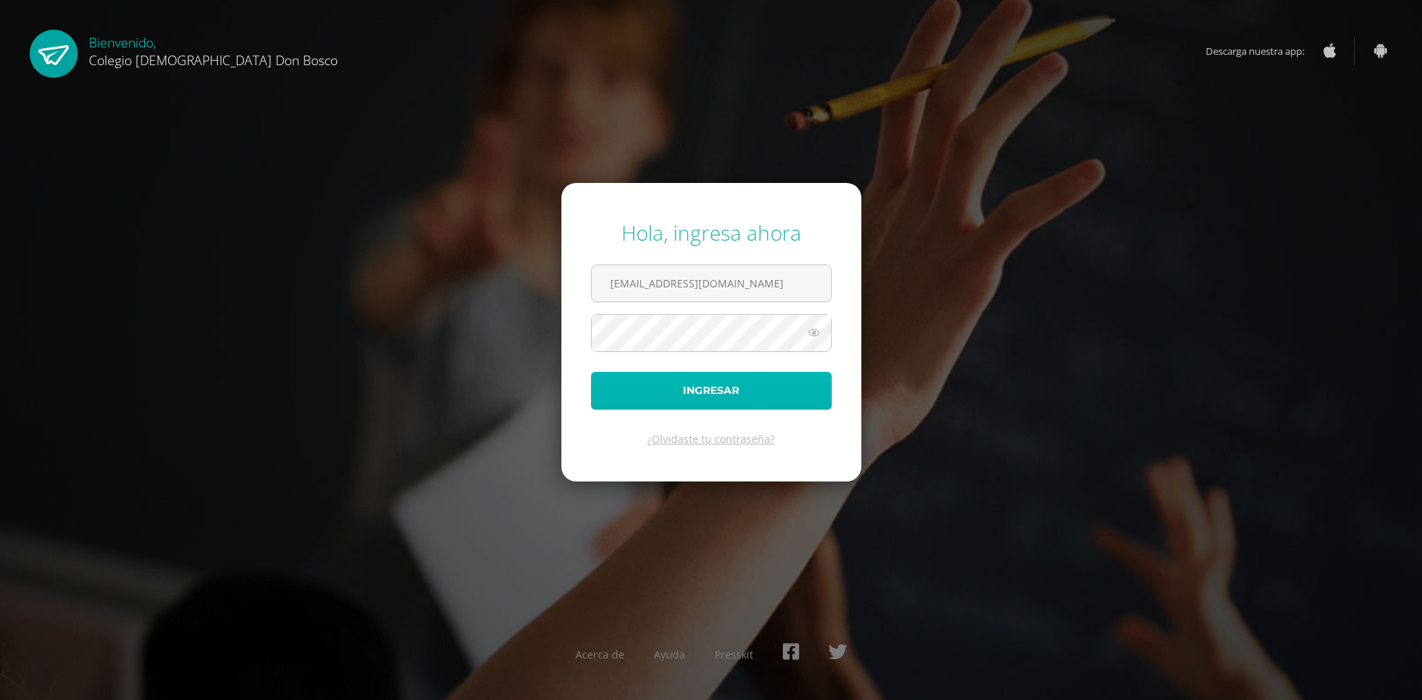
click at [735, 382] on button "Ingresar" at bounding box center [711, 391] width 241 height 38
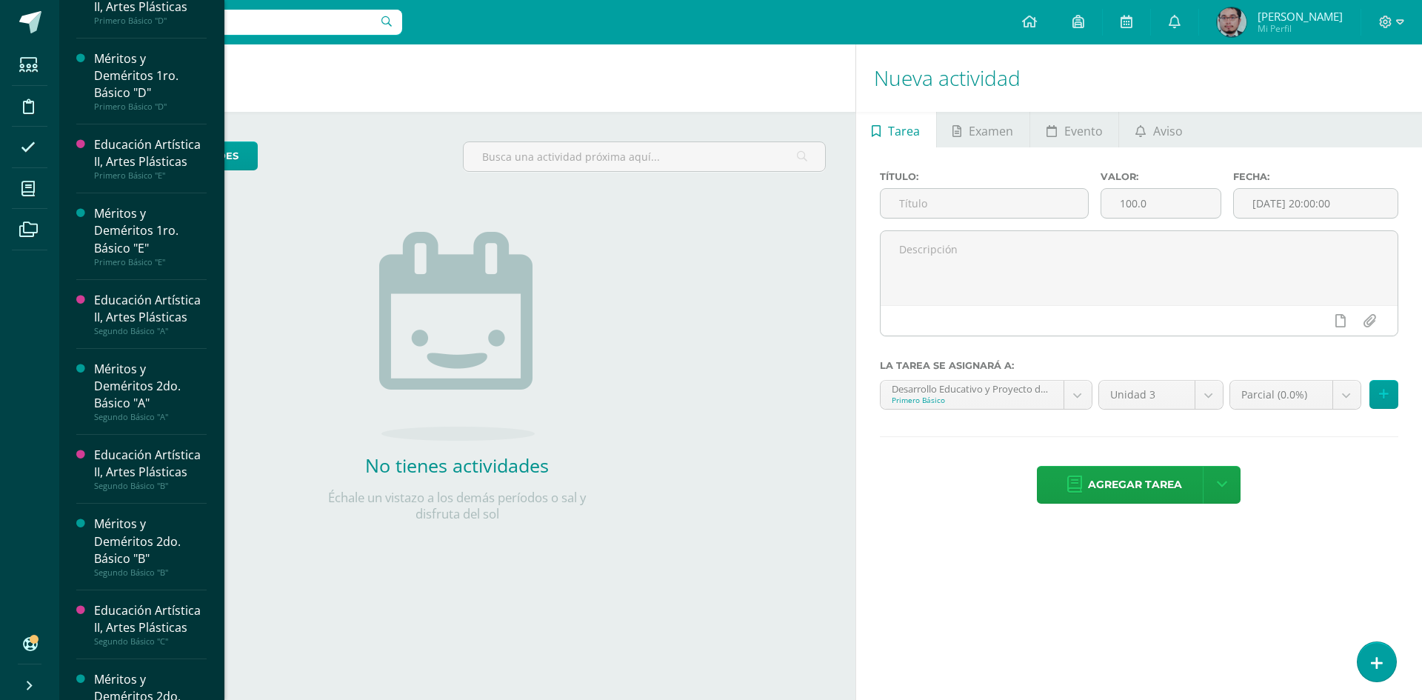
scroll to position [361, 0]
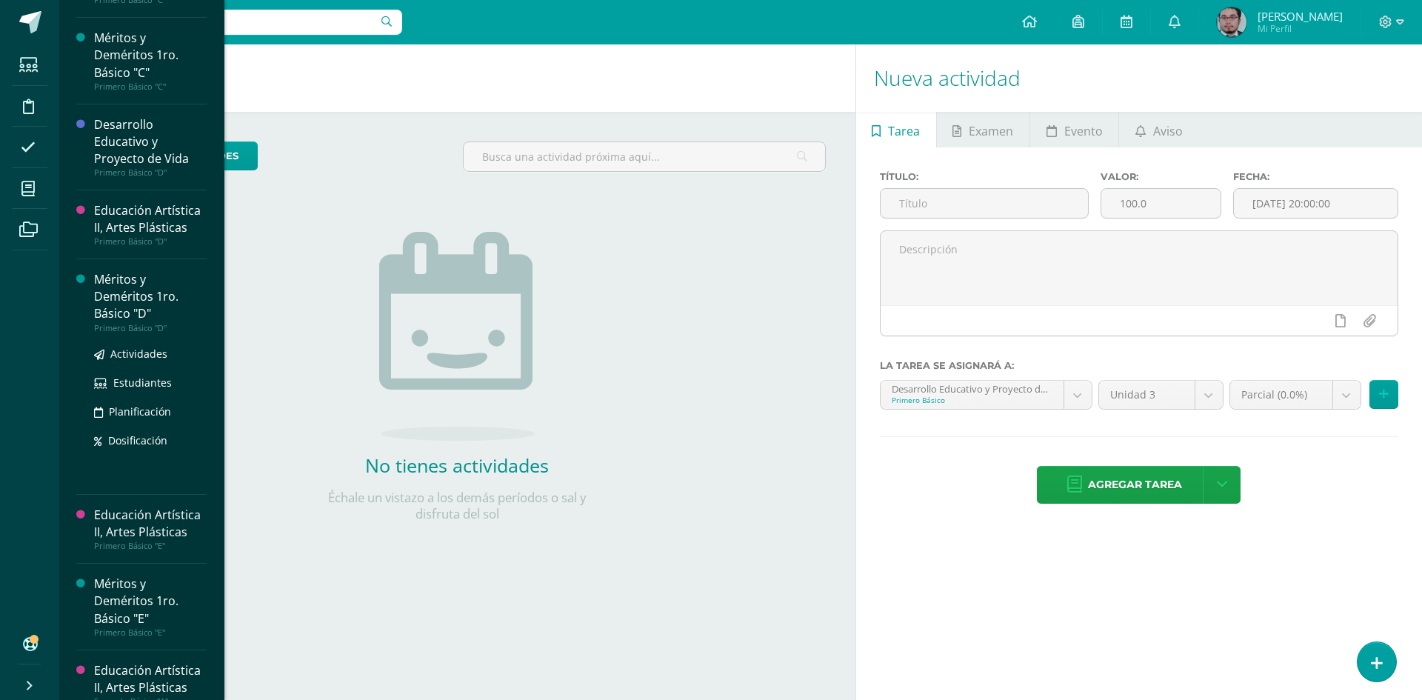
click at [171, 290] on div "Méritos y Deméritos 1ro. Básico "D"" at bounding box center [150, 296] width 113 height 51
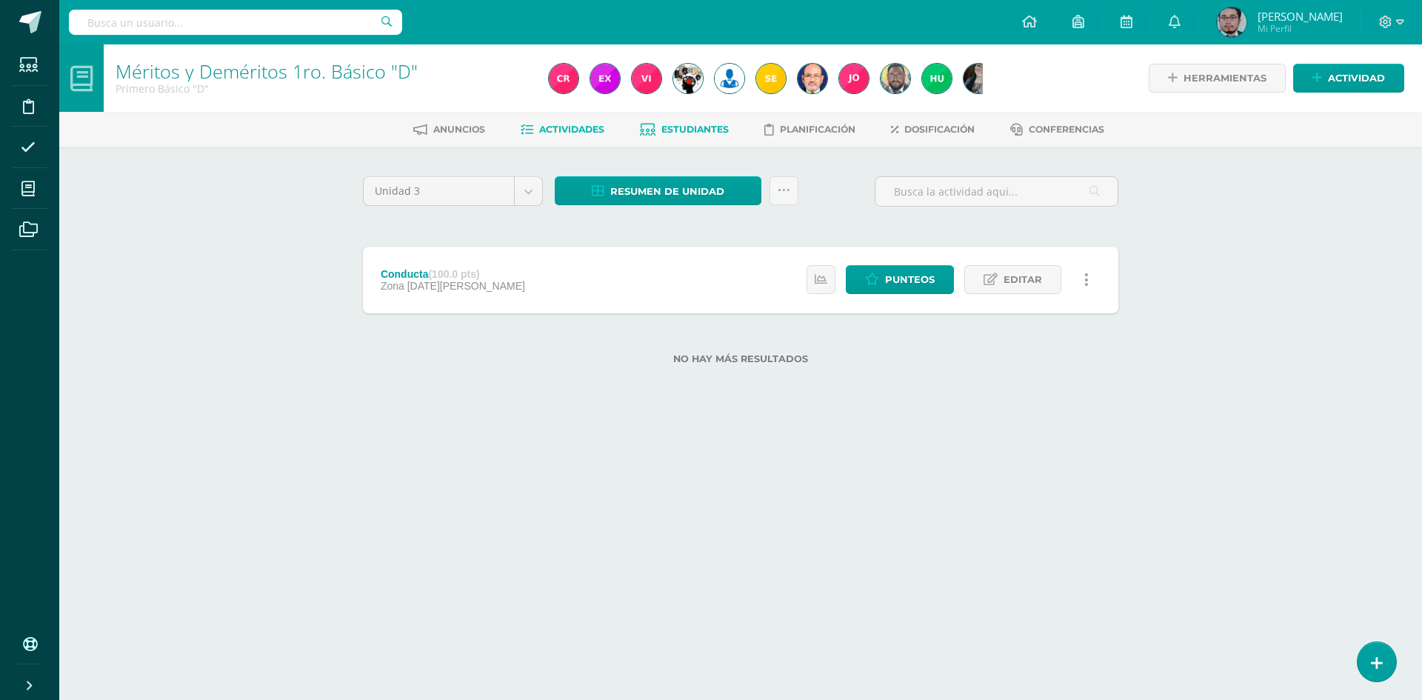
click at [681, 125] on span "Estudiantes" at bounding box center [694, 129] width 67 height 11
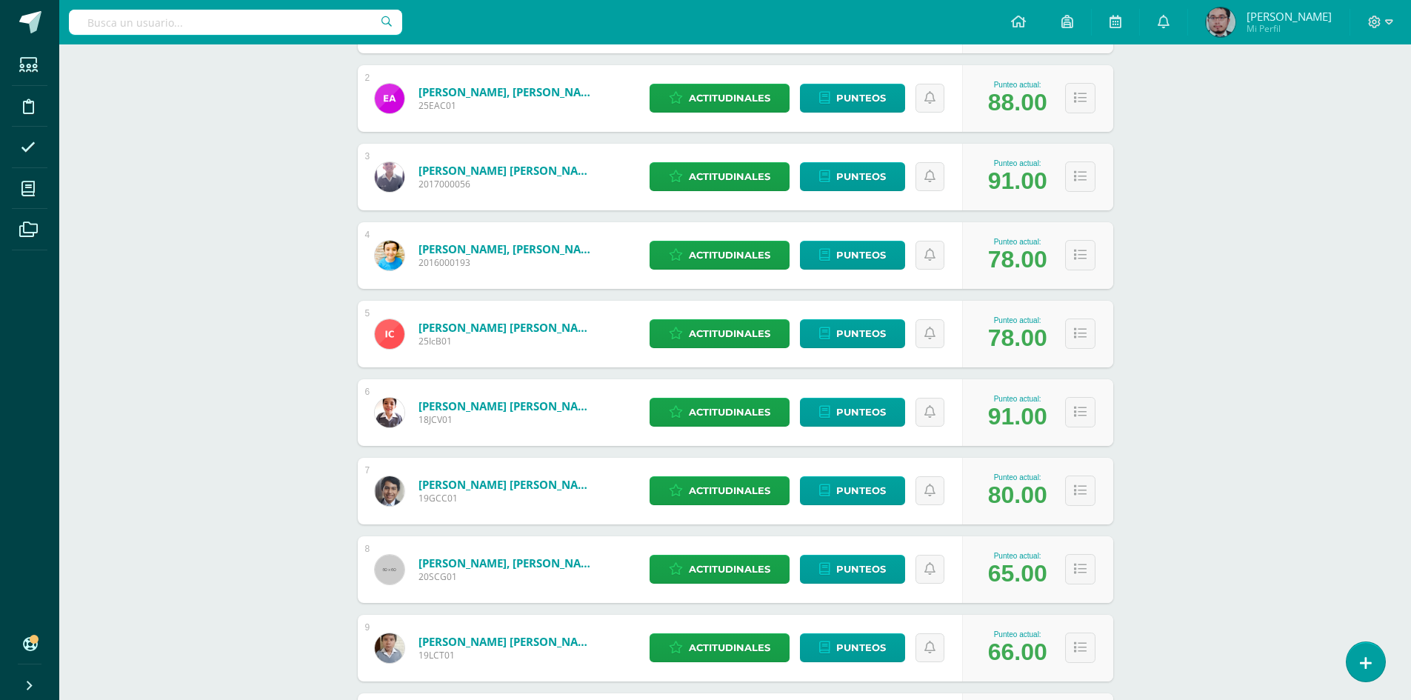
scroll to position [369, 0]
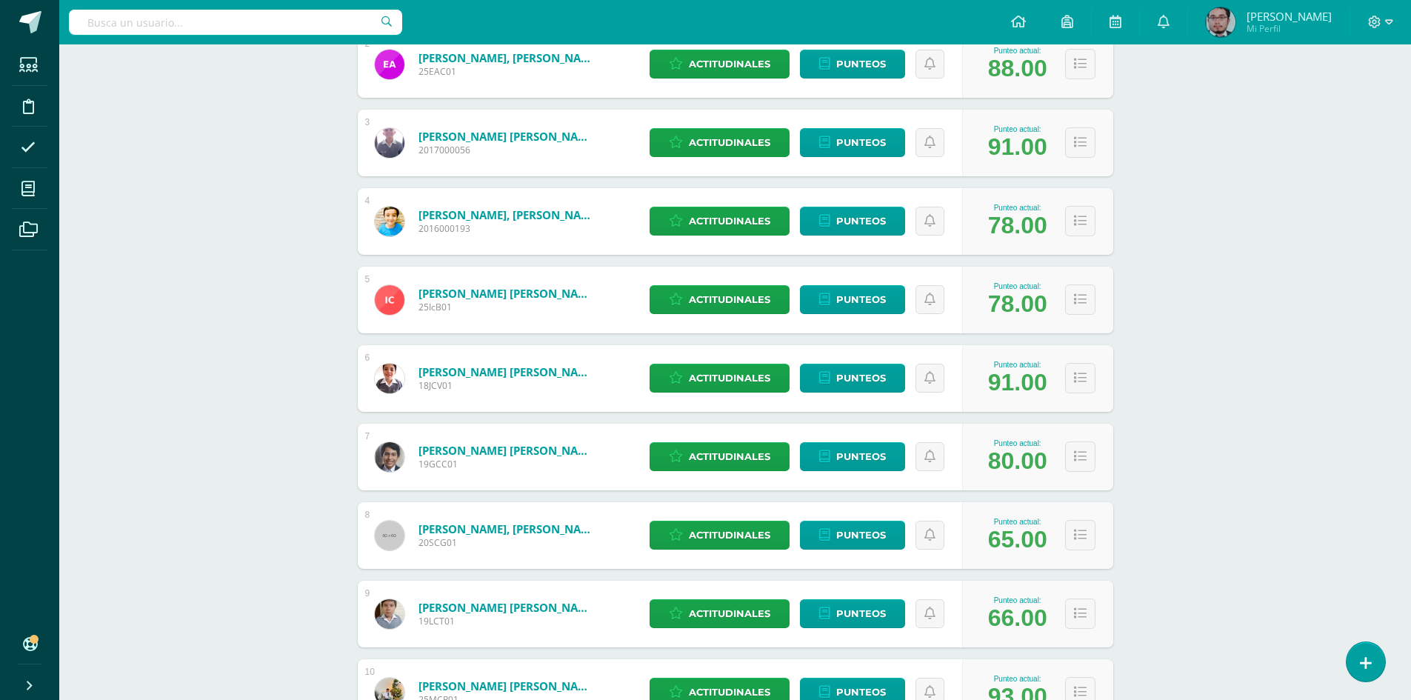
click at [1076, 492] on div "1 Aldana Fuentes, Ashley Gabriela 25AAF01 Punteo actual: 84.00 Actitudinales Pu…" at bounding box center [735, 339] width 755 height 773
click at [1081, 490] on div "1 Aldana Fuentes, Ashley Gabriela 25AAF01 Punteo actual: 84.00 Actitudinales Pu…" at bounding box center [735, 339] width 755 height 773
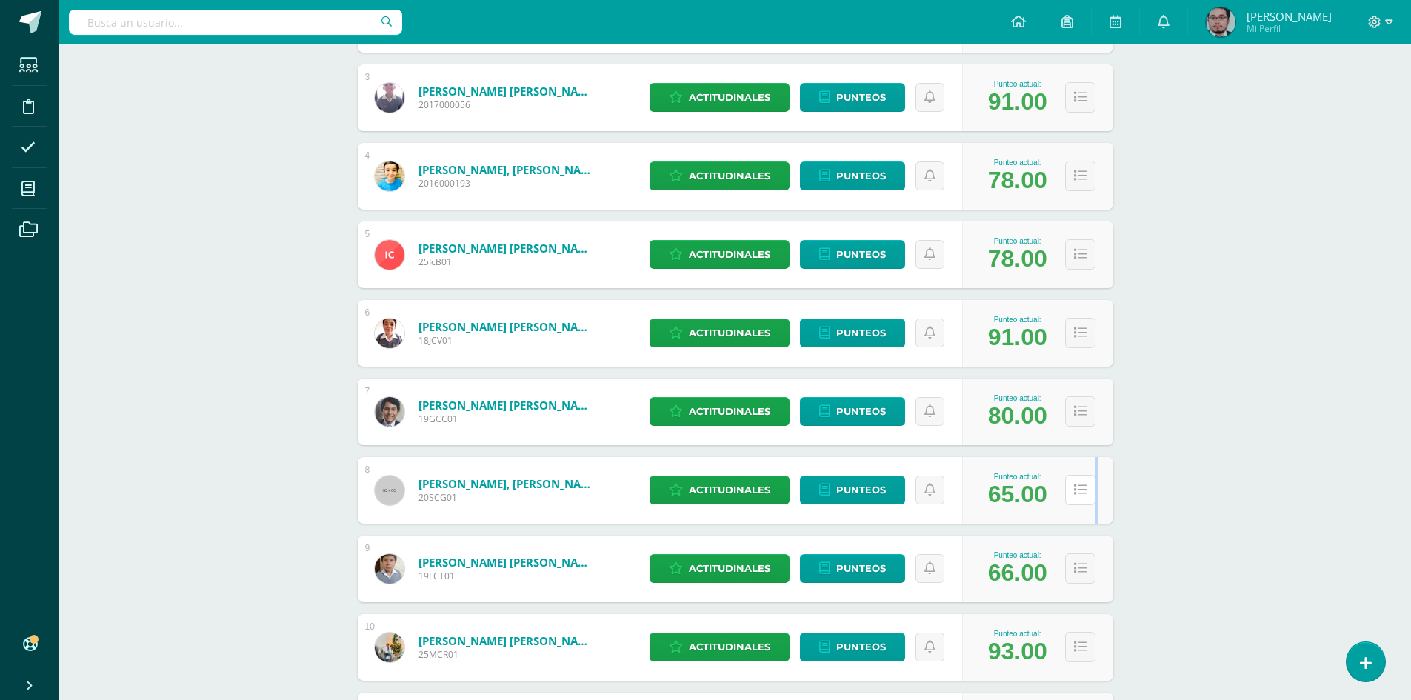
click at [1081, 490] on icon at bounding box center [1080, 489] width 13 height 13
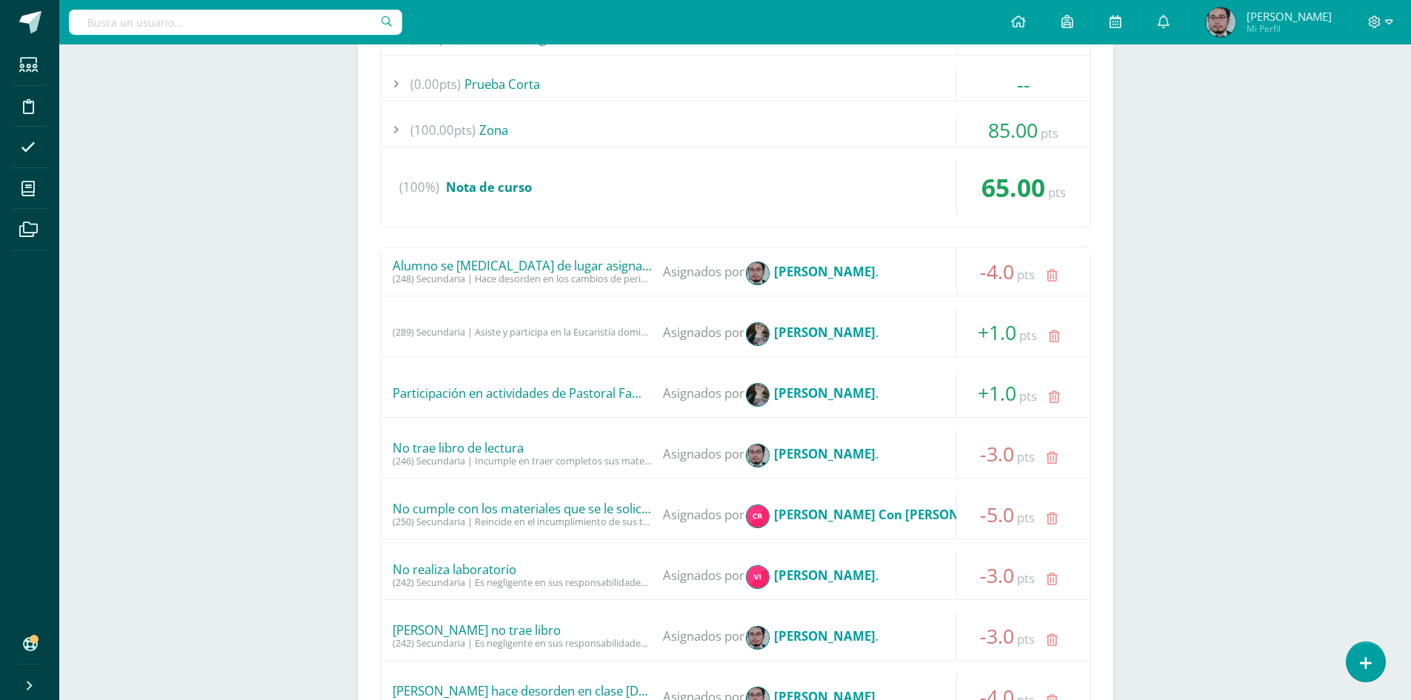
scroll to position [984, 0]
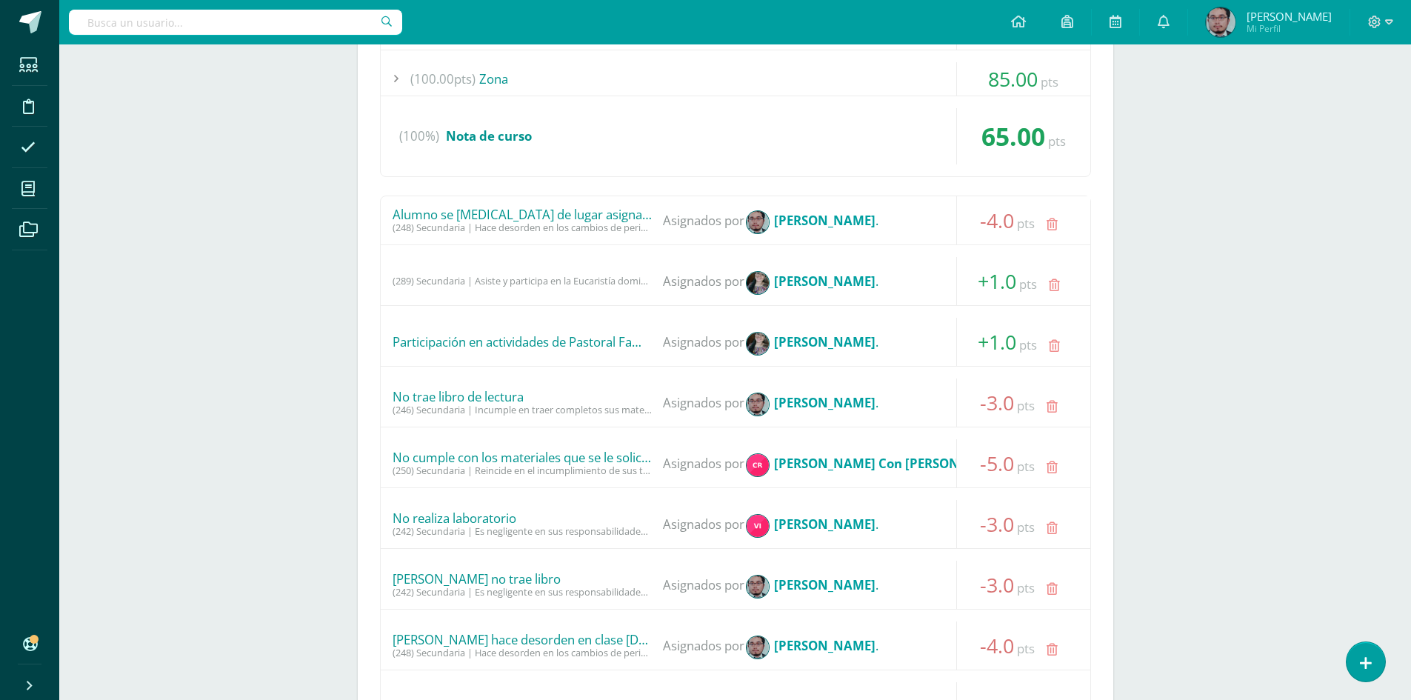
click at [868, 130] on div "(0.00pts) Prueba de Logro -- Sin actividades (0.00pts) Prueba Corta -- Sin acti…" at bounding box center [735, 434] width 755 height 960
click at [866, 119] on div "(0.00pts) Prueba de Logro -- Sin actividades (0.00pts) Prueba Corta -- Sin acti…" at bounding box center [735, 73] width 711 height 207
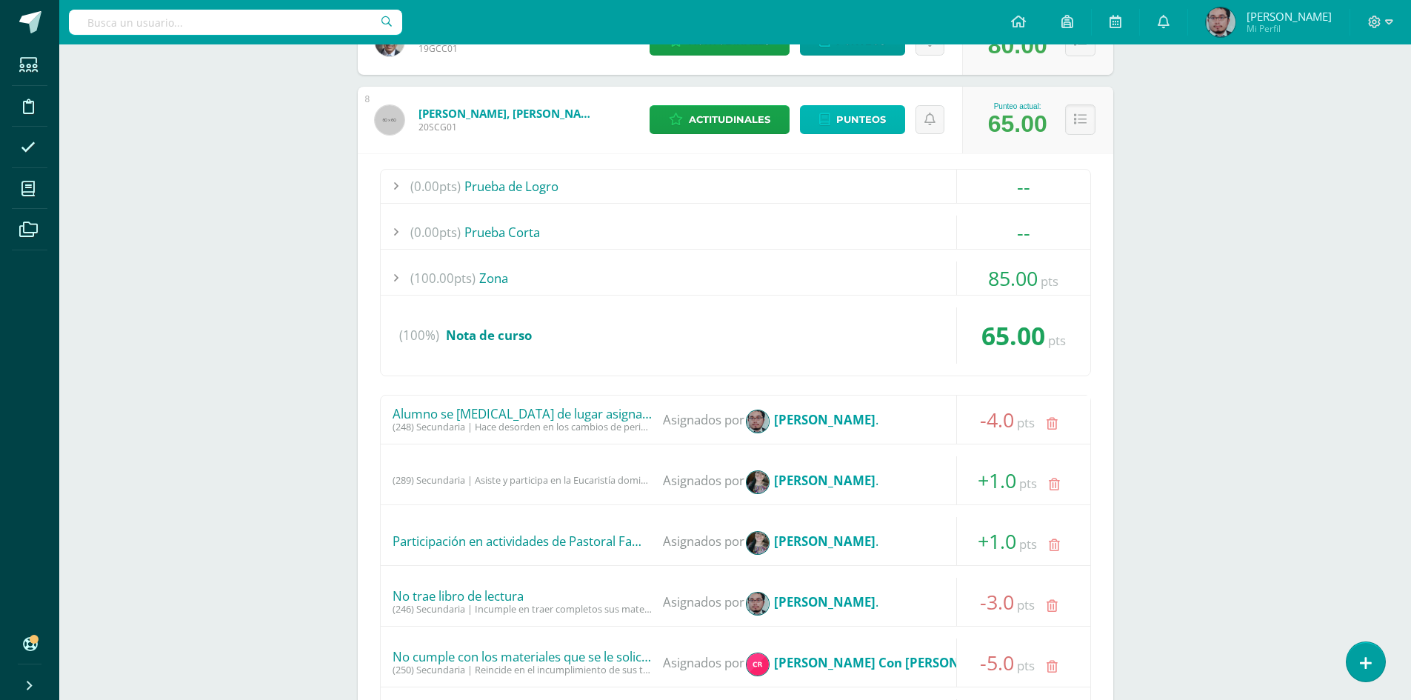
click at [866, 119] on span "Punteos" at bounding box center [861, 119] width 50 height 27
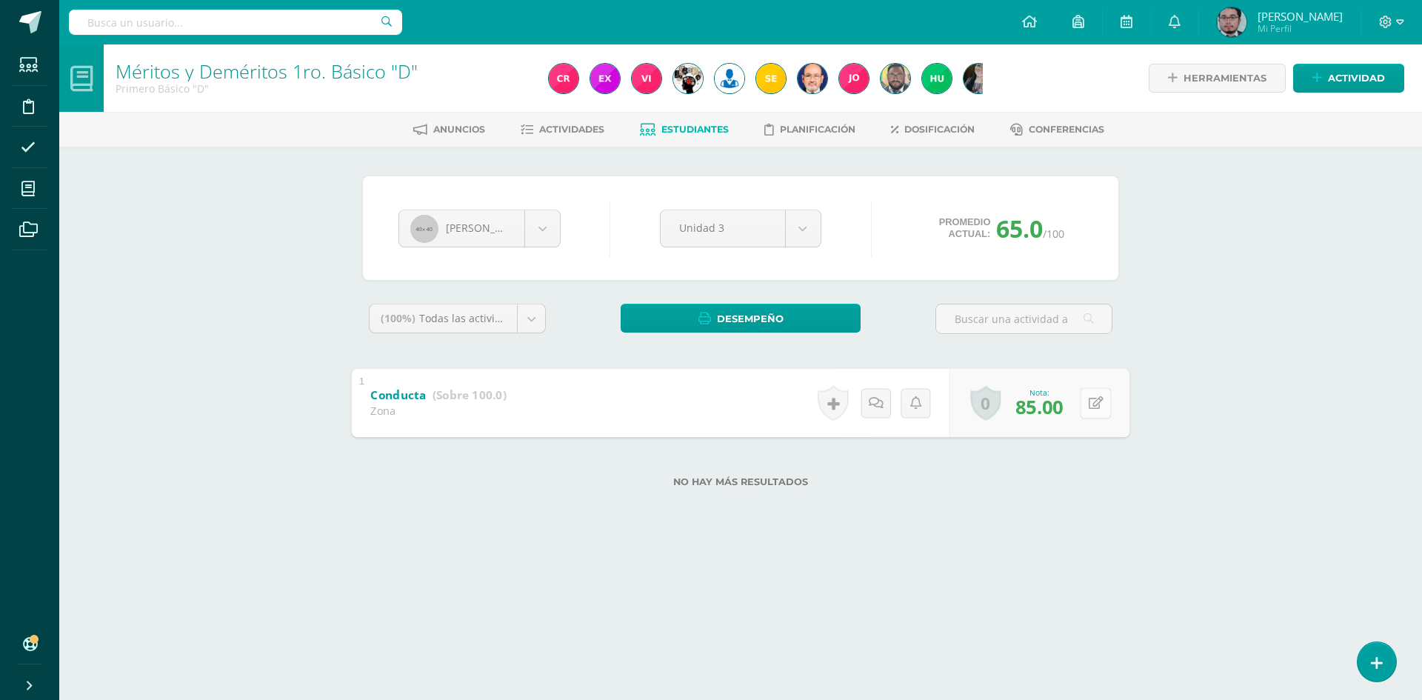
click at [1090, 406] on icon at bounding box center [1095, 402] width 15 height 13
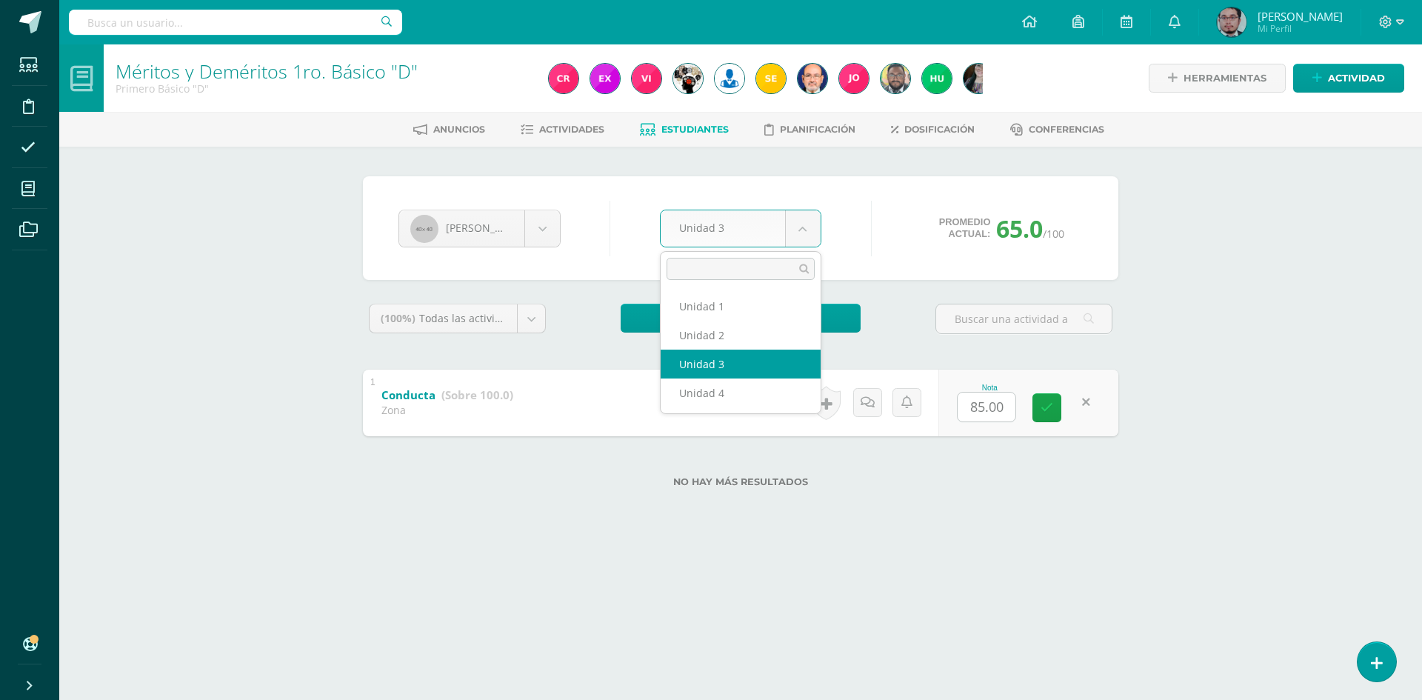
click at [805, 225] on body "Estudiantes Disciplina Asistencia Mis cursos Archivos Soporte Centro de ayuda Ú…" at bounding box center [711, 267] width 1422 height 535
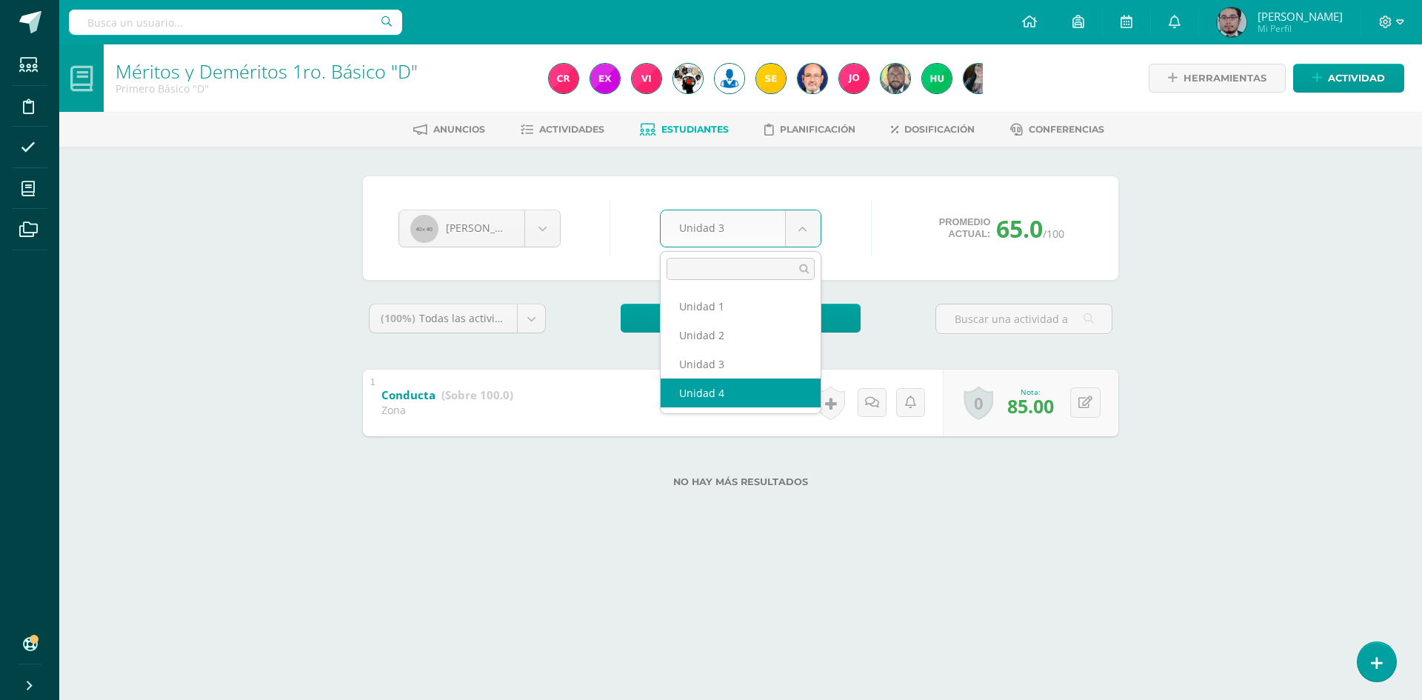
select select "Unidad 4"
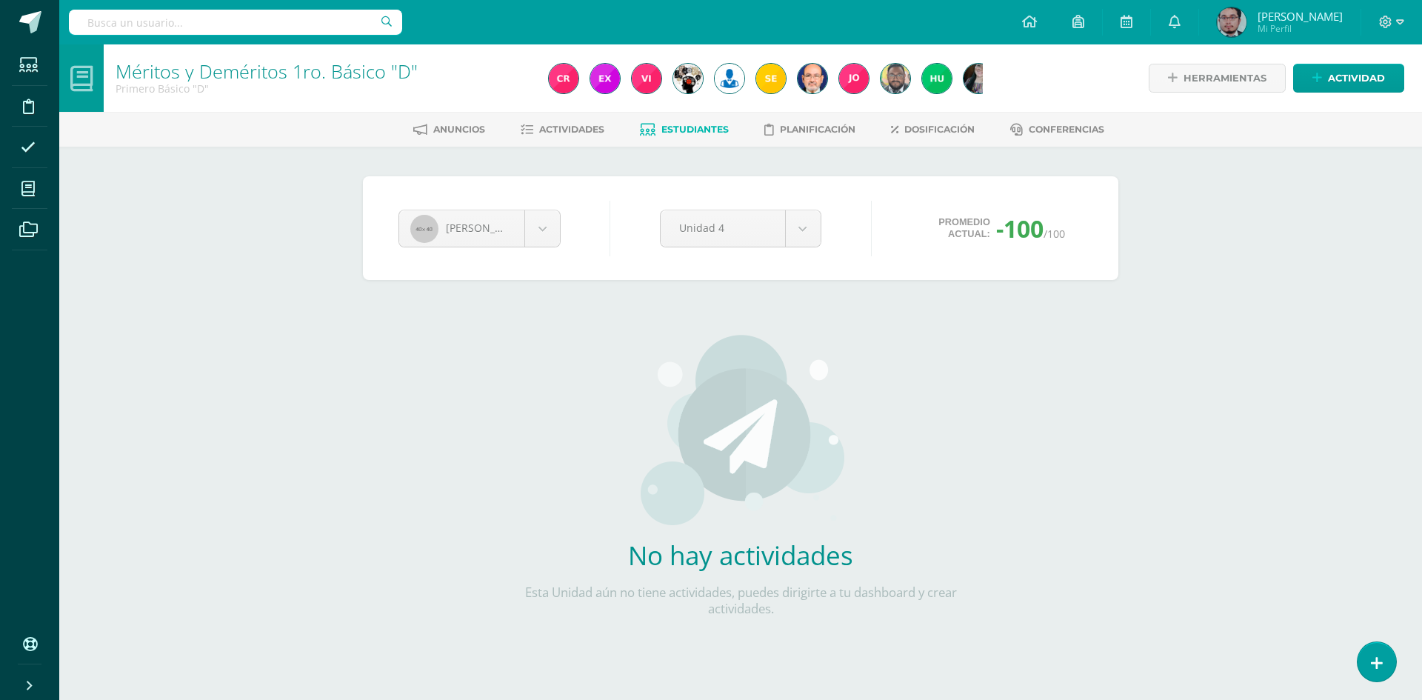
click at [686, 132] on span "Estudiantes" at bounding box center [694, 129] width 67 height 11
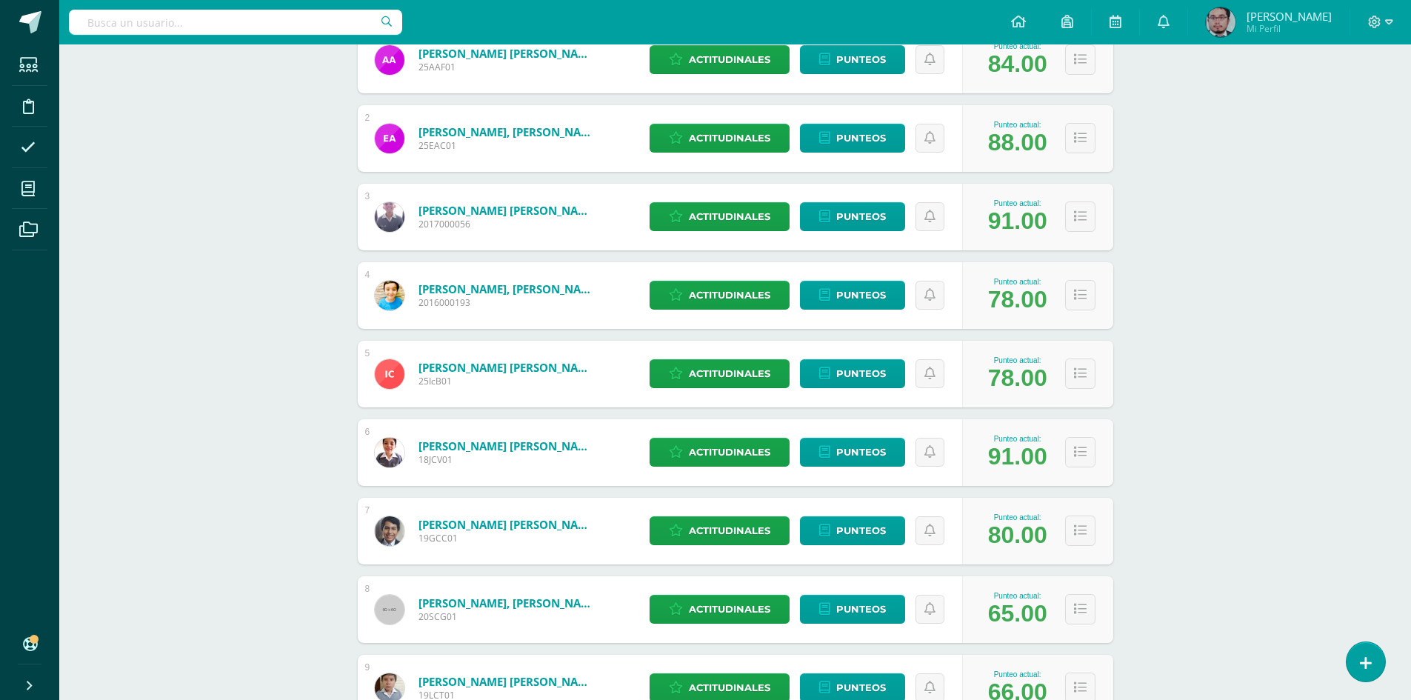
scroll to position [296, 0]
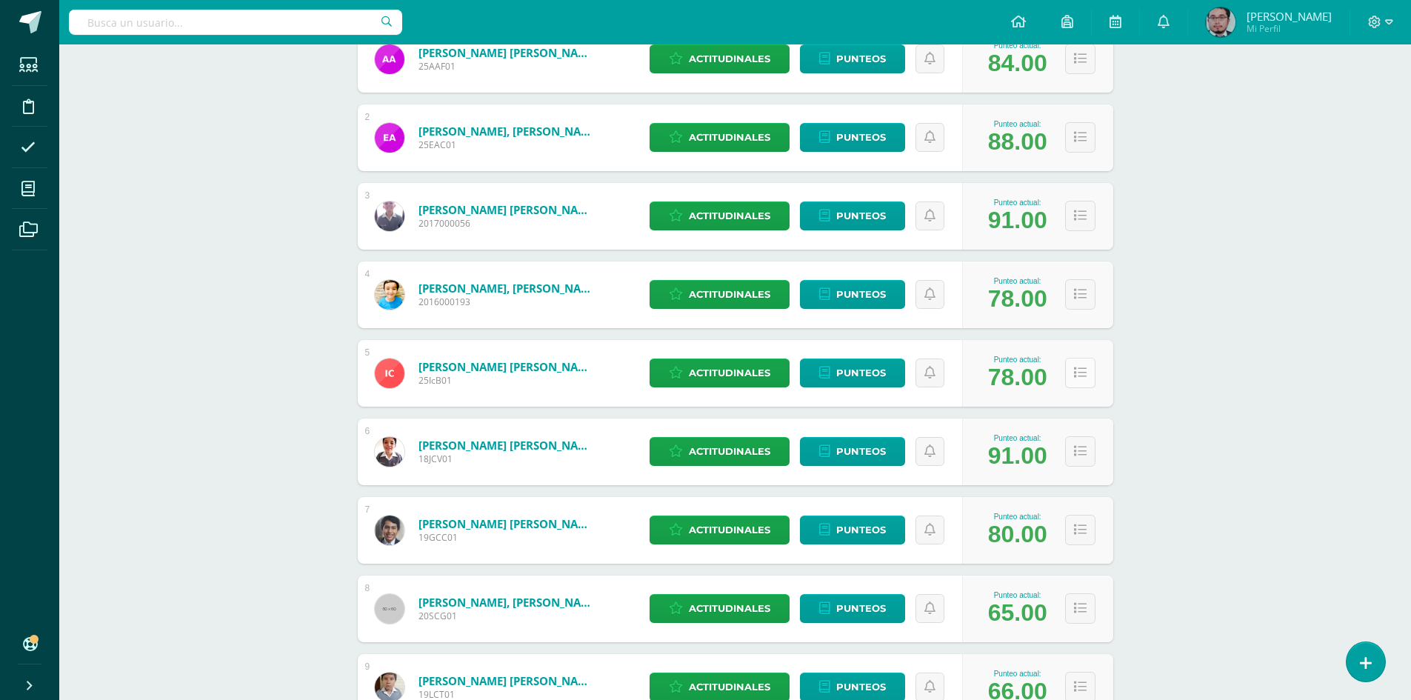
click at [1080, 379] on icon at bounding box center [1080, 373] width 13 height 13
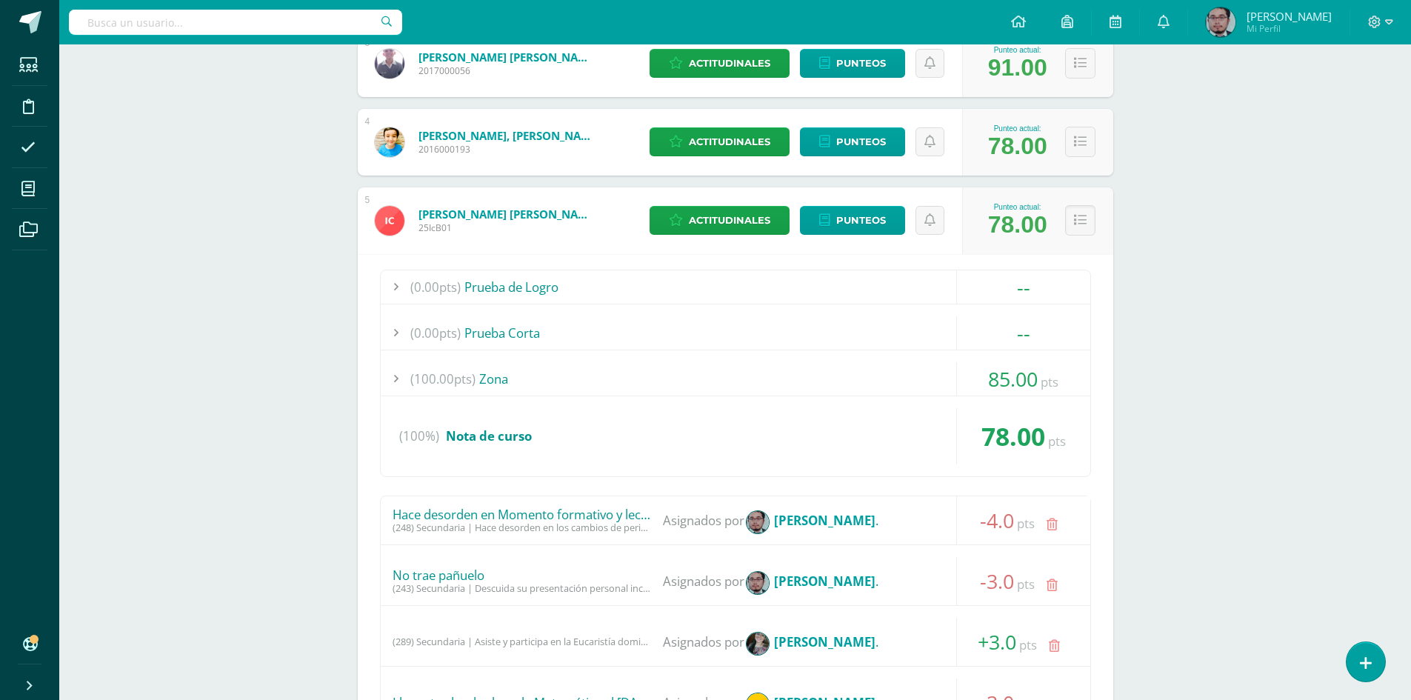
scroll to position [444, 0]
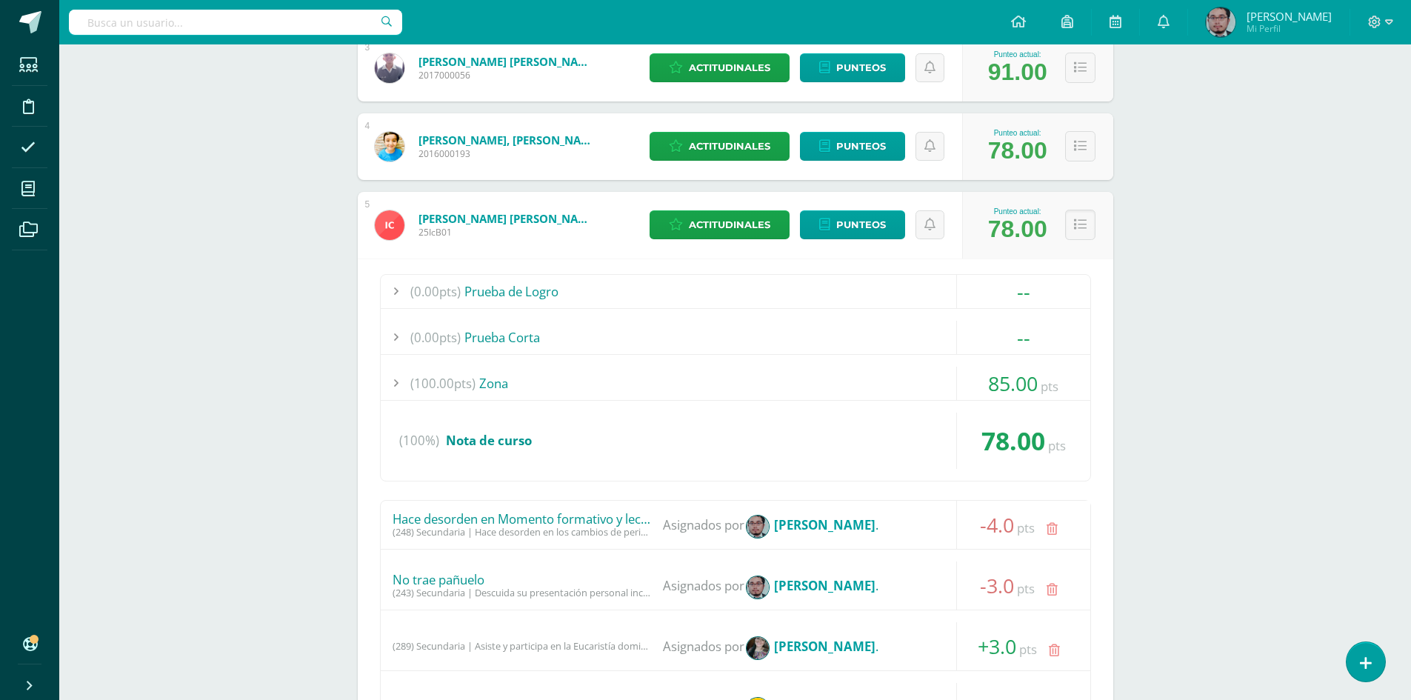
click at [1082, 367] on div "85.00 pts" at bounding box center [1023, 383] width 134 height 33
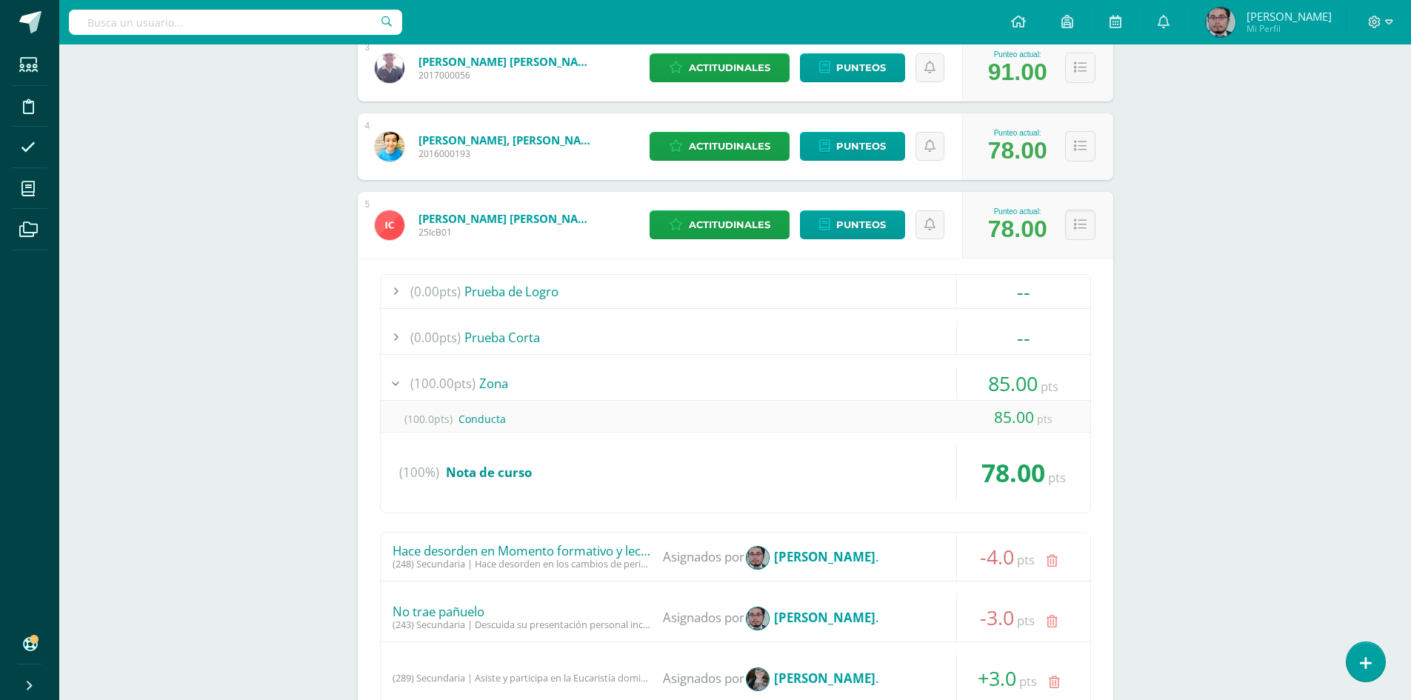
scroll to position [1293, 0]
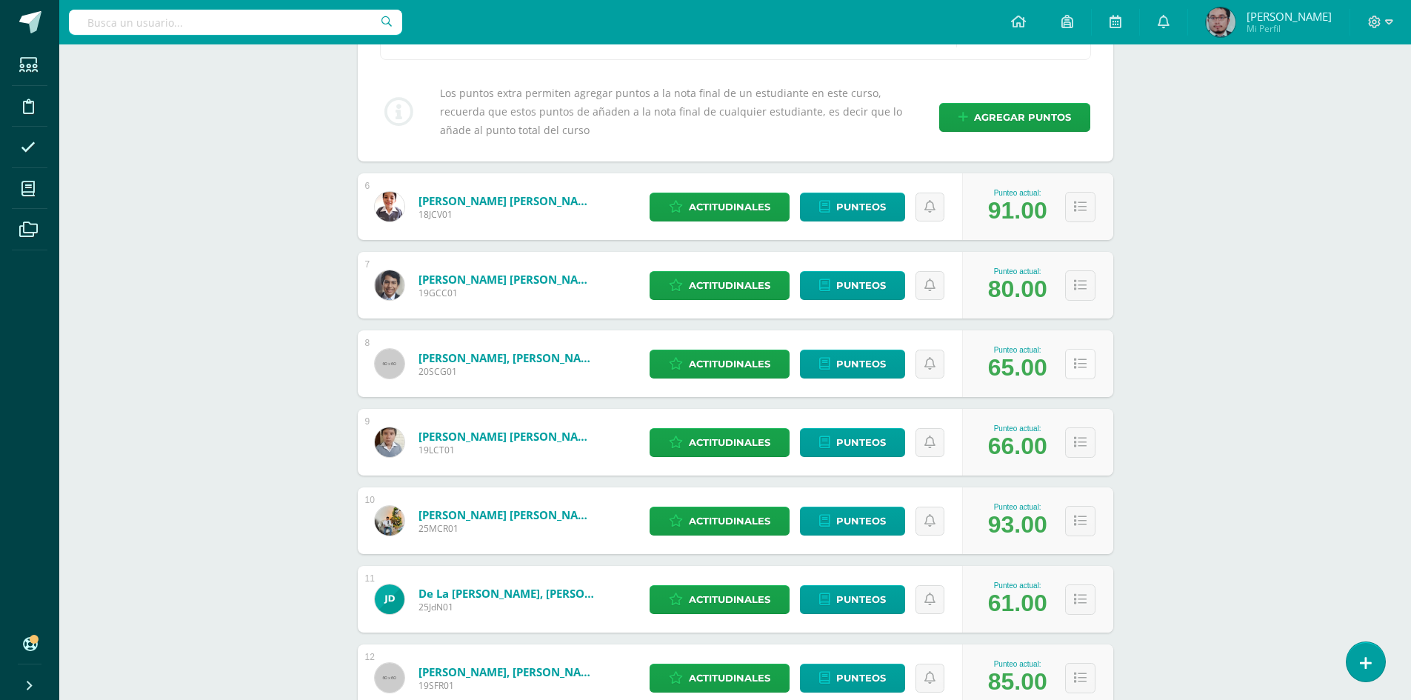
click at [1082, 366] on icon at bounding box center [1080, 364] width 13 height 13
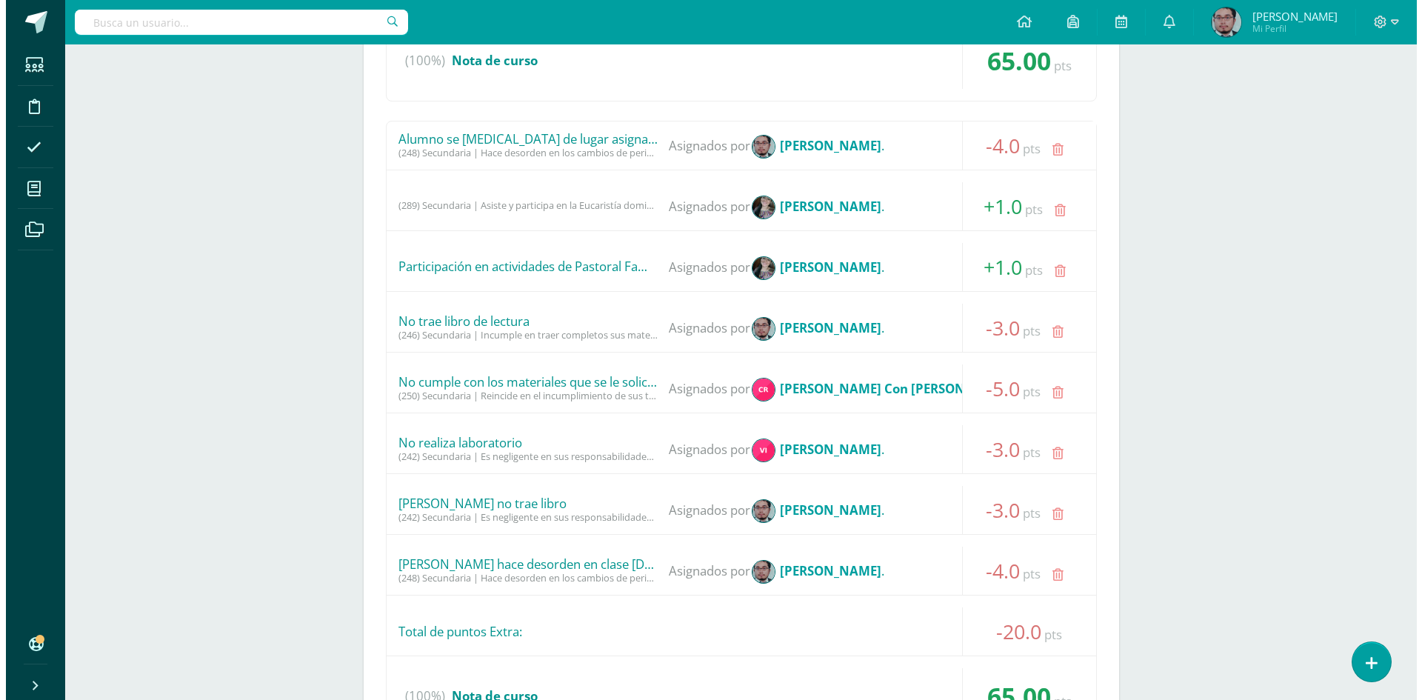
scroll to position [2033, 0]
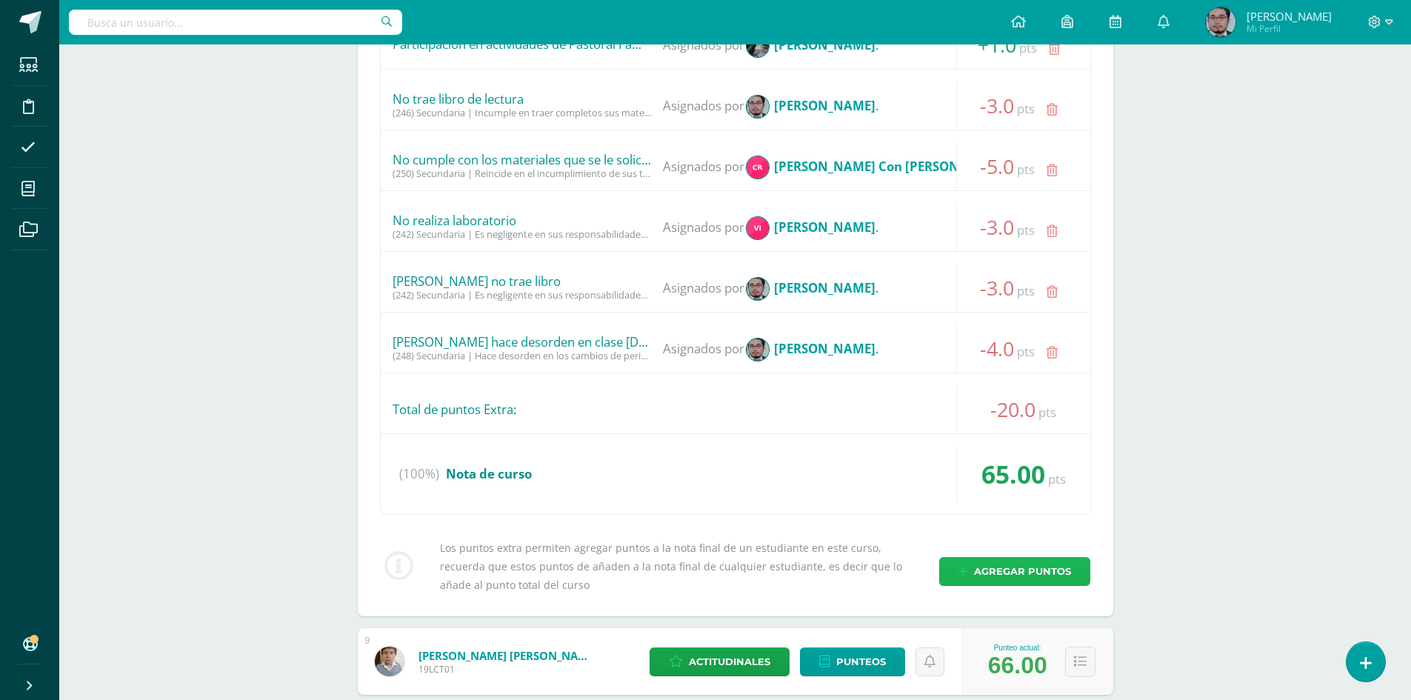
click at [1043, 569] on span "Agregar puntos" at bounding box center [1022, 571] width 97 height 27
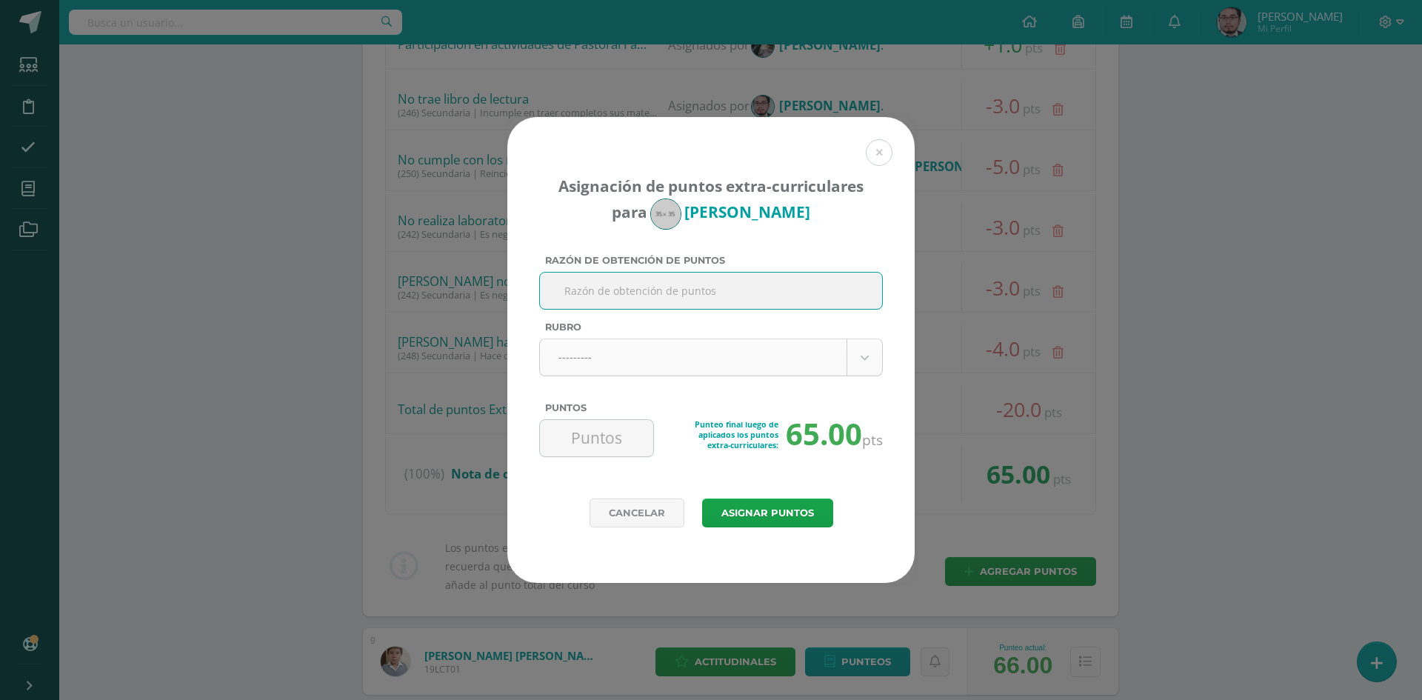
click at [857, 355] on body "Asignación de puntos extra-curriculares para Santiago Castillo Razón de obtenci…" at bounding box center [711, 400] width 1422 height 4867
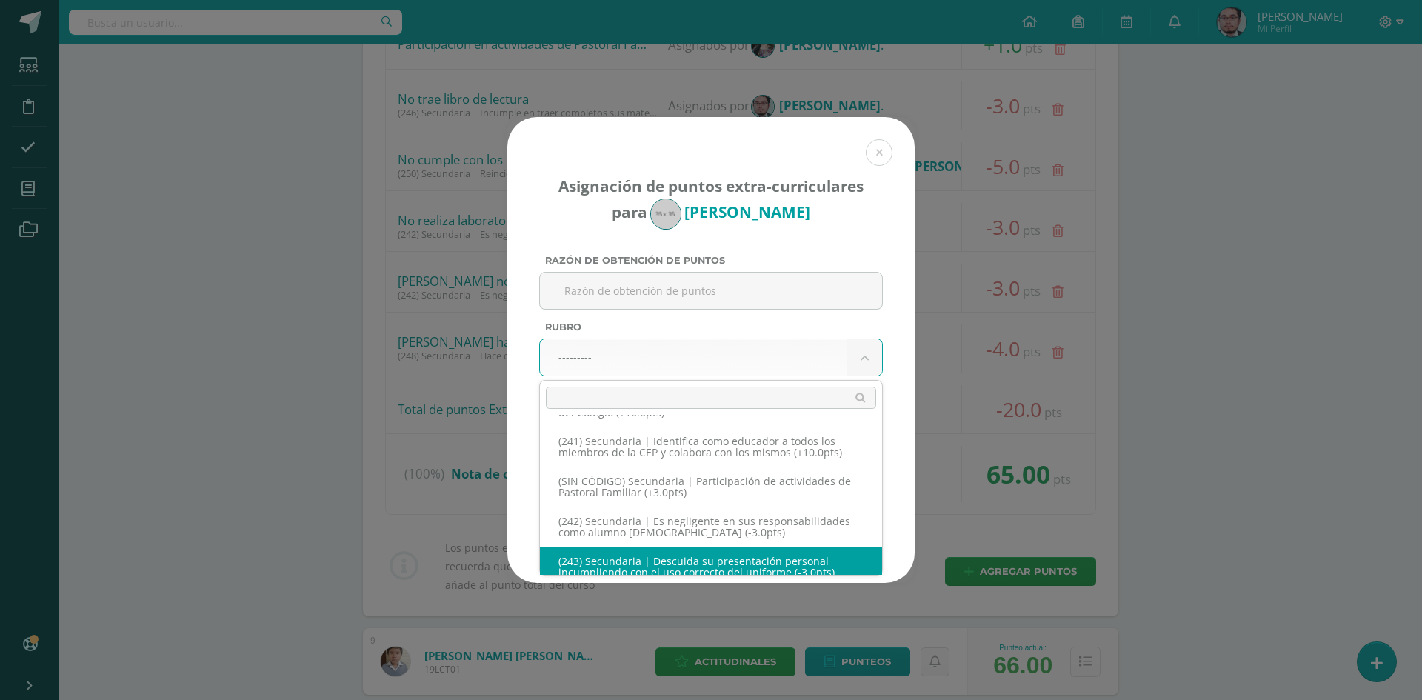
scroll to position [11181, 0]
select select "275"
type input "-3"
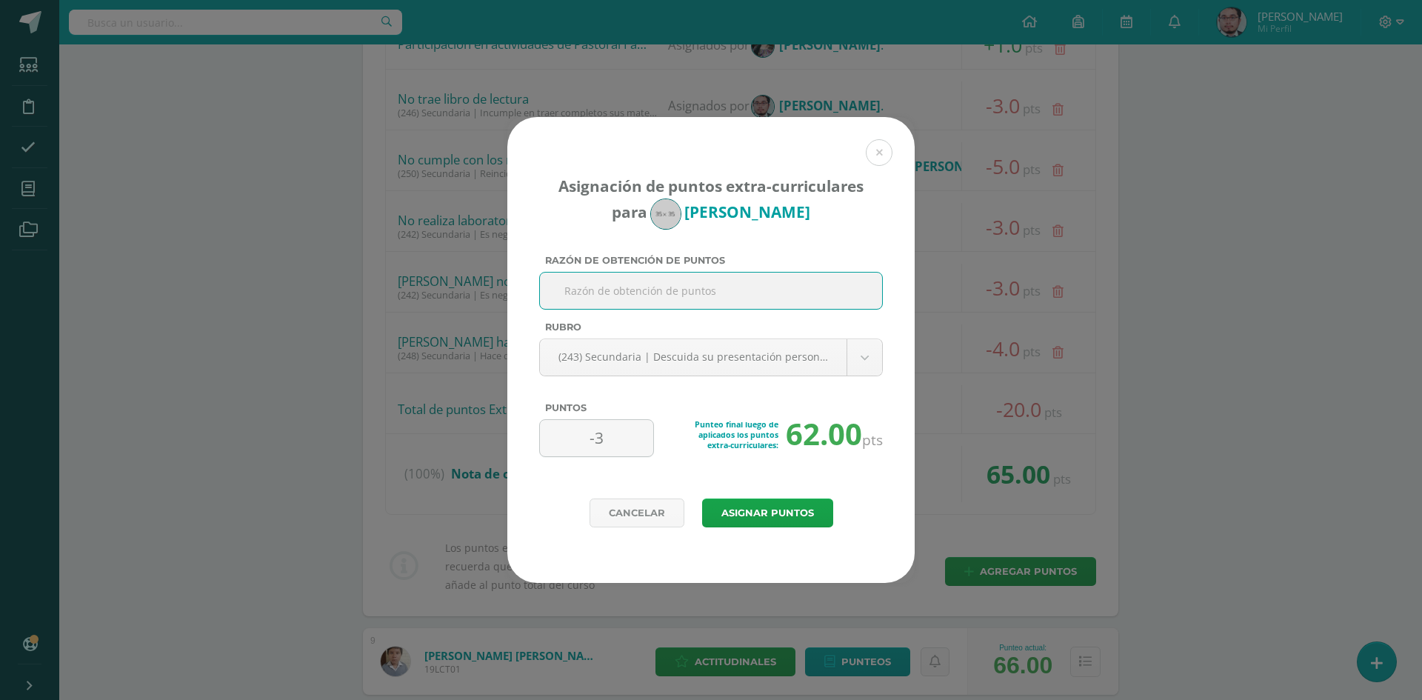
click at [768, 301] on input "Razón de obtención de puntos" at bounding box center [711, 290] width 330 height 36
type input "No trae sueter"
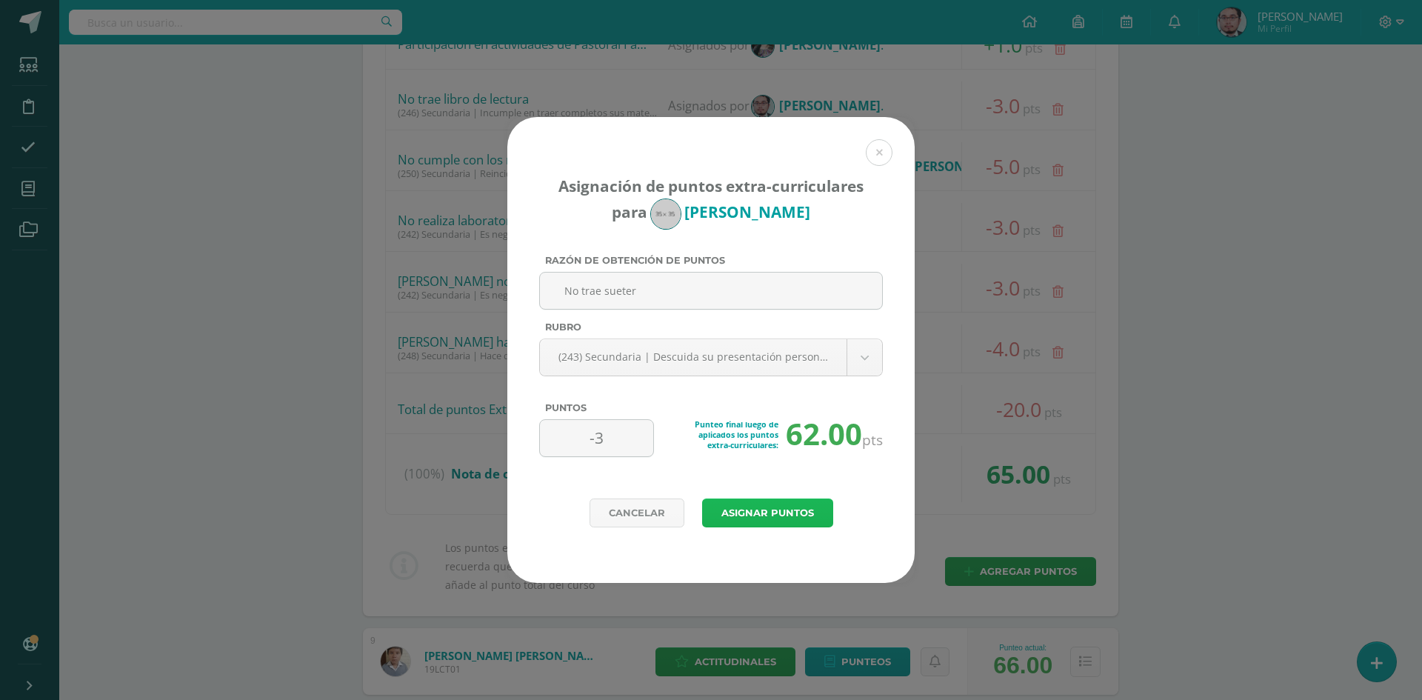
click at [782, 504] on button "Asignar puntos" at bounding box center [767, 512] width 131 height 29
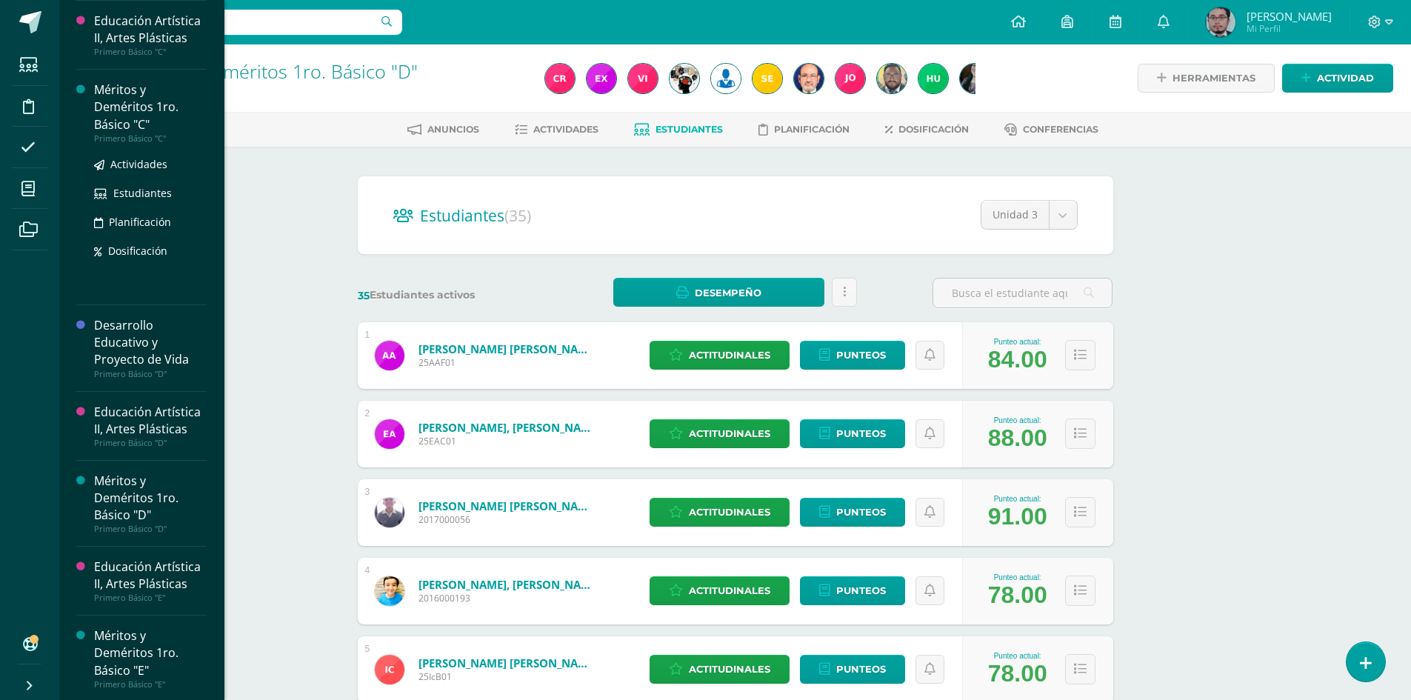
scroll to position [335, 0]
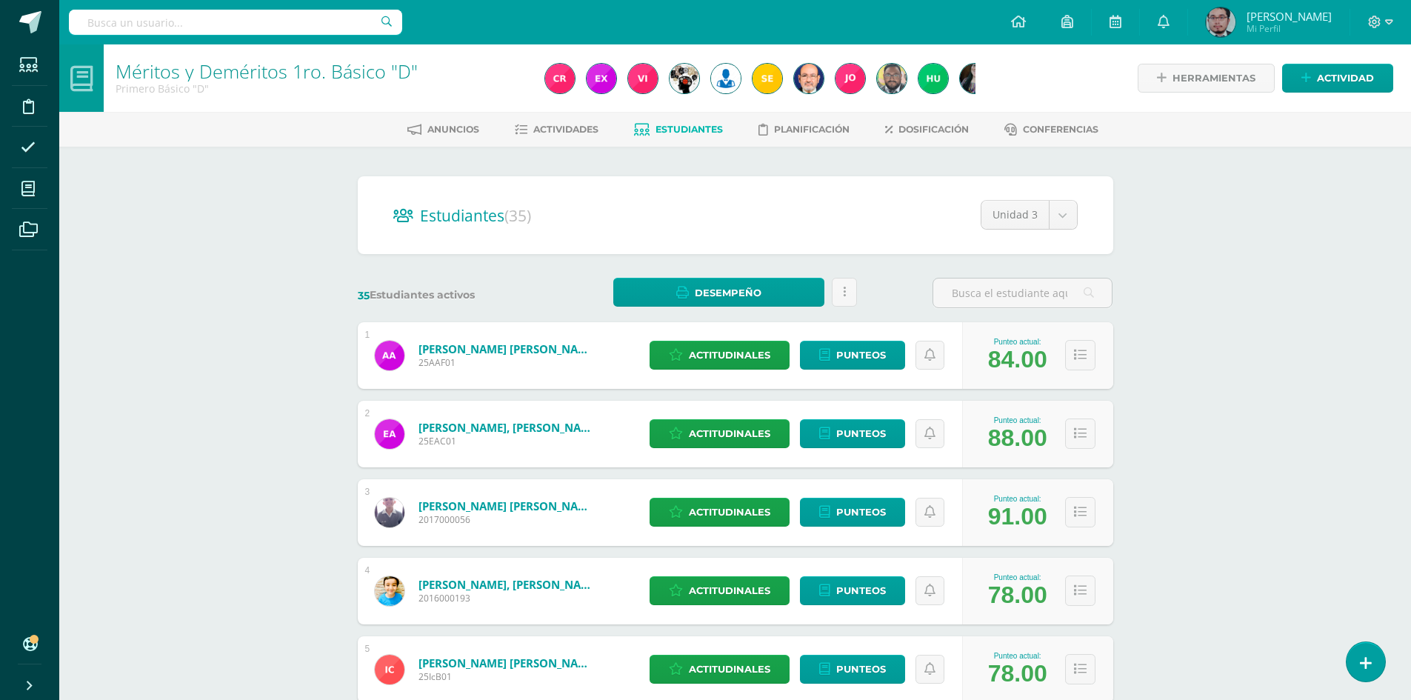
click at [275, 236] on div "Méritos y Deméritos 1ro. Básico "D" Primero Básico "D" Herramientas Detalle de …" at bounding box center [734, 616] width 1351 height 1144
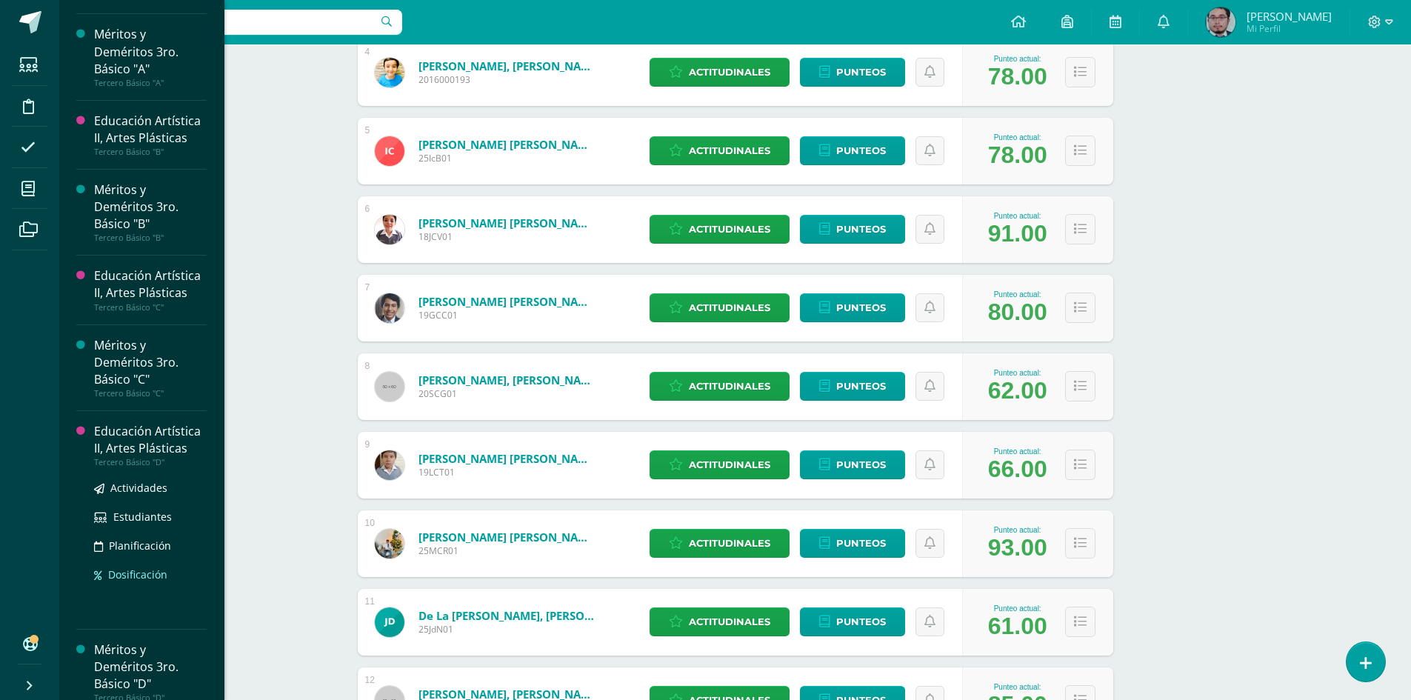
scroll to position [1553, 0]
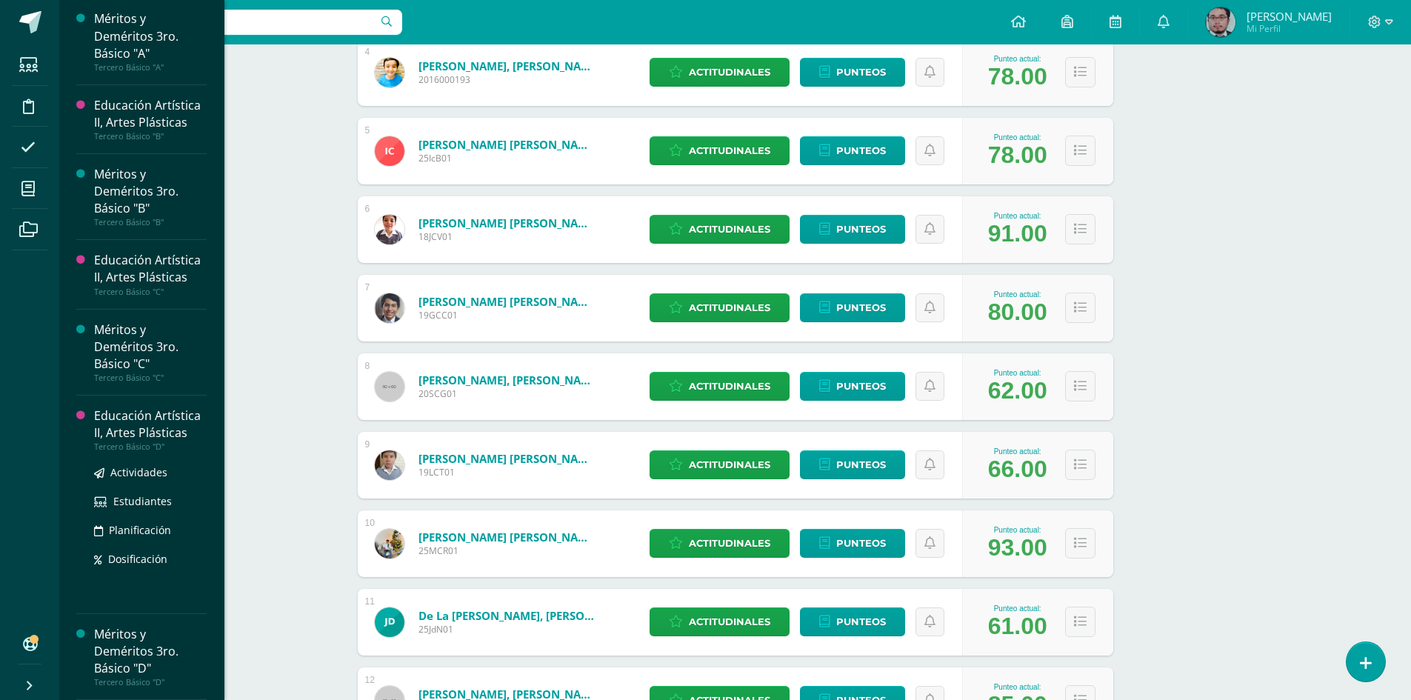
click at [147, 434] on div "Educación Artística II, Artes Plásticas" at bounding box center [150, 424] width 113 height 34
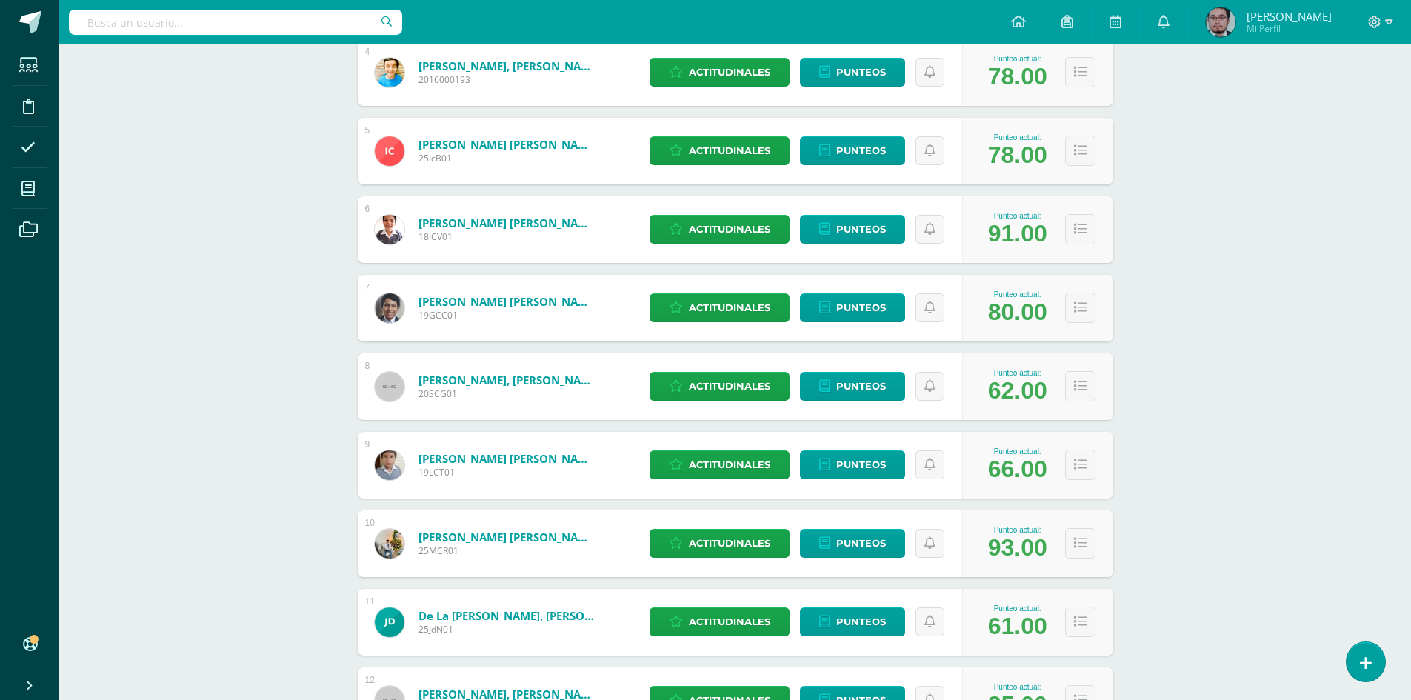
scroll to position [1403, 0]
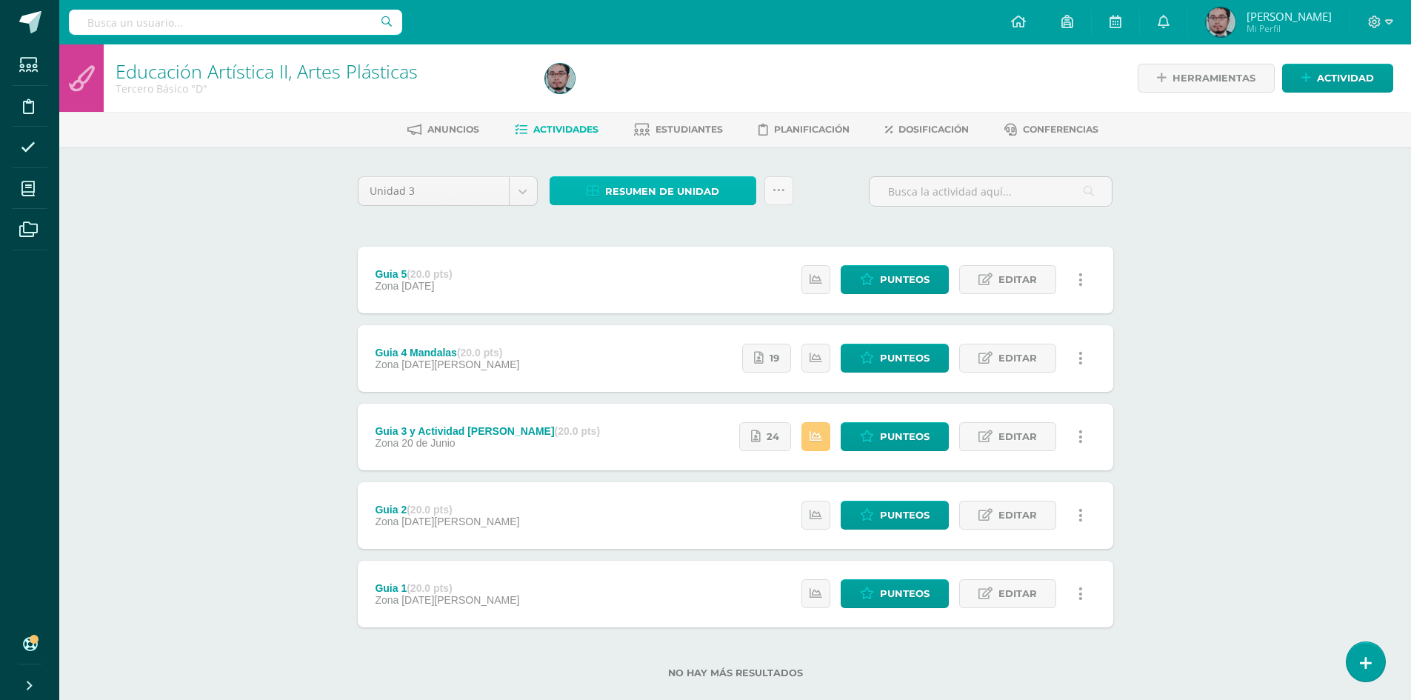
click at [668, 185] on span "Resumen de unidad" at bounding box center [662, 191] width 114 height 27
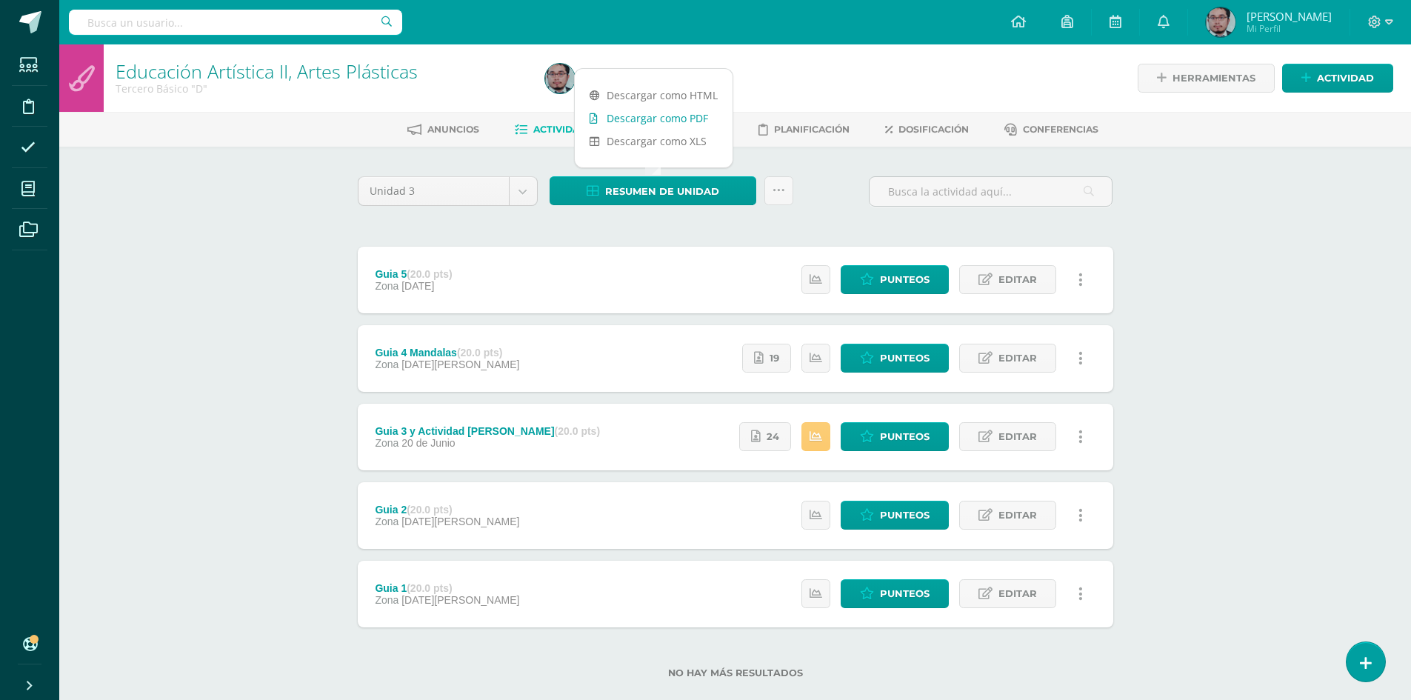
click at [674, 110] on link "Descargar como PDF" at bounding box center [654, 118] width 158 height 23
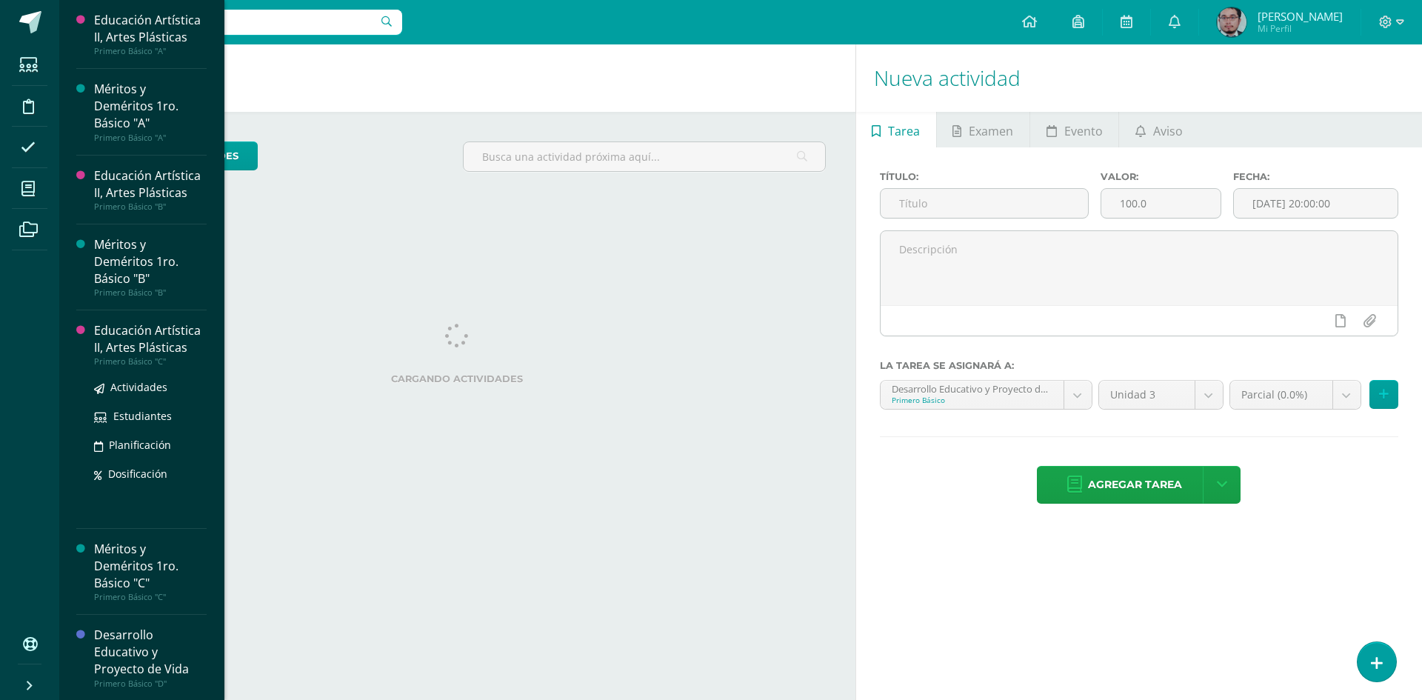
click at [130, 343] on div "Educación Artística II, Artes Plásticas" at bounding box center [150, 339] width 113 height 34
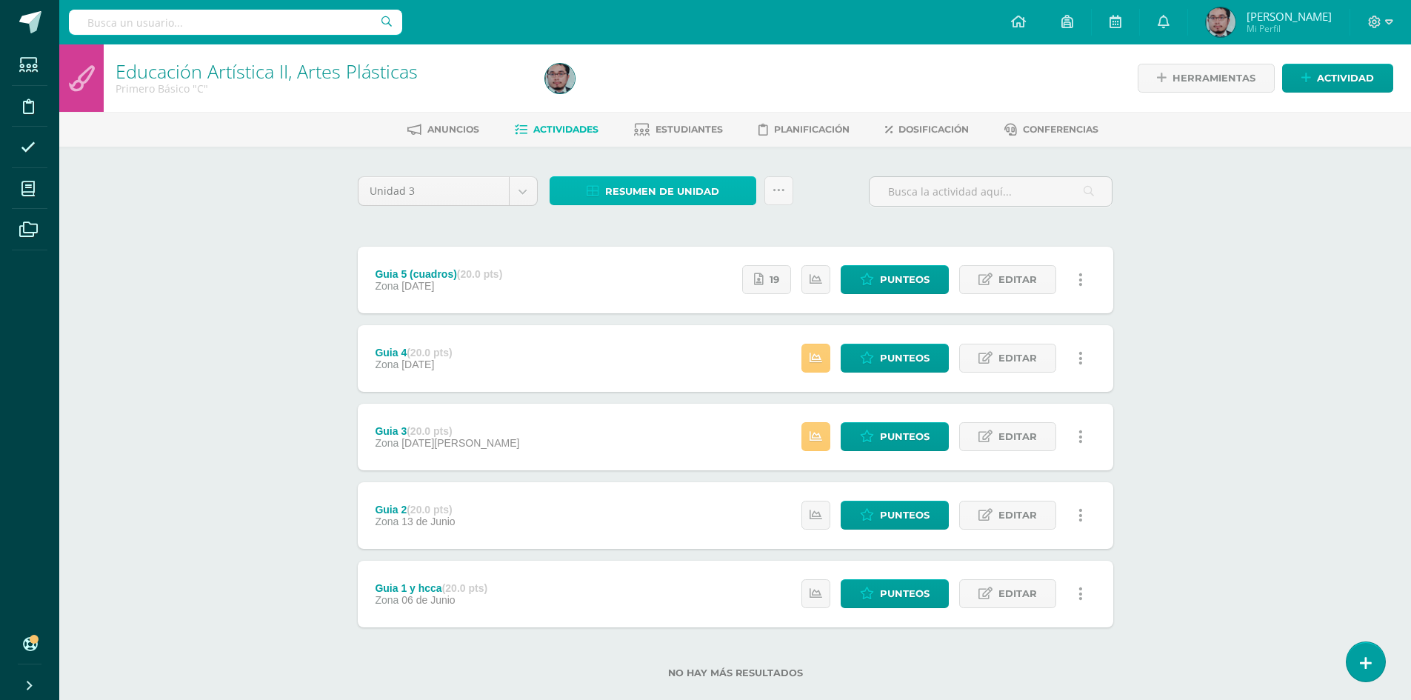
click at [669, 185] on span "Resumen de unidad" at bounding box center [662, 191] width 114 height 27
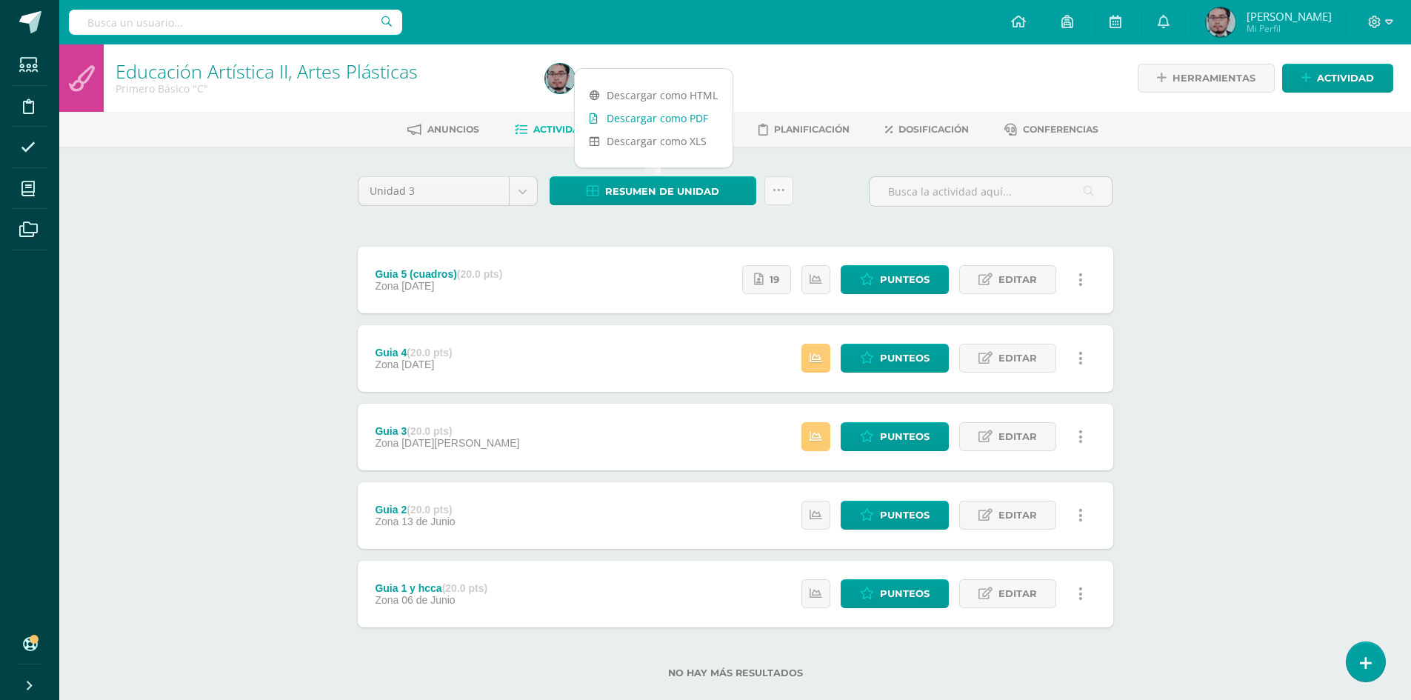
click at [661, 120] on link "Descargar como PDF" at bounding box center [654, 118] width 158 height 23
click at [1390, 24] on icon at bounding box center [1389, 22] width 8 height 13
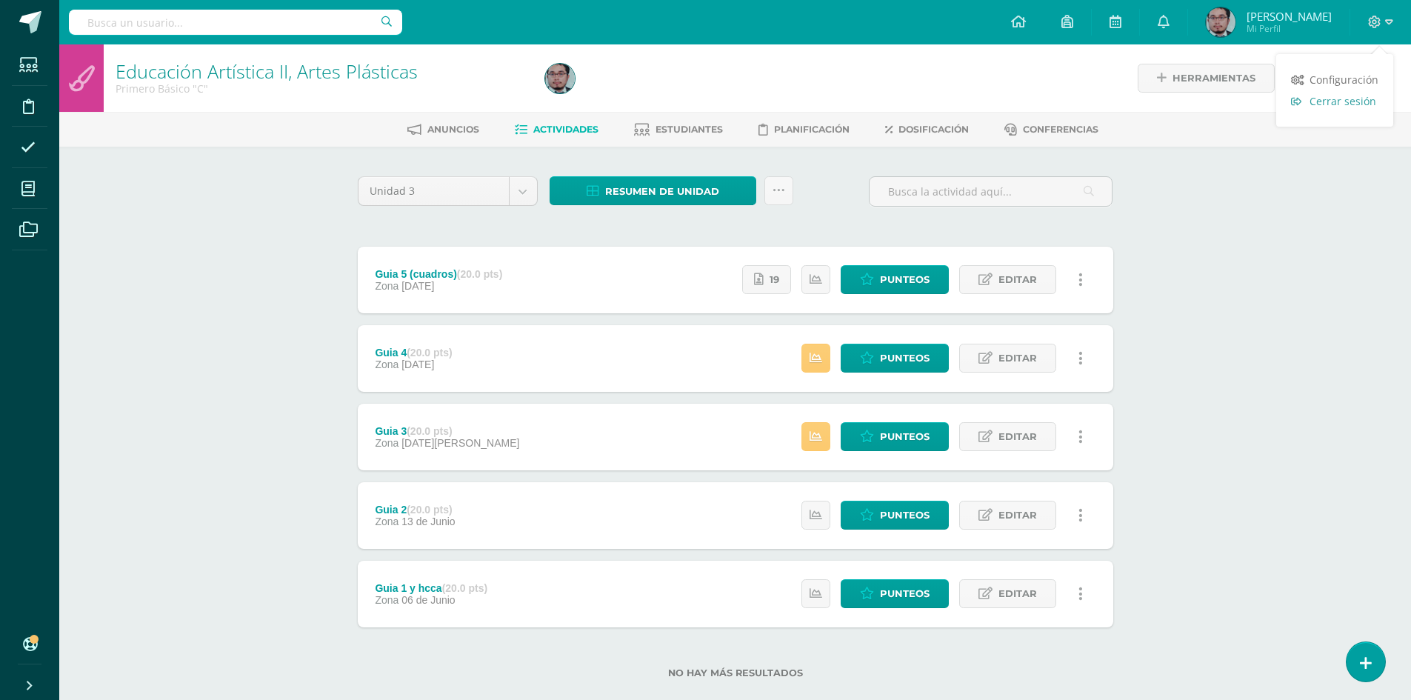
click at [1342, 101] on span "Cerrar sesión" at bounding box center [1342, 101] width 67 height 14
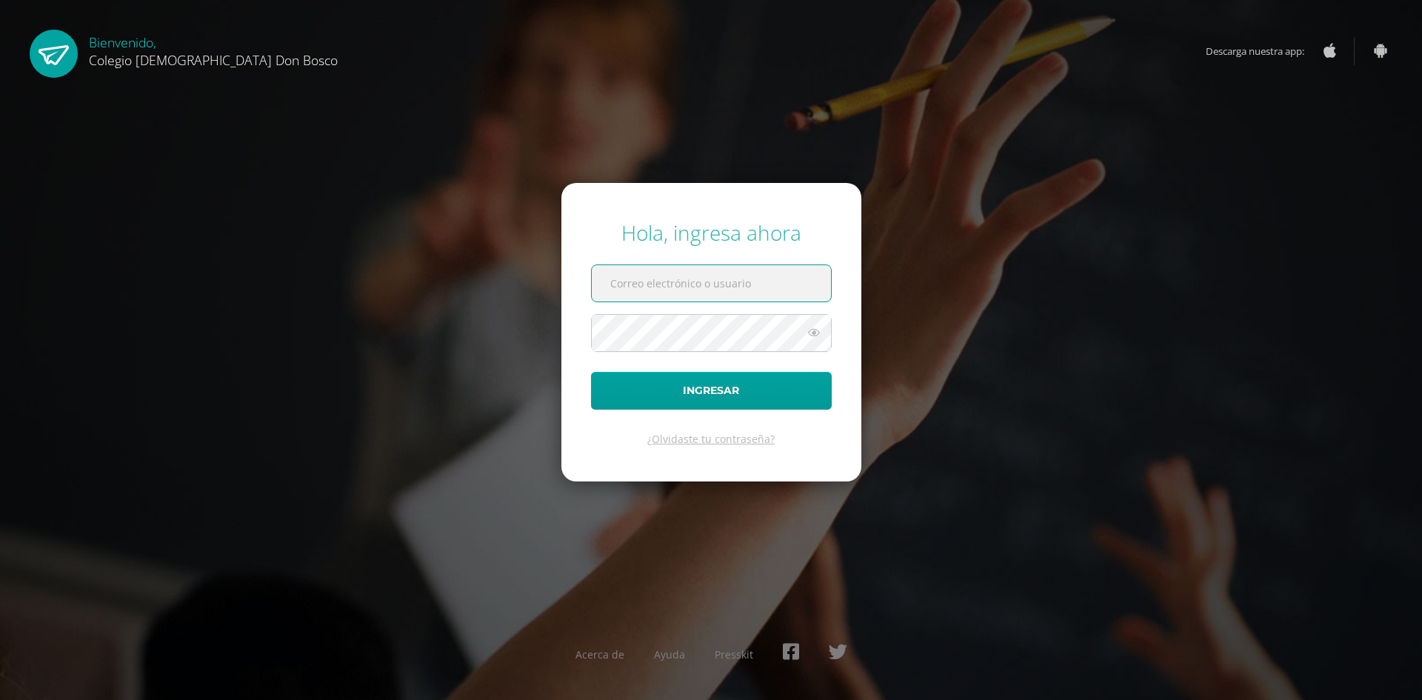
click at [648, 258] on form "Hola, ingresa ahora Ingresar ¿Olvidaste tu contraseña?" at bounding box center [711, 332] width 300 height 298
click at [647, 281] on input "text" at bounding box center [711, 283] width 239 height 36
click at [658, 152] on div "Hola, ingresa ahora Ingresar ¿Olvidaste tu contraseña? Acerca de Ayuda Presskit" at bounding box center [710, 350] width 1433 height 700
click at [674, 279] on input "text" at bounding box center [711, 283] width 239 height 36
click at [794, 168] on div "Hola, ingresa ahora Ingresar ¿Olvidaste tu contraseña? Acerca de Ayuda Presskit" at bounding box center [710, 350] width 1433 height 700
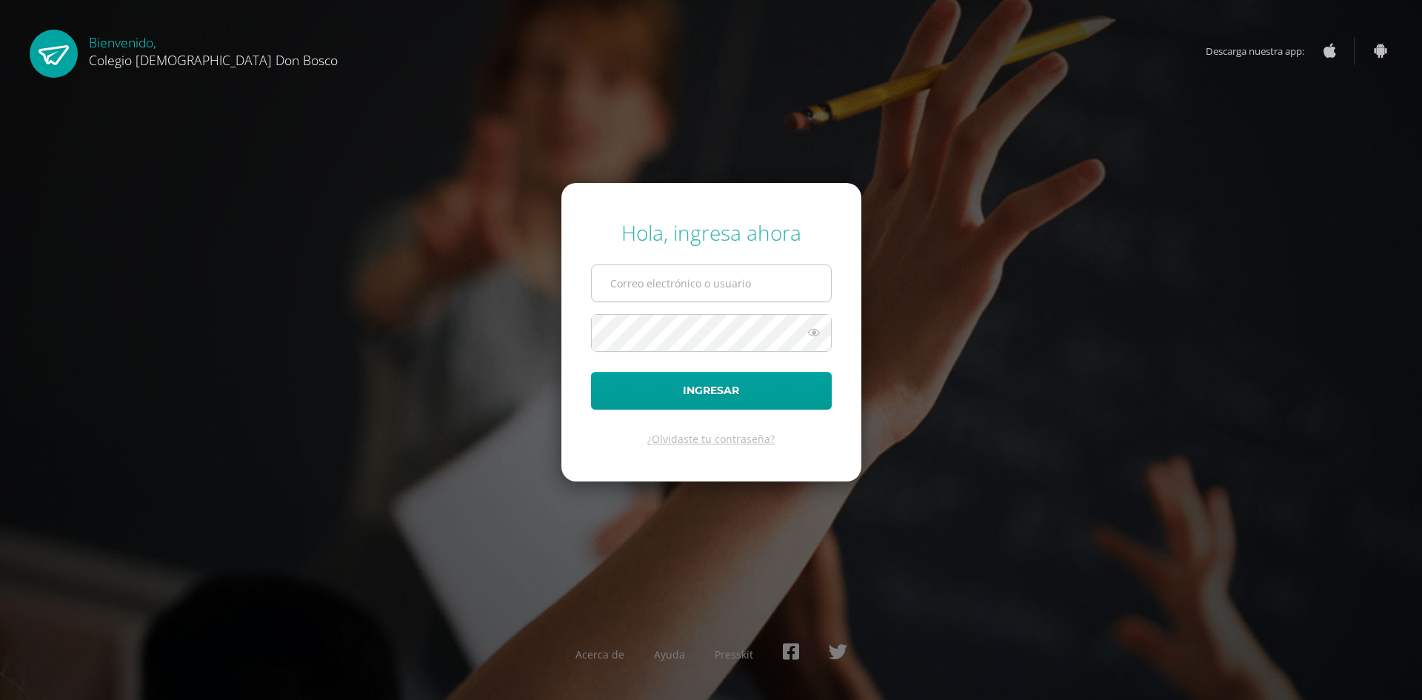
click at [738, 284] on input "text" at bounding box center [711, 283] width 239 height 36
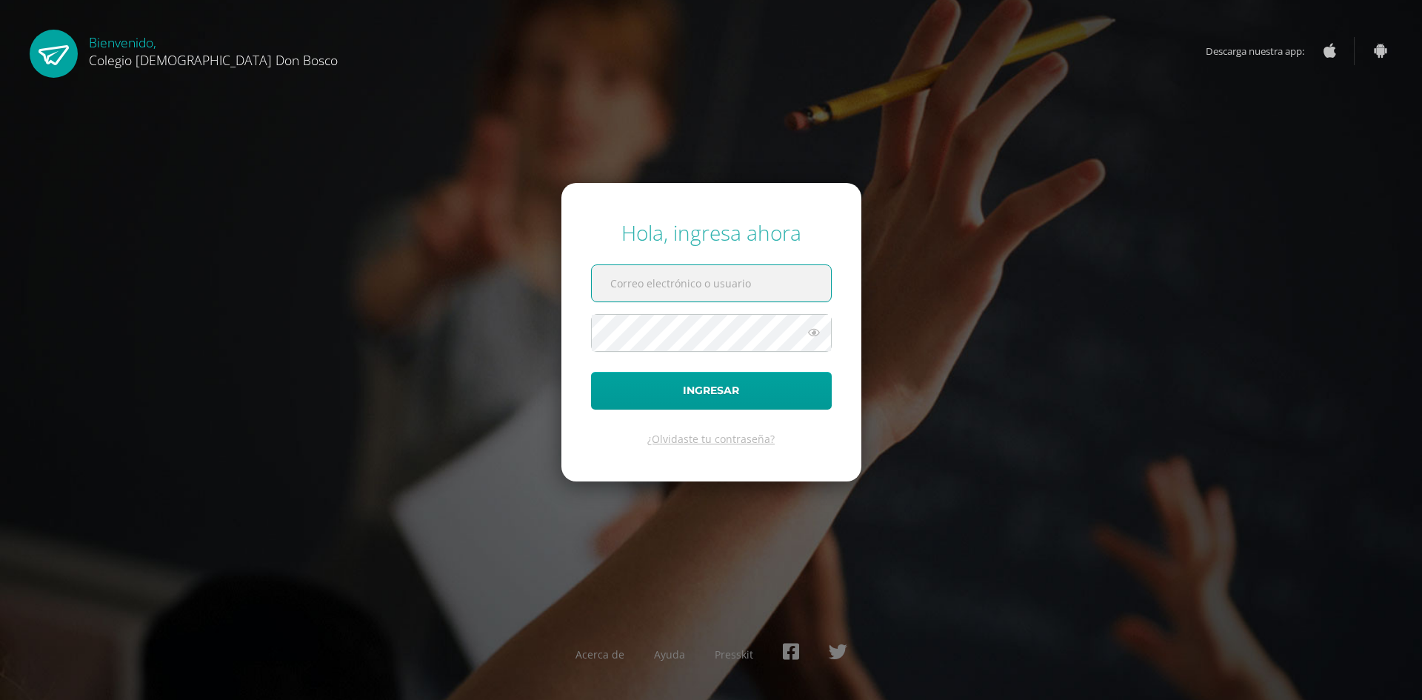
type input "[EMAIL_ADDRESS][DOMAIN_NAME]"
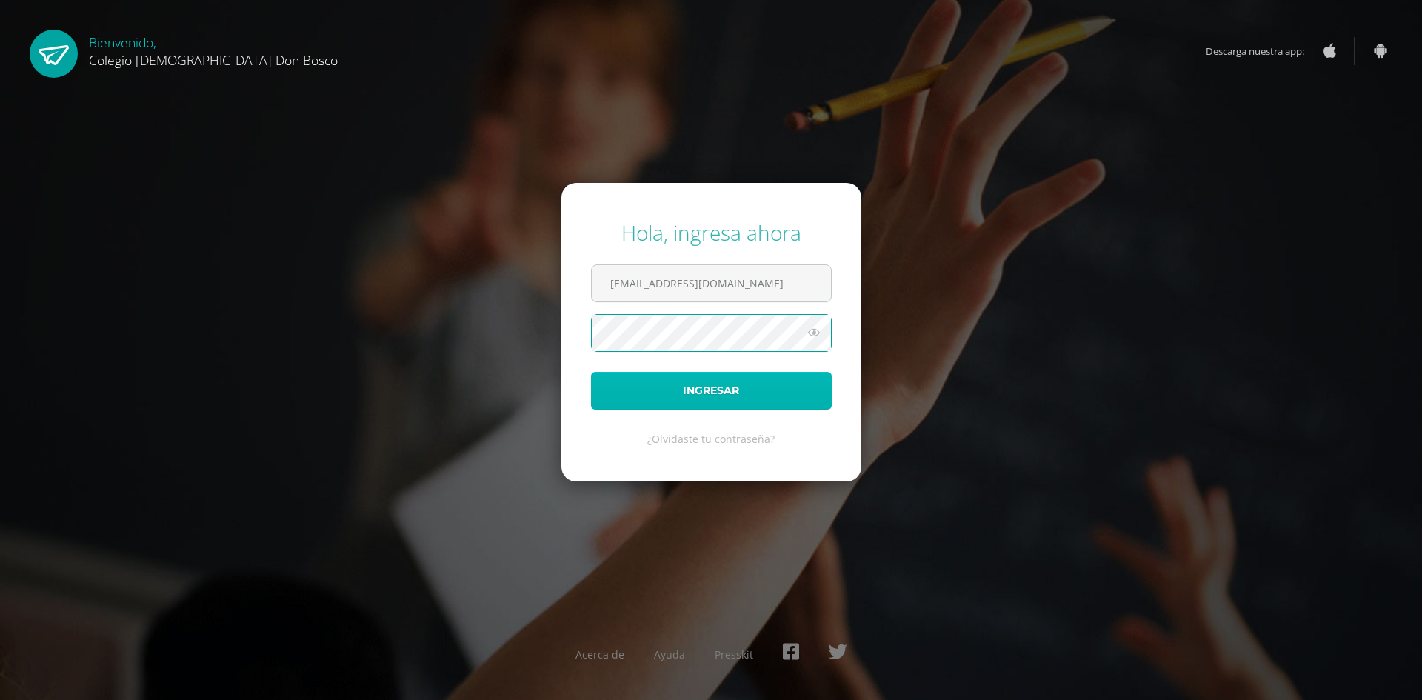
click at [720, 381] on button "Ingresar" at bounding box center [711, 391] width 241 height 38
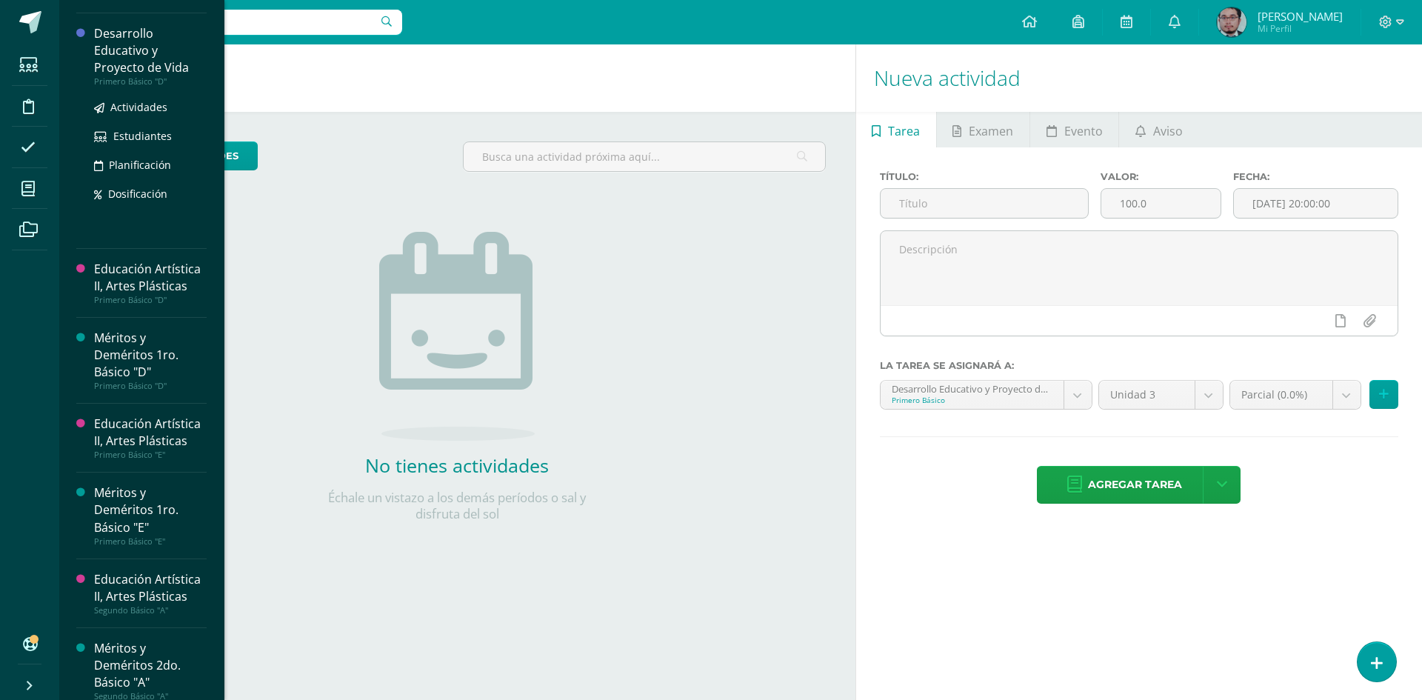
scroll to position [592, 0]
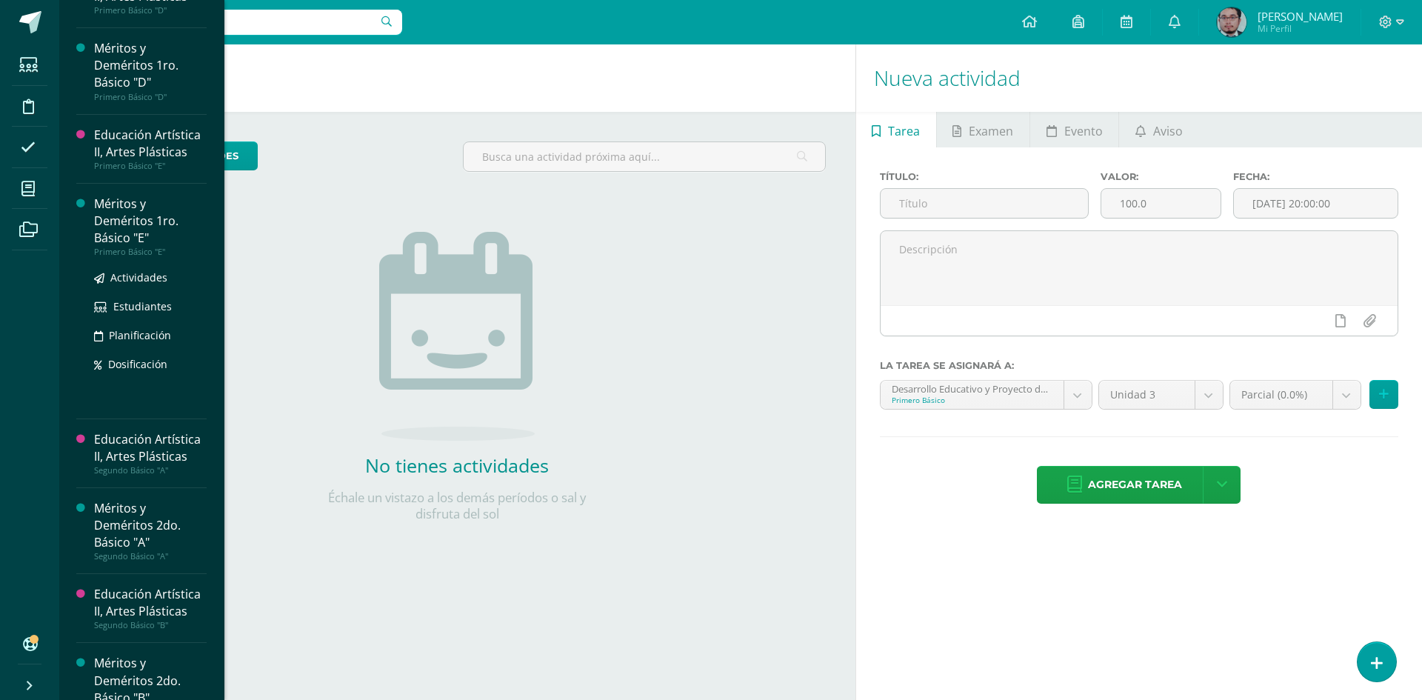
click at [139, 226] on div "Méritos y Deméritos 1ro. Básico "E"" at bounding box center [150, 220] width 113 height 51
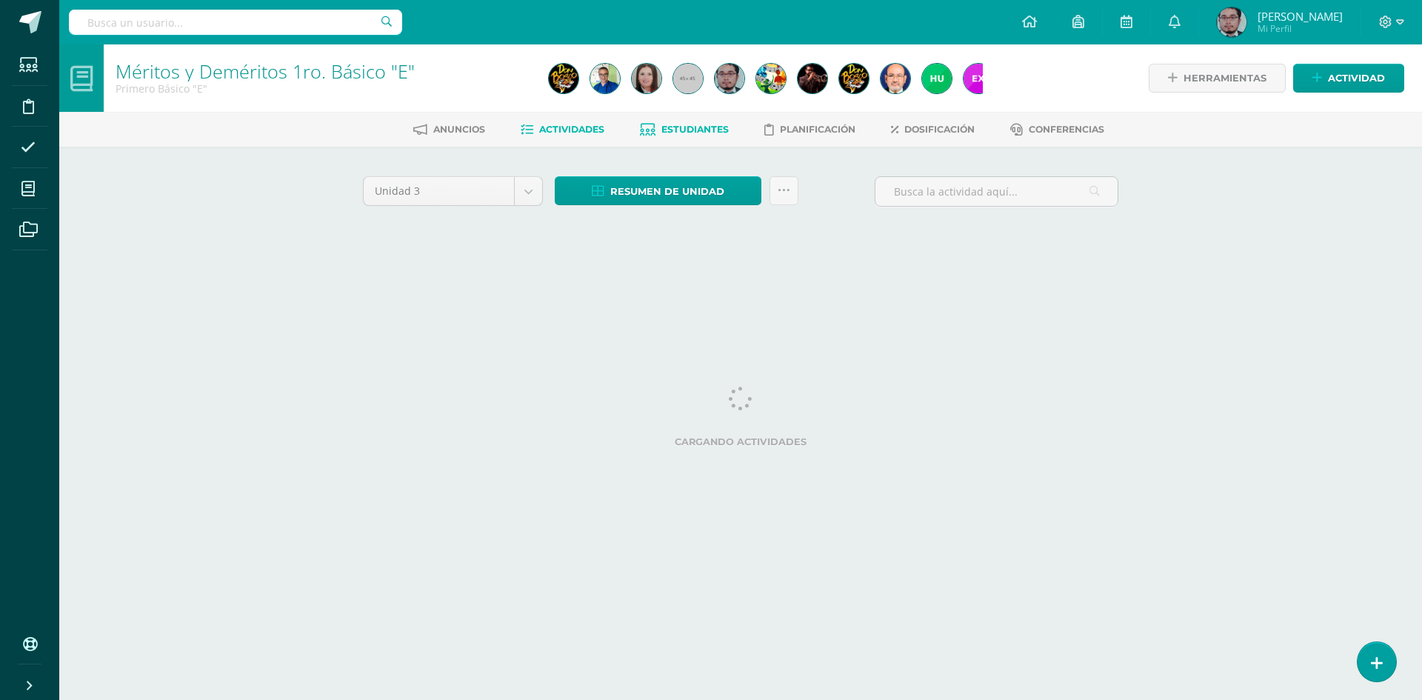
click at [690, 129] on span "Estudiantes" at bounding box center [694, 129] width 67 height 11
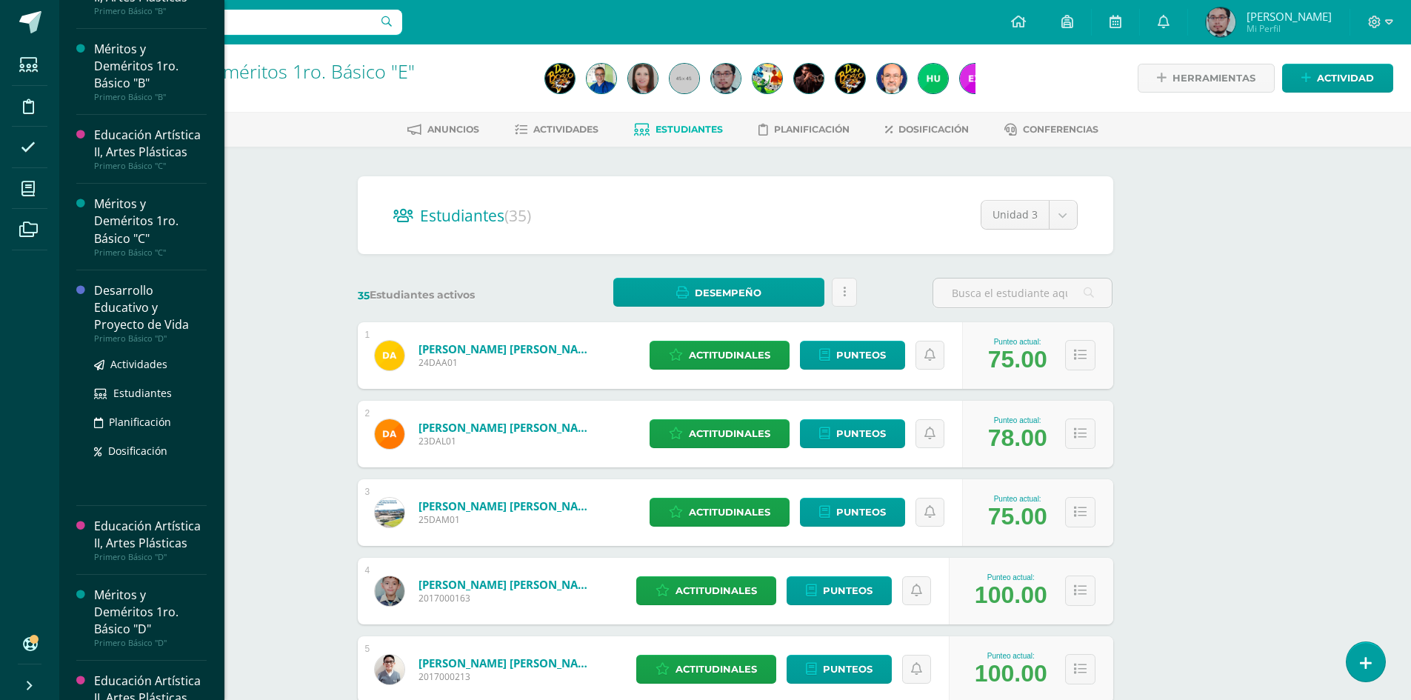
scroll to position [222, 0]
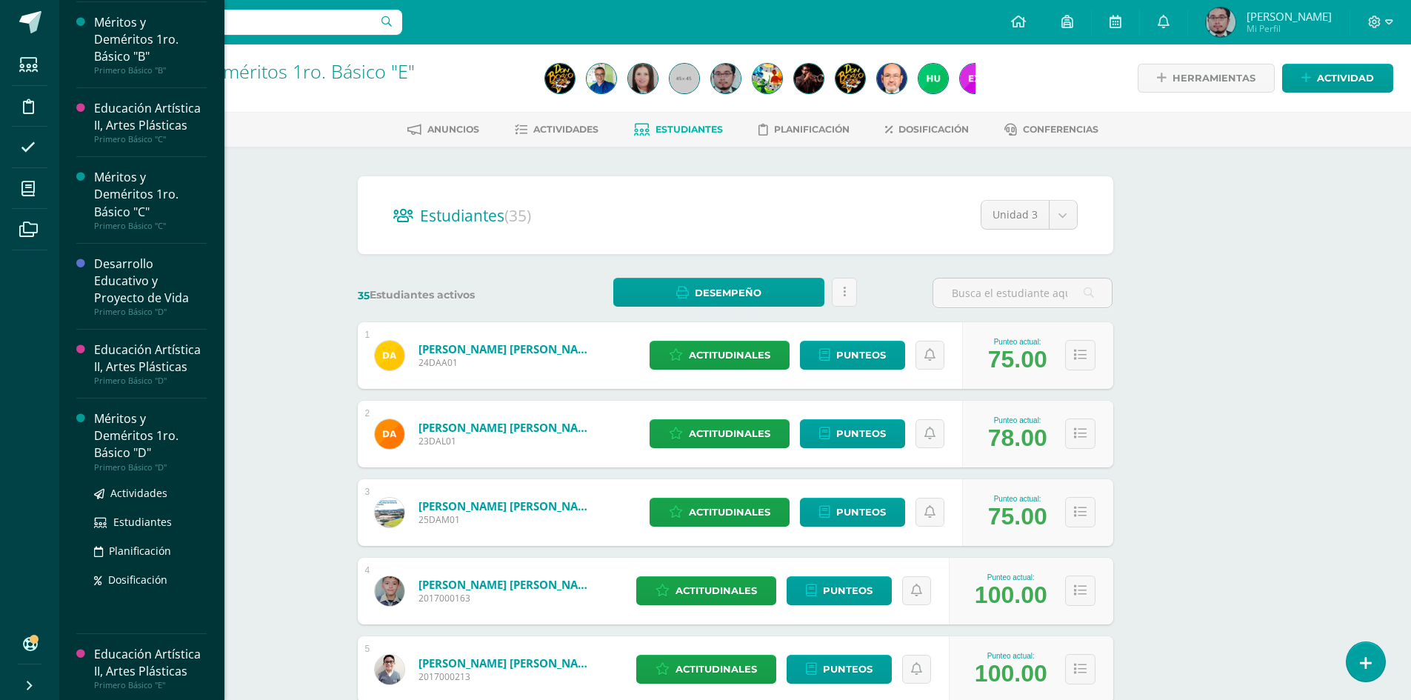
click at [130, 443] on div "Méritos y Deméritos 1ro. Básico "D"" at bounding box center [150, 435] width 113 height 51
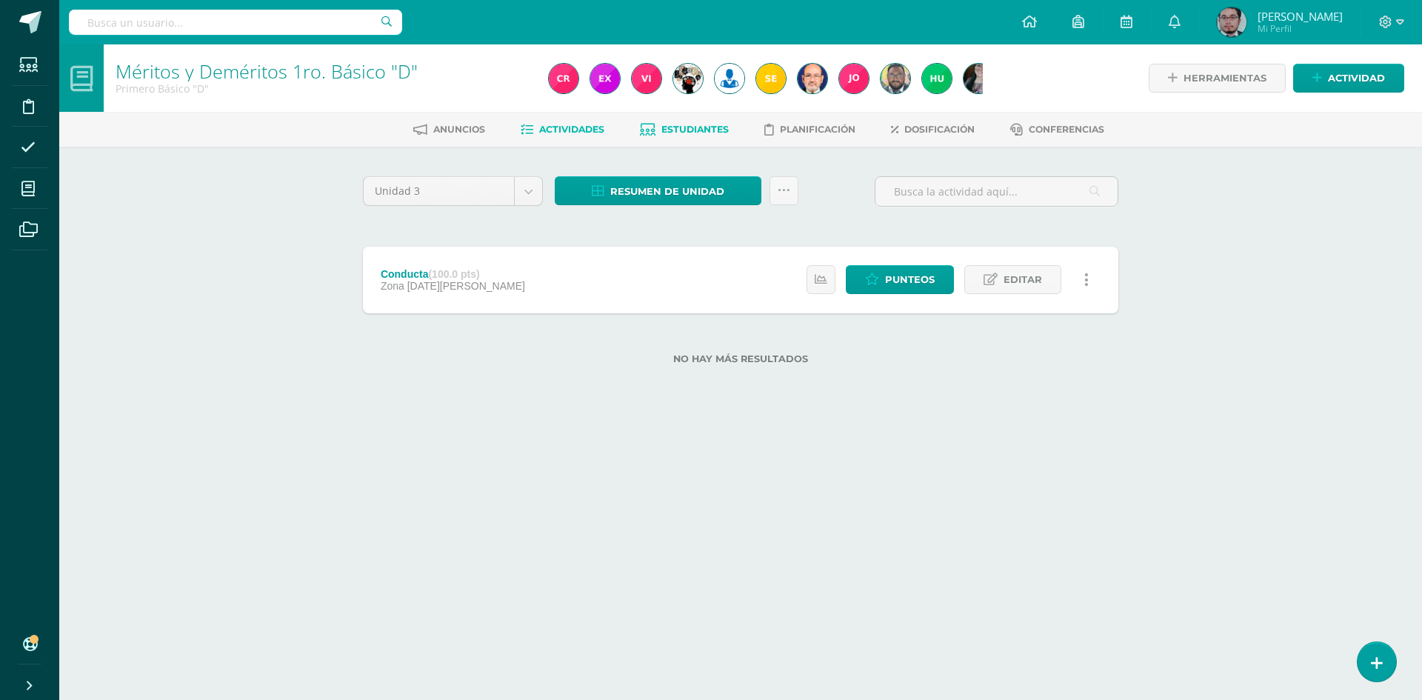
click at [686, 127] on span "Estudiantes" at bounding box center [694, 129] width 67 height 11
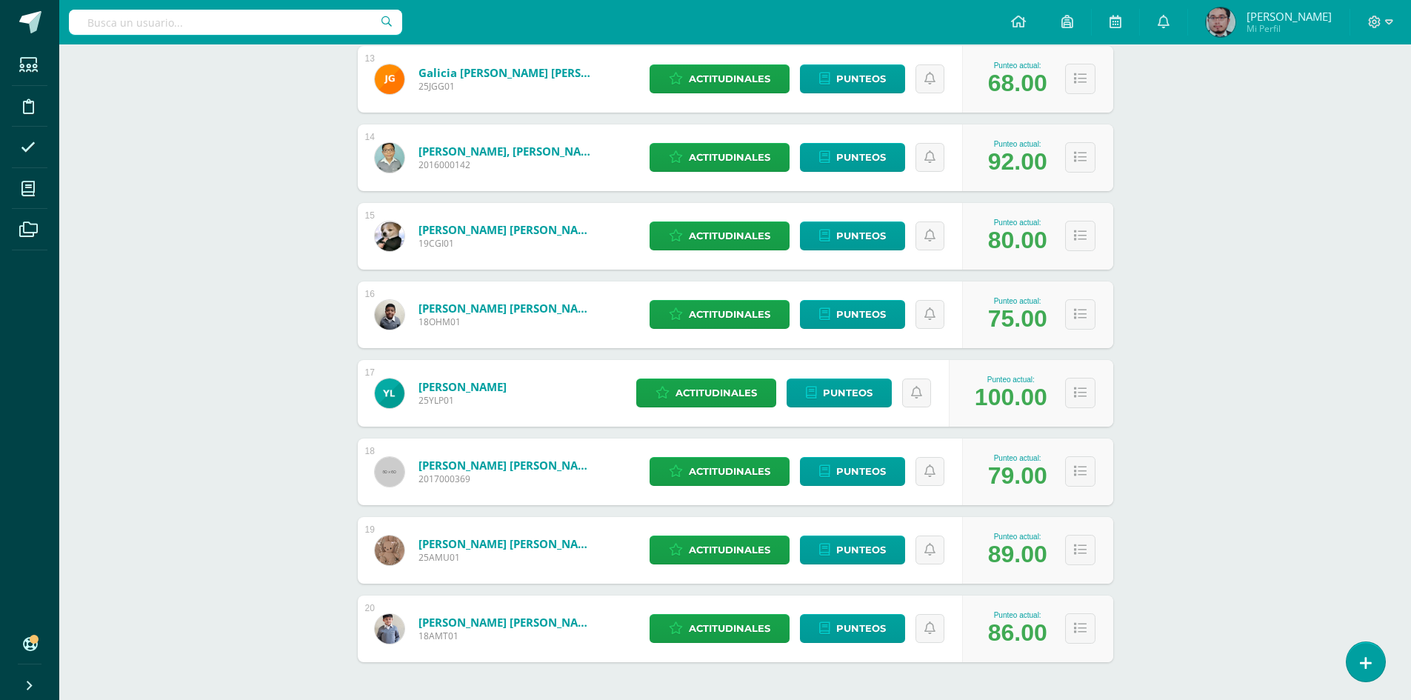
scroll to position [1229, 0]
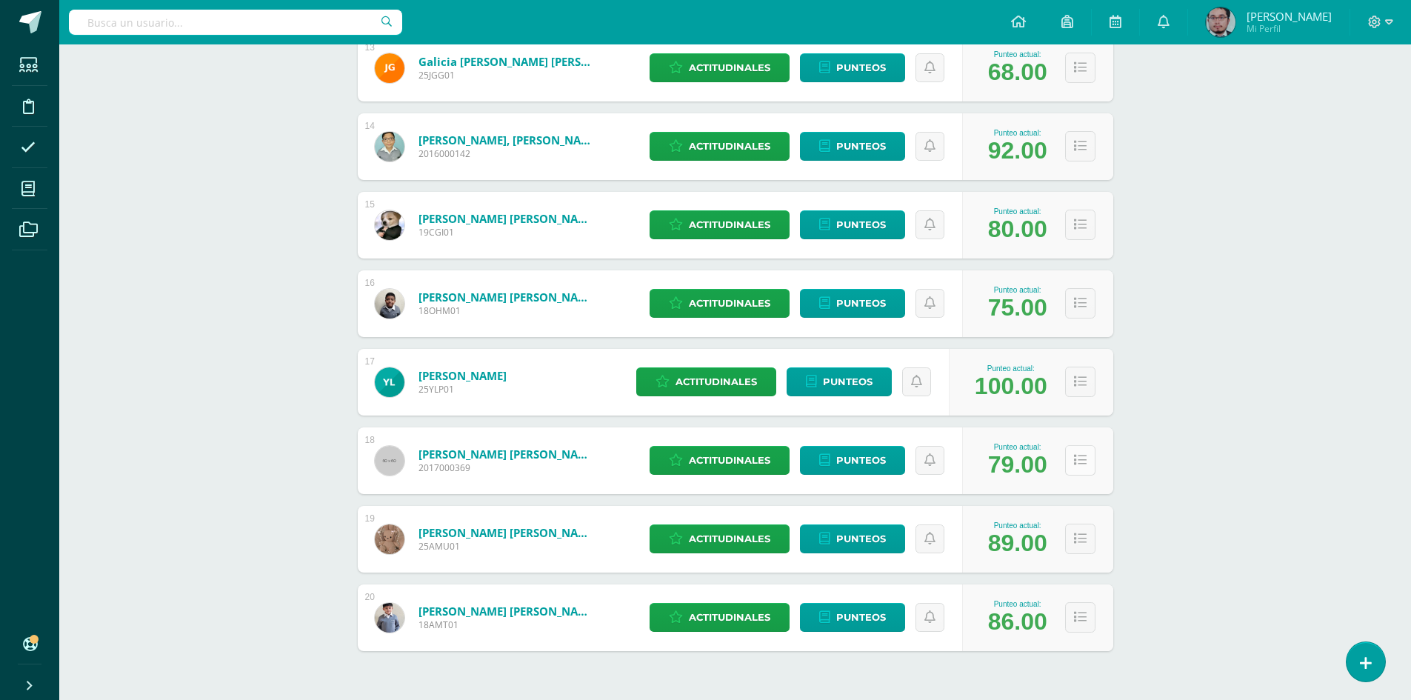
click at [1076, 460] on icon at bounding box center [1080, 460] width 13 height 13
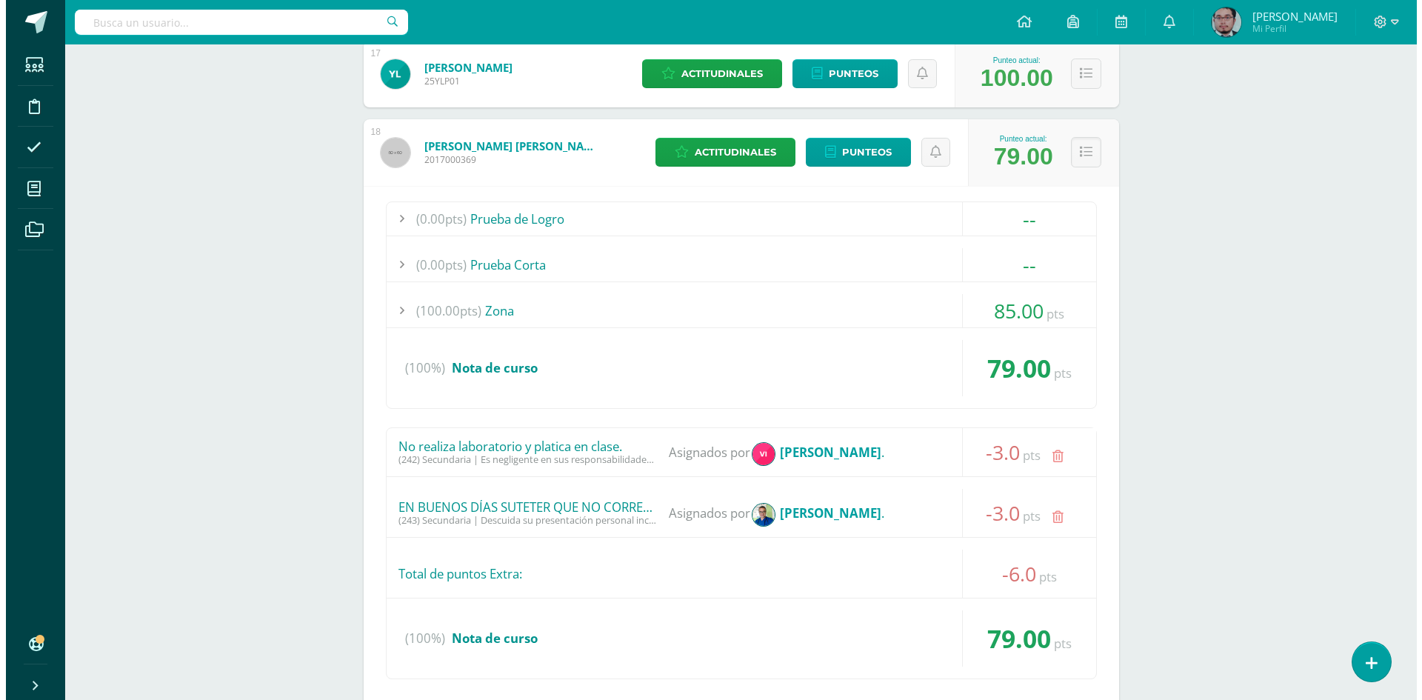
scroll to position [1673, 0]
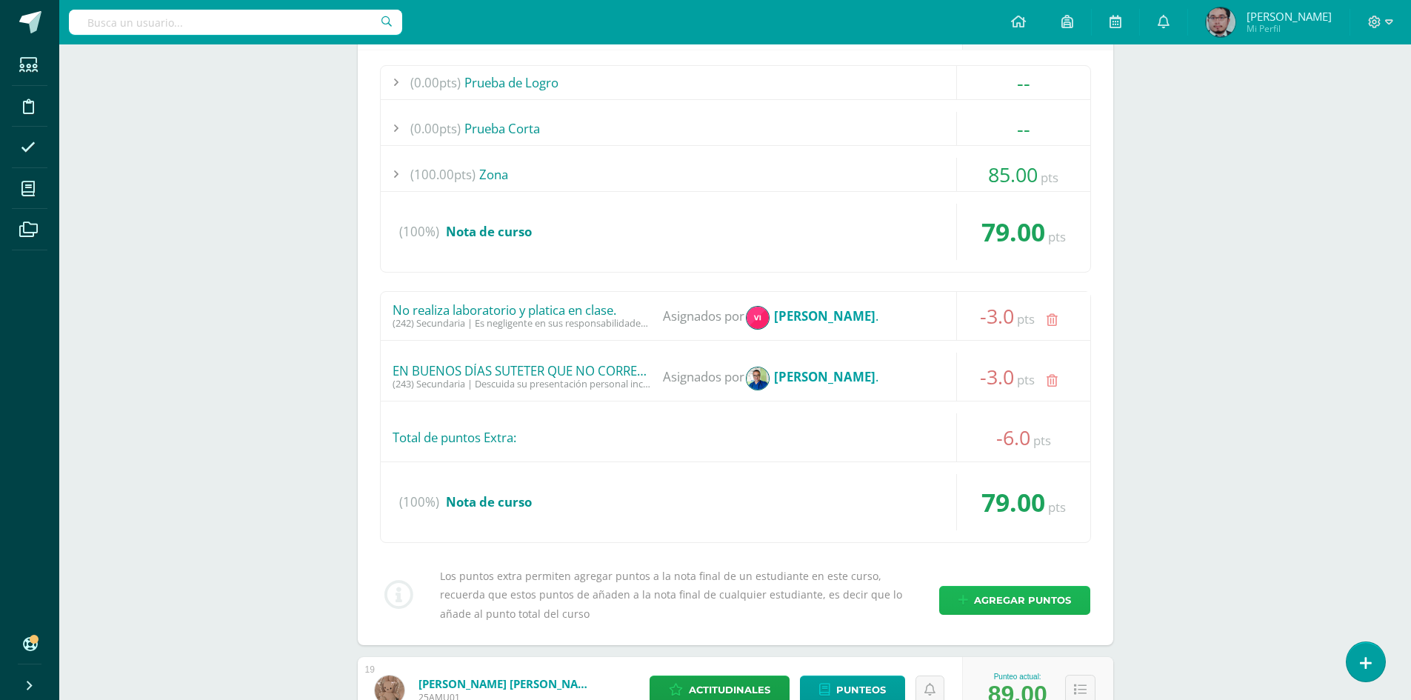
click at [994, 597] on span "Agregar puntos" at bounding box center [1022, 599] width 97 height 27
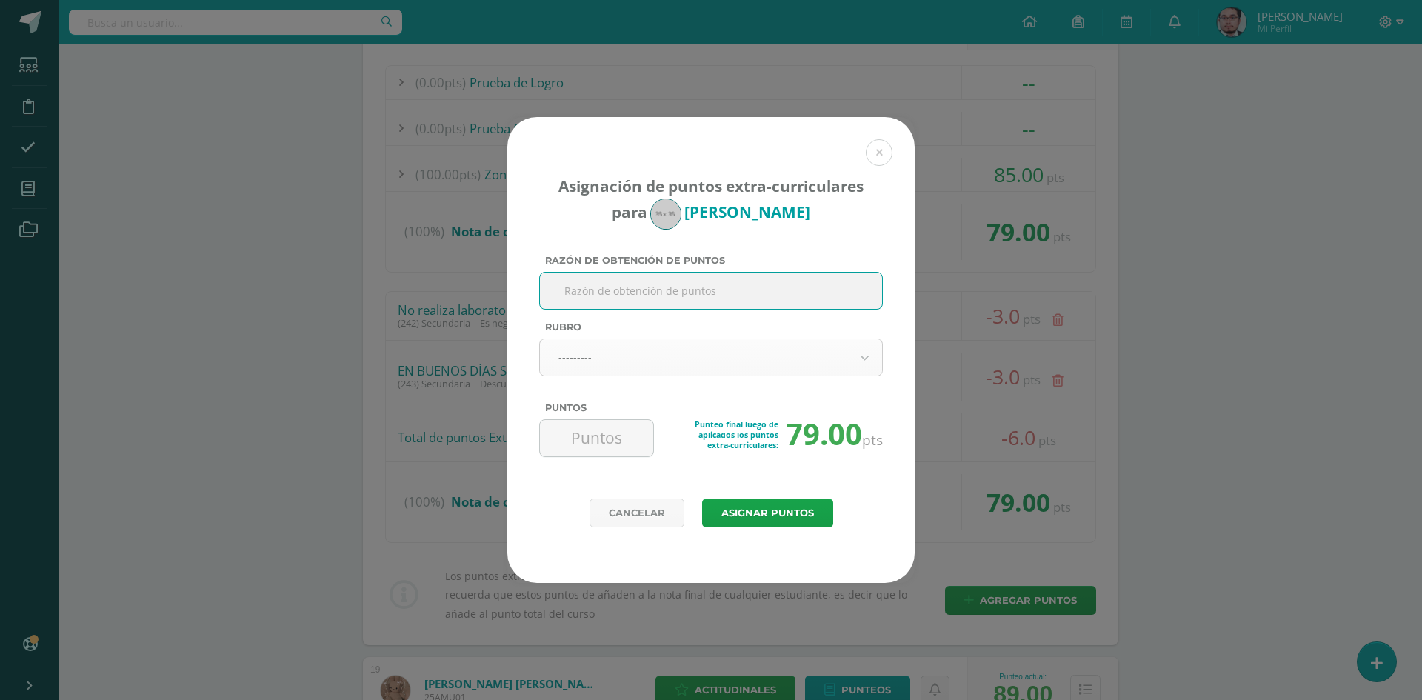
click at [862, 345] on body "Asignación de puntos extra-curriculares para Emiliano López Razón de obtención …" at bounding box center [711, 202] width 1422 height 3751
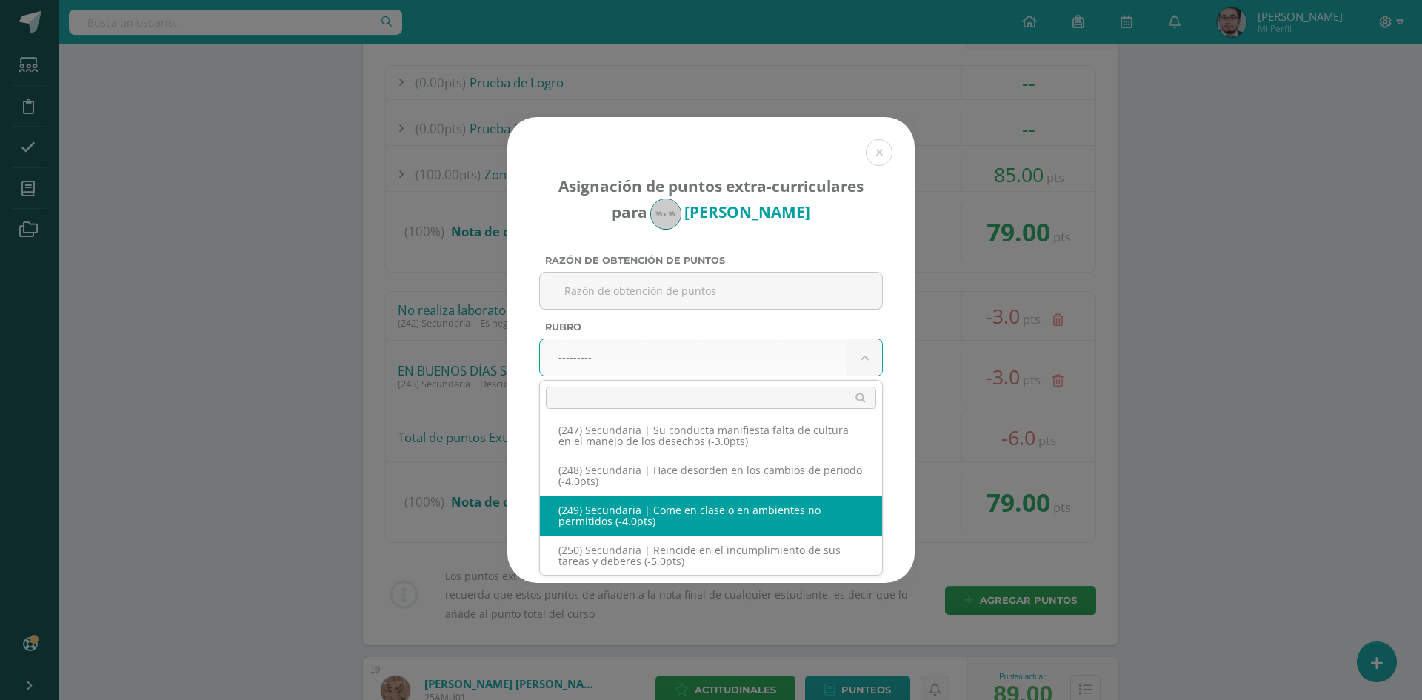
scroll to position [11386, 0]
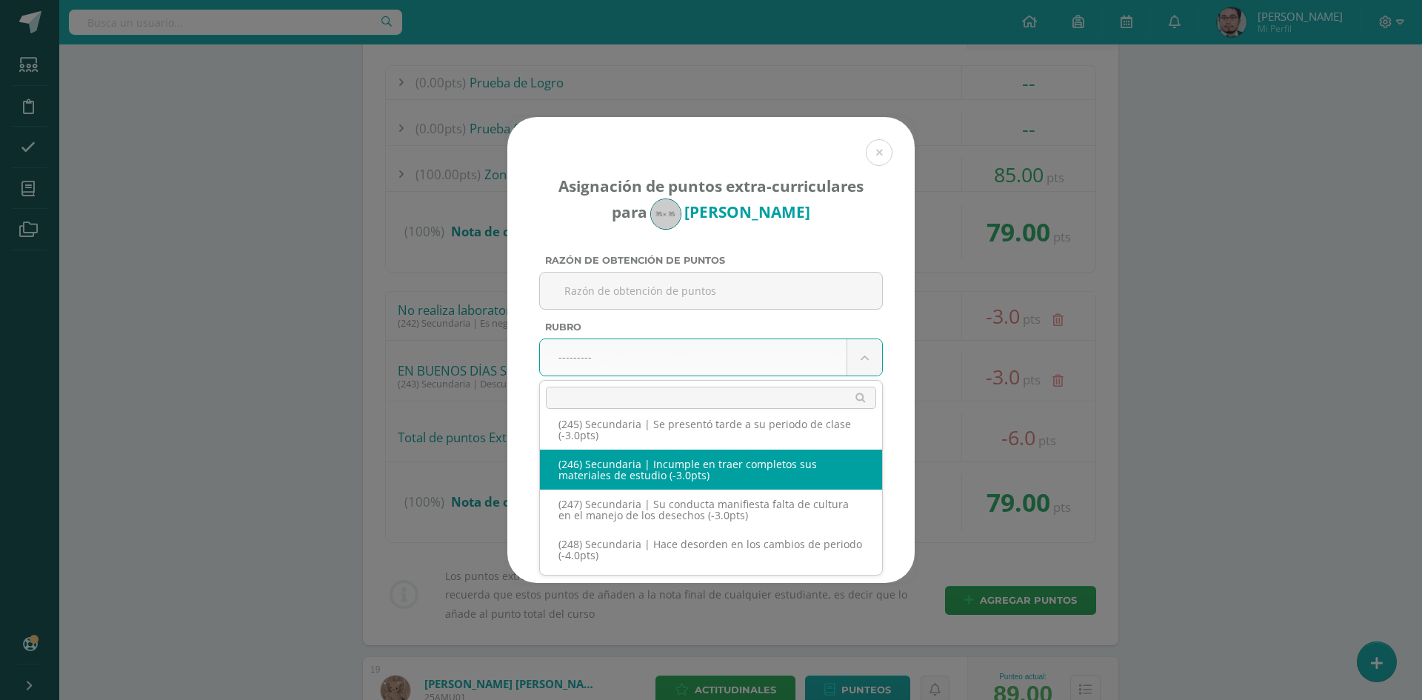
select select "278"
type input "-3"
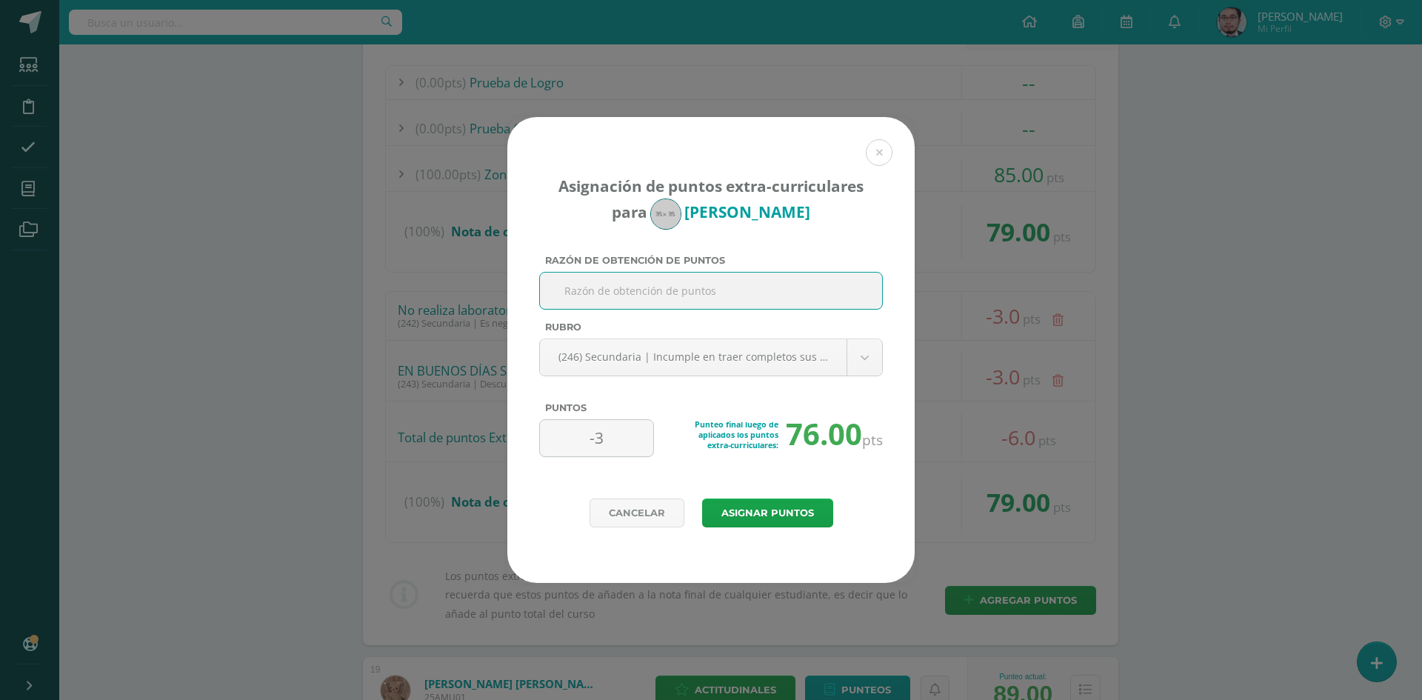
click at [677, 298] on input "Razón de obtención de puntos" at bounding box center [711, 290] width 330 height 36
type input "Alumno no trabaja en periodo guia [DATE][PERSON_NAME]"
click at [772, 513] on button "Asignar puntos" at bounding box center [767, 512] width 131 height 29
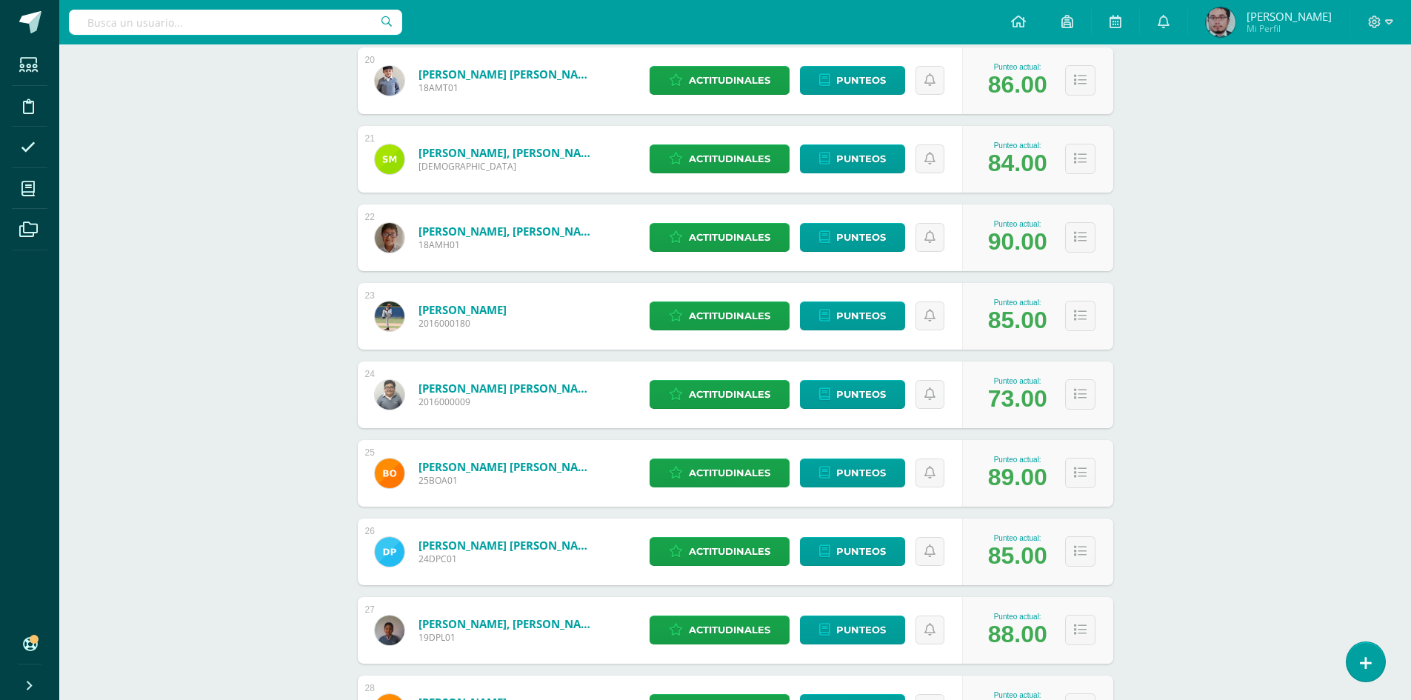
scroll to position [1792, 0]
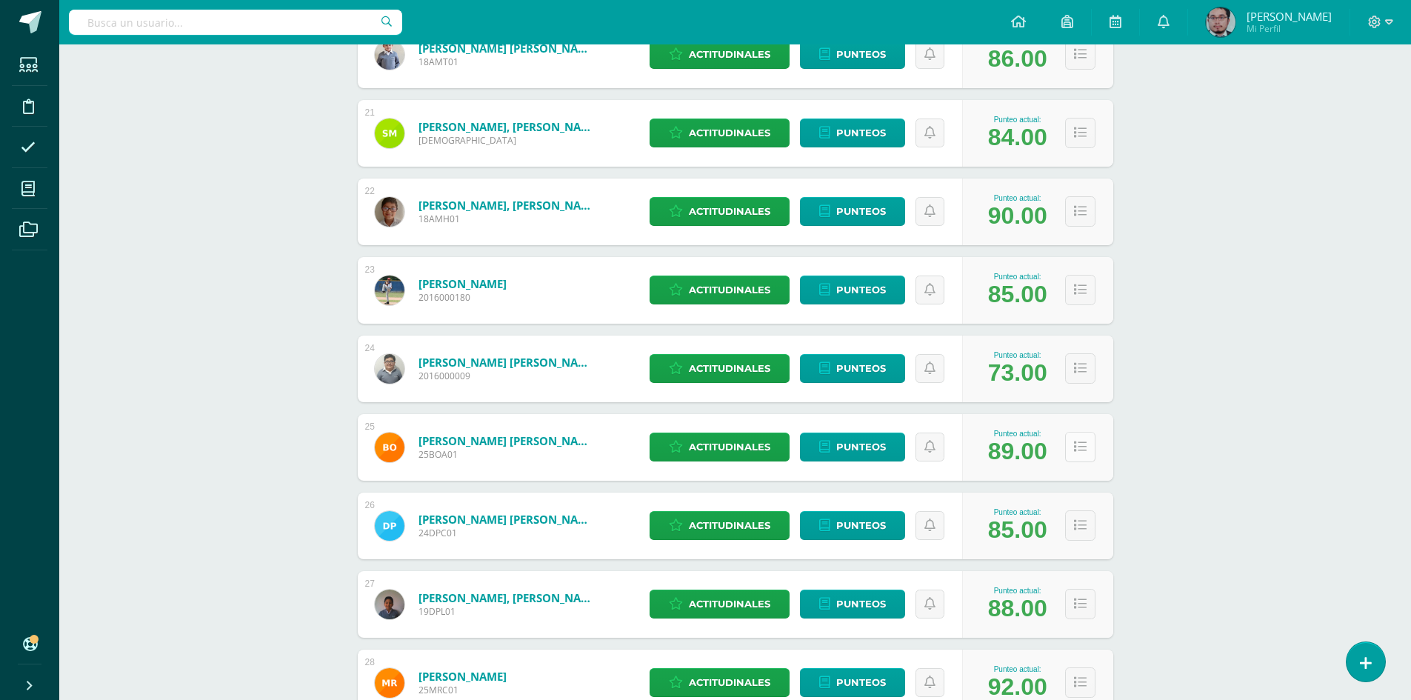
click at [1080, 446] on icon at bounding box center [1080, 447] width 13 height 13
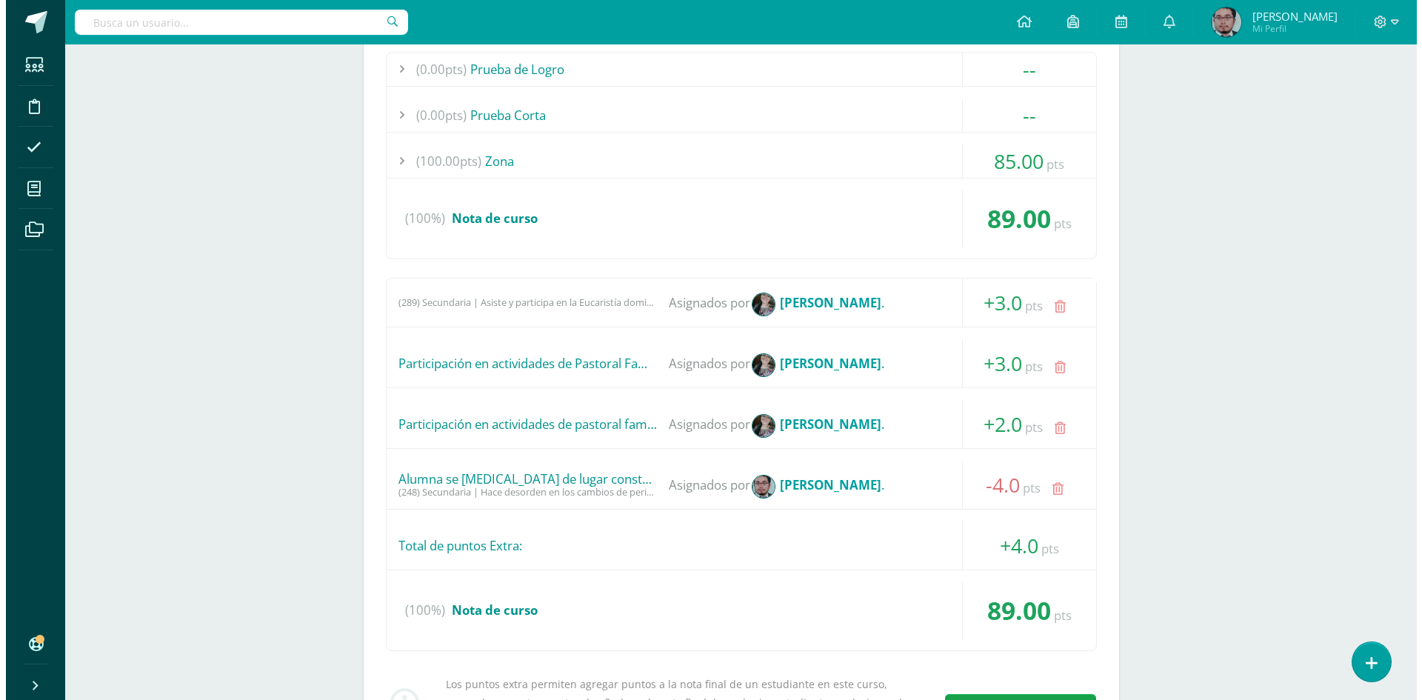
scroll to position [2310, 0]
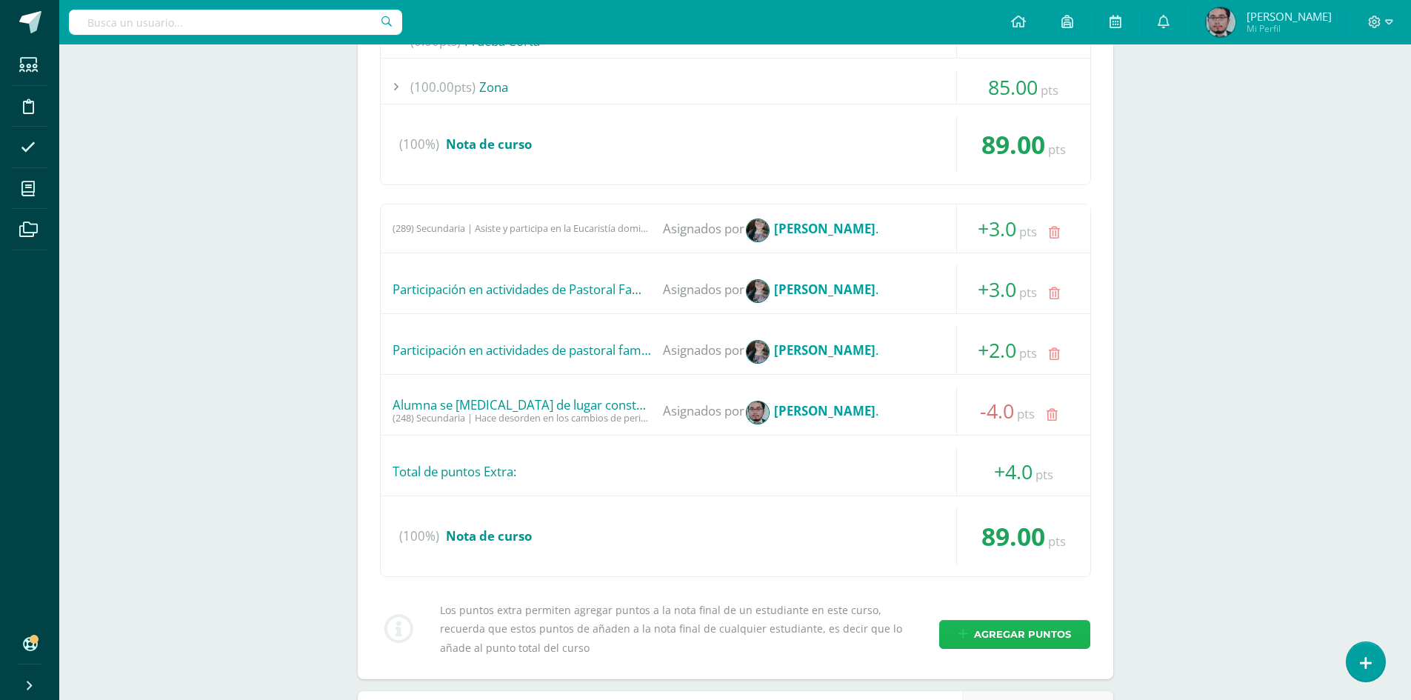
click at [1001, 634] on span "Agregar puntos" at bounding box center [1022, 633] width 97 height 27
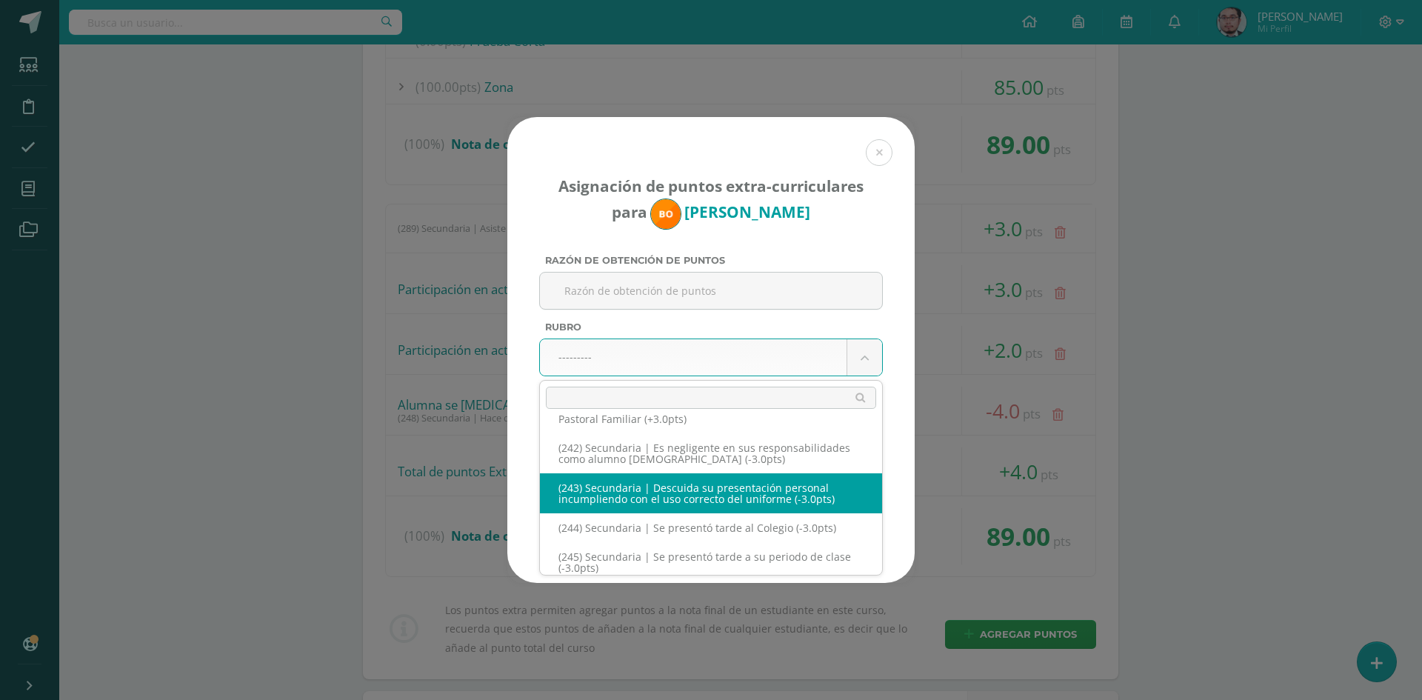
scroll to position [11328, 0]
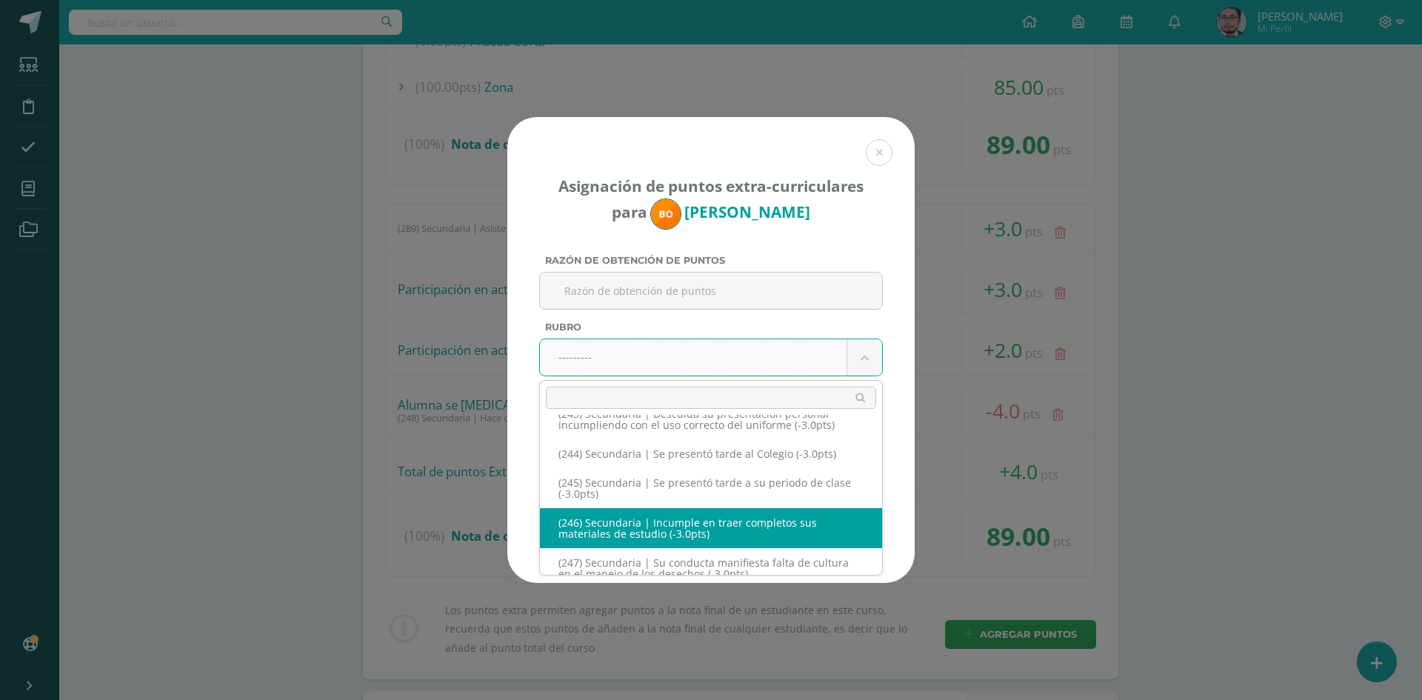
select select "278"
type input "-3"
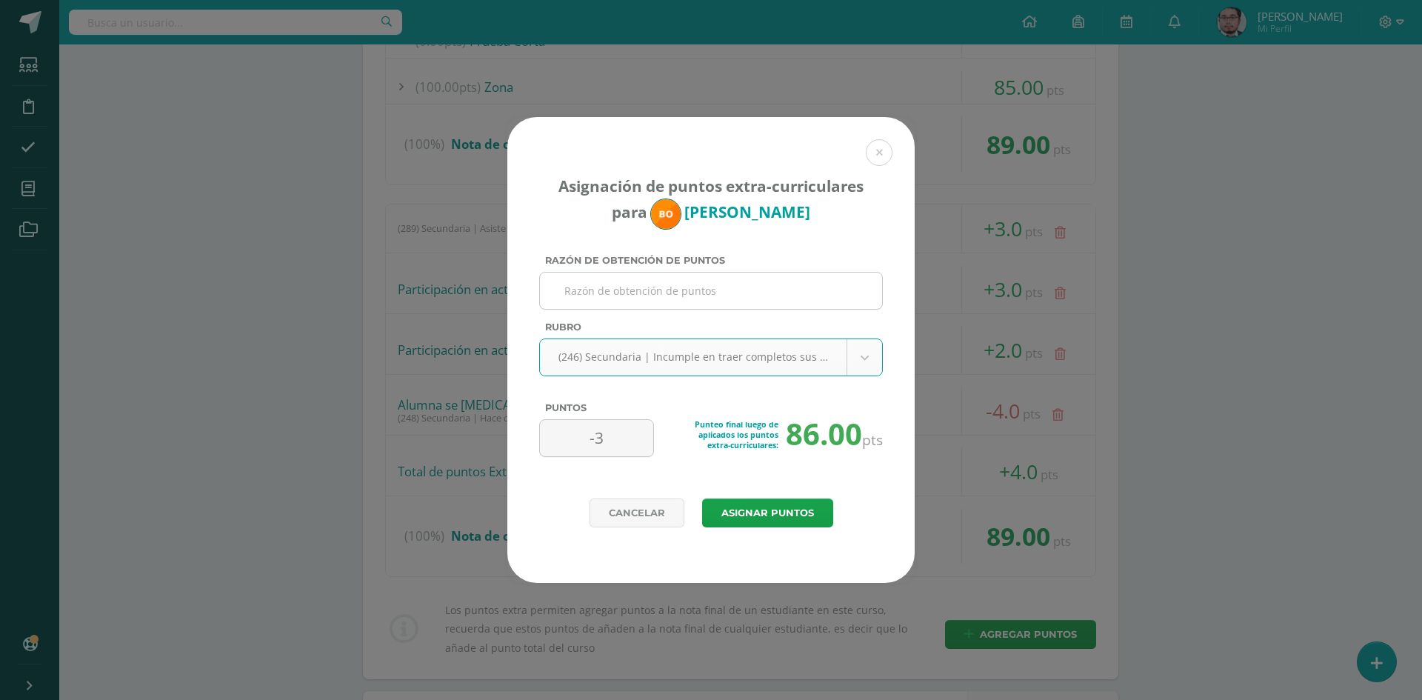
click at [749, 290] on input "Razón de obtención de puntos" at bounding box center [711, 290] width 330 height 36
click at [744, 292] on input "Alumna no trabaja en periodo guia 10 de agosto" at bounding box center [711, 290] width 330 height 36
type input "Alumna no trabaja en periodo guia 11 de agosto"
click at [797, 509] on button "Asignar puntos" at bounding box center [767, 512] width 131 height 29
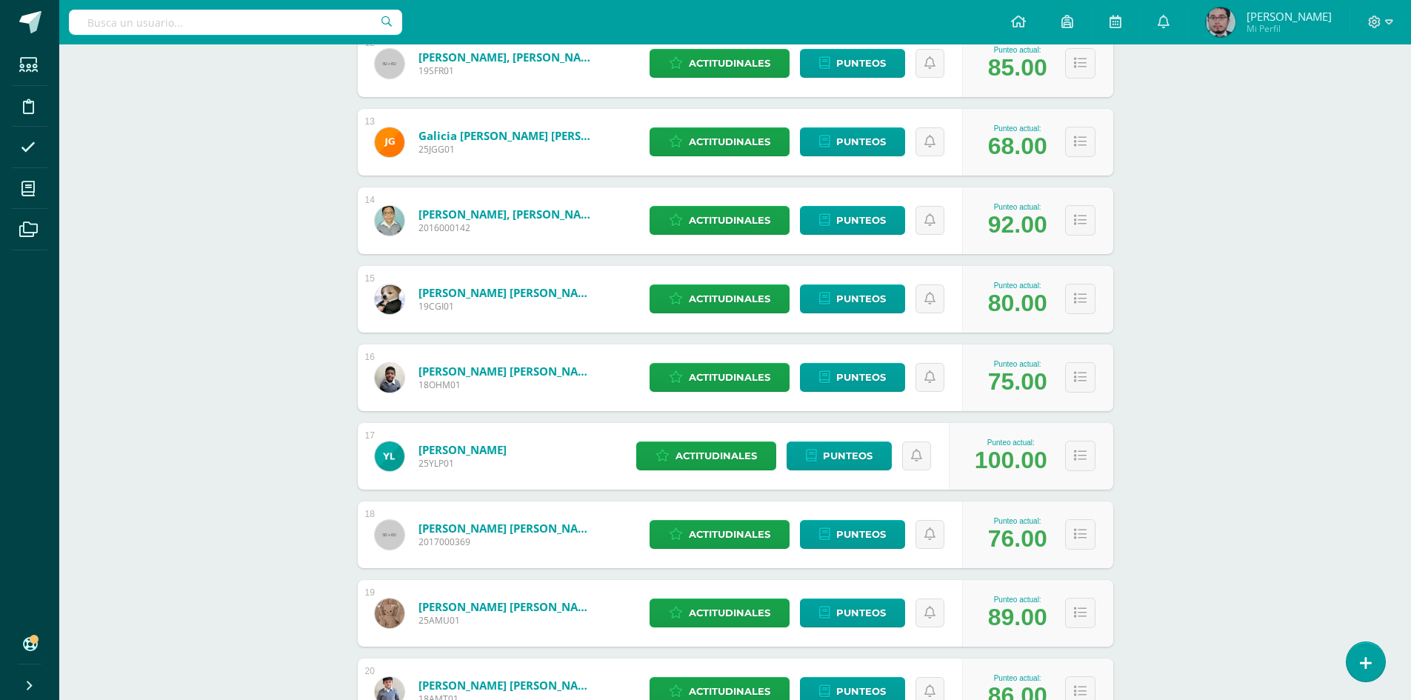
scroll to position [1229, 0]
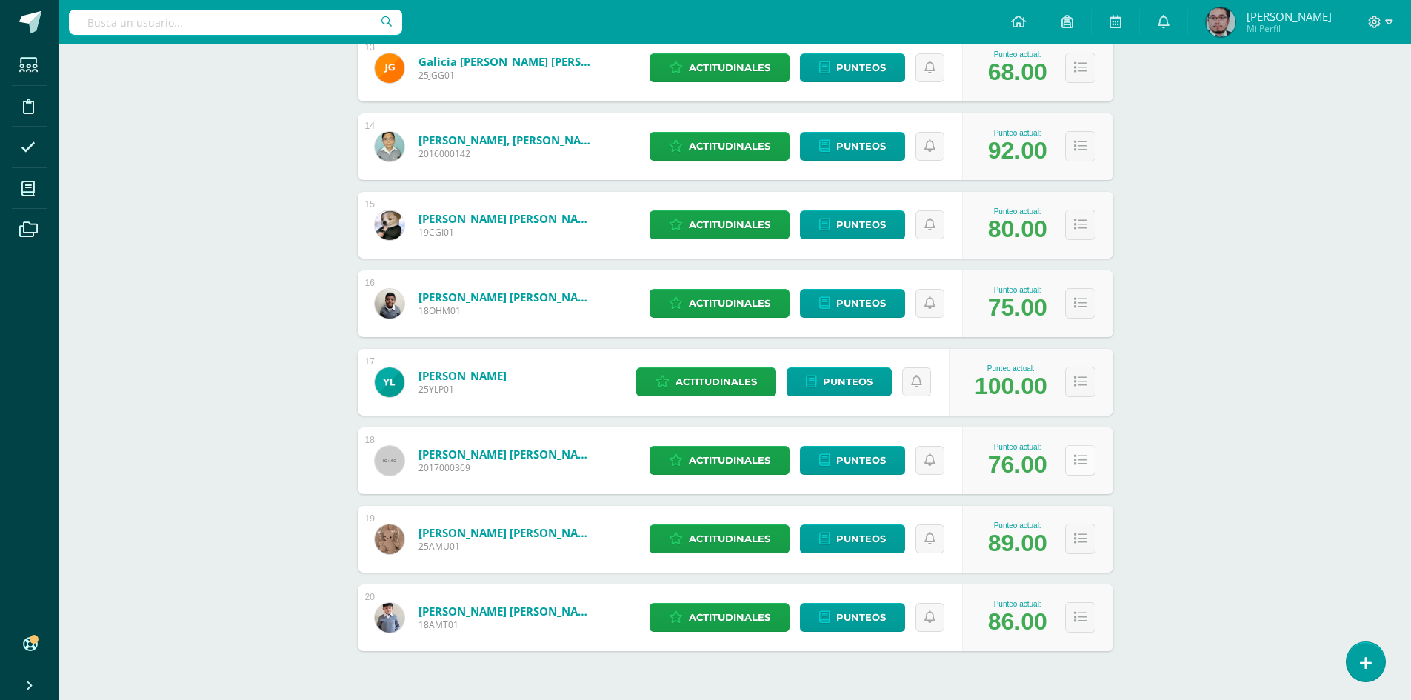
click at [1082, 457] on icon at bounding box center [1080, 460] width 13 height 13
click at [1082, 459] on icon at bounding box center [1080, 460] width 13 height 13
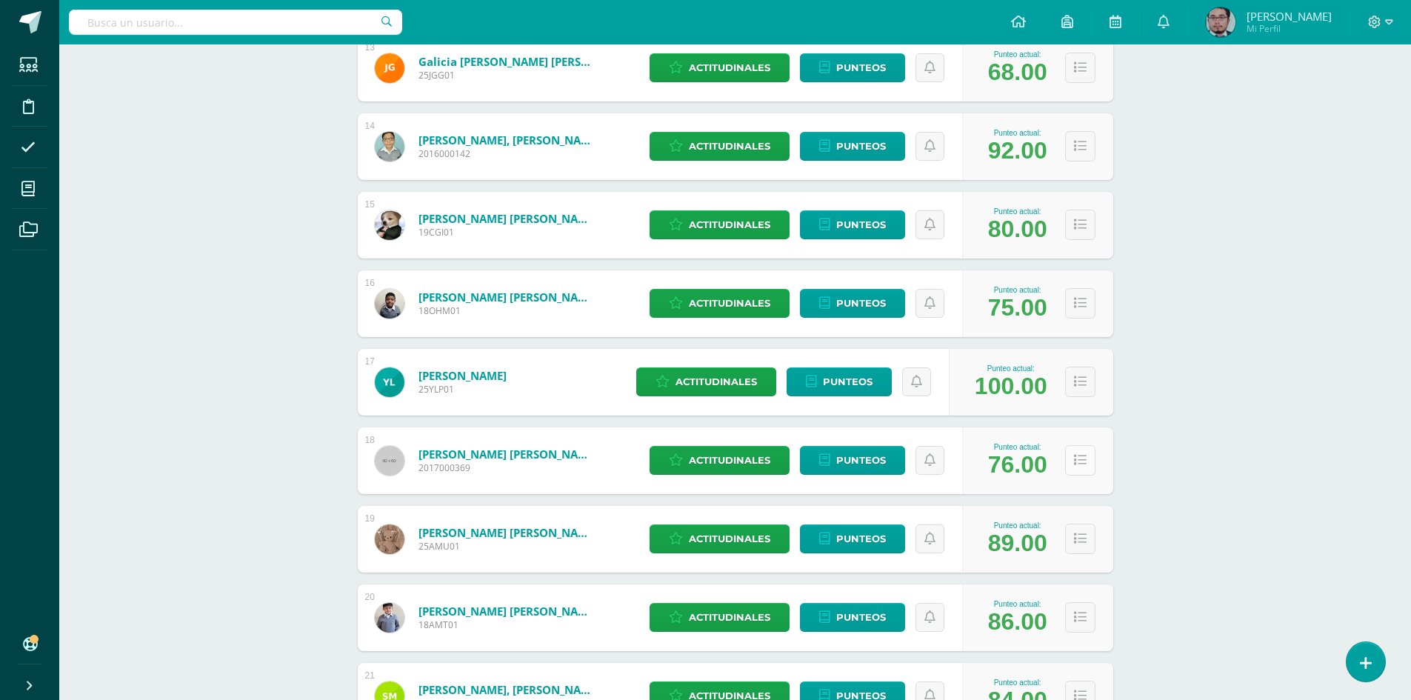
click at [1082, 459] on icon at bounding box center [1080, 460] width 13 height 13
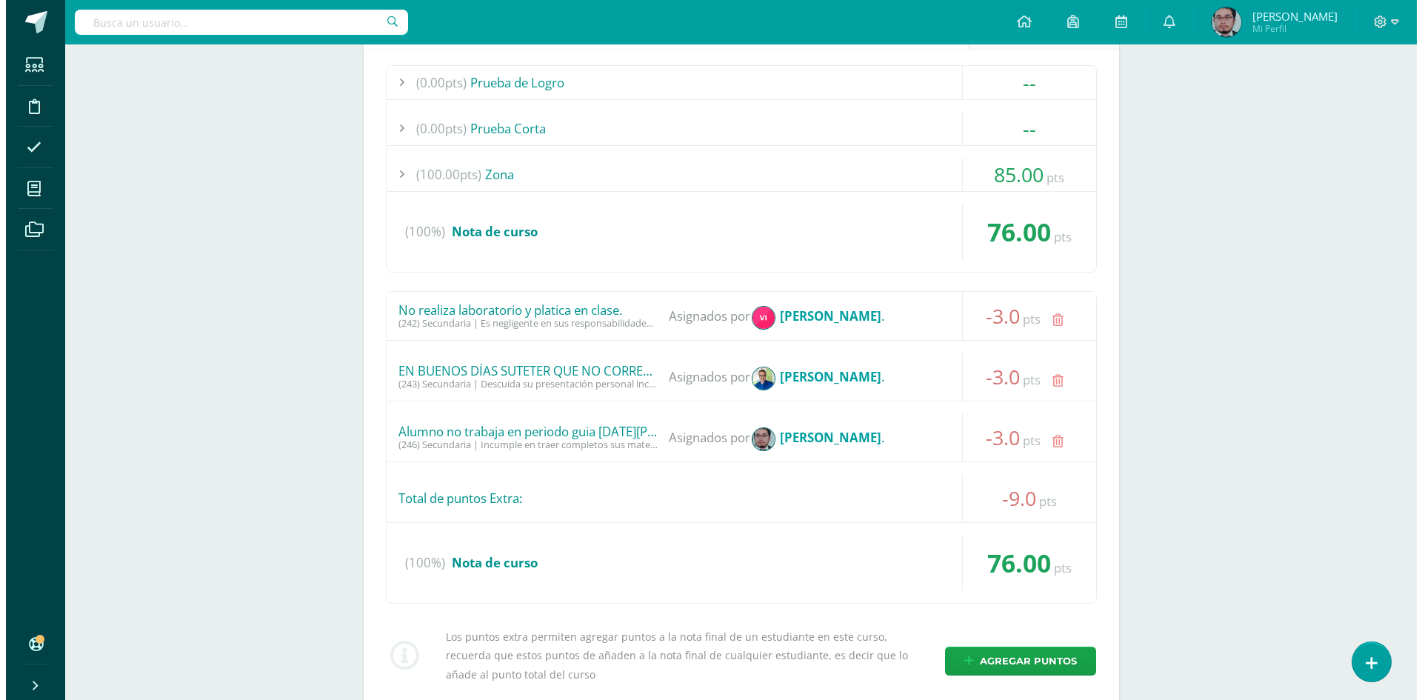
scroll to position [1747, 0]
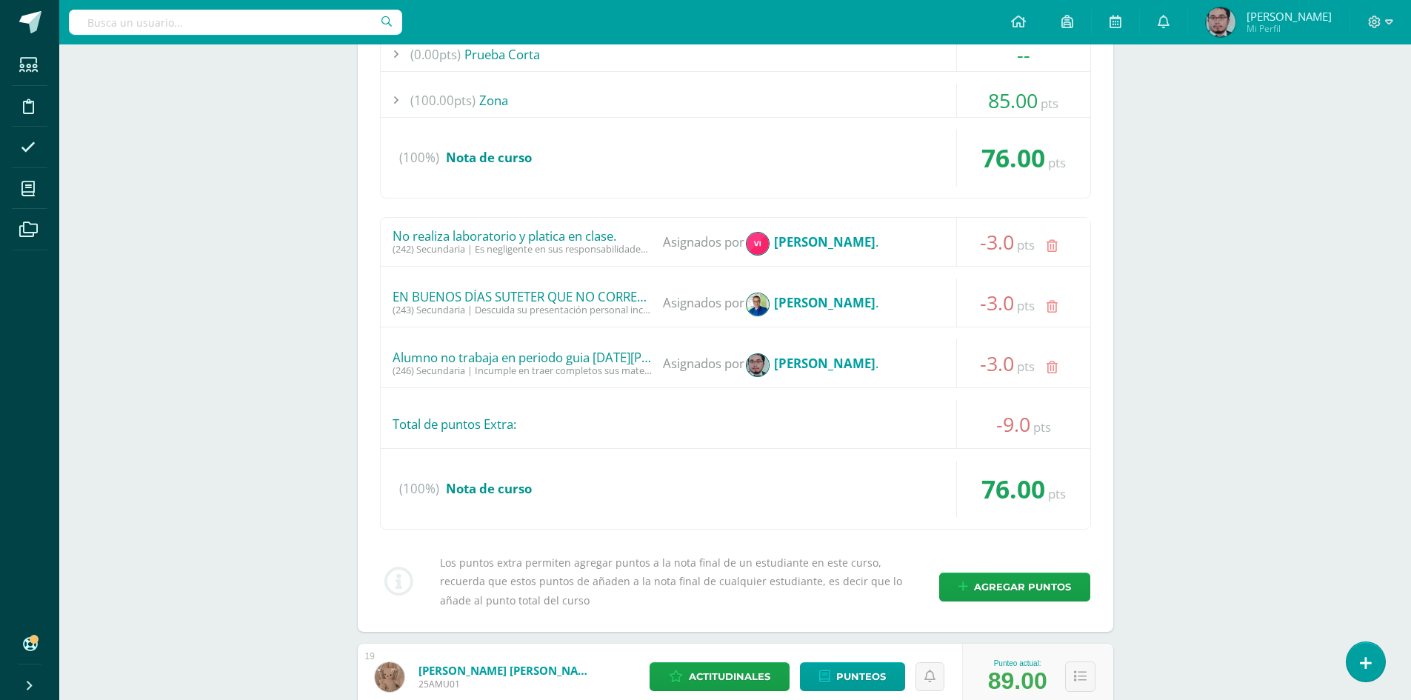
click at [1052, 365] on icon at bounding box center [1051, 367] width 11 height 13
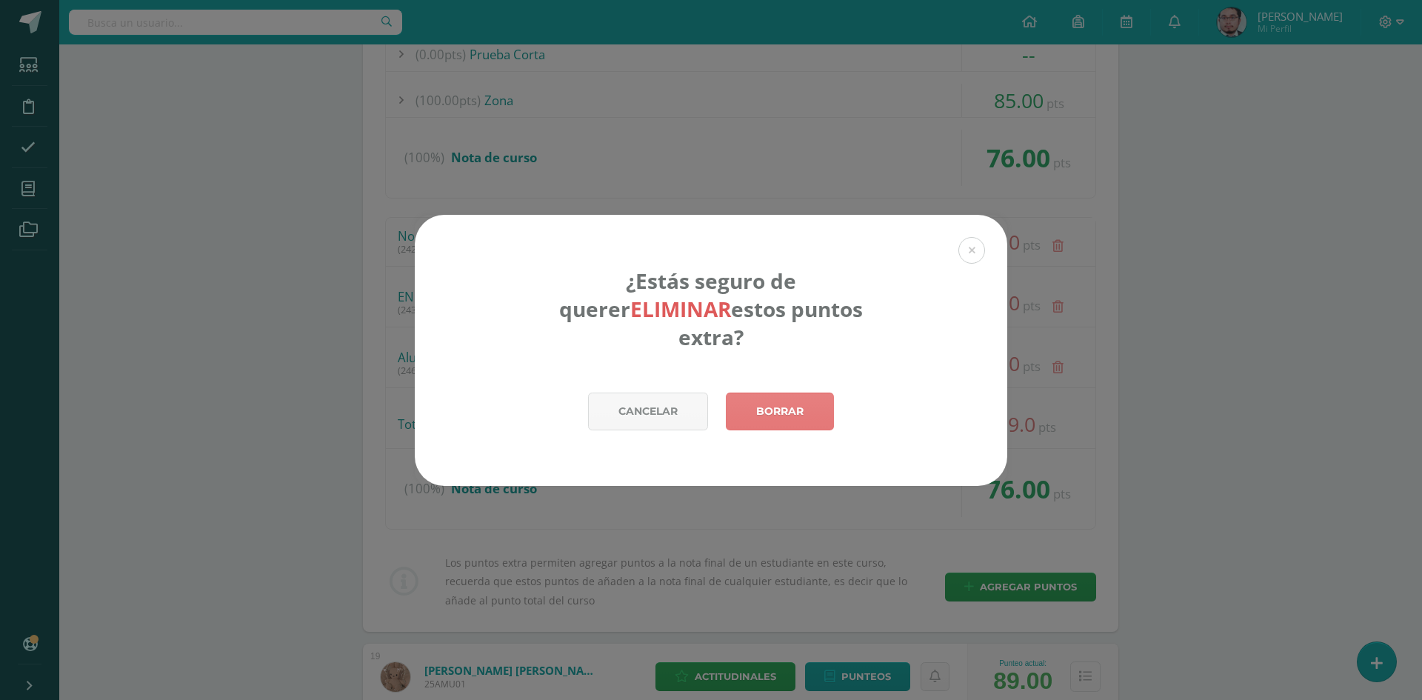
click at [762, 398] on link "Borrar" at bounding box center [780, 411] width 108 height 38
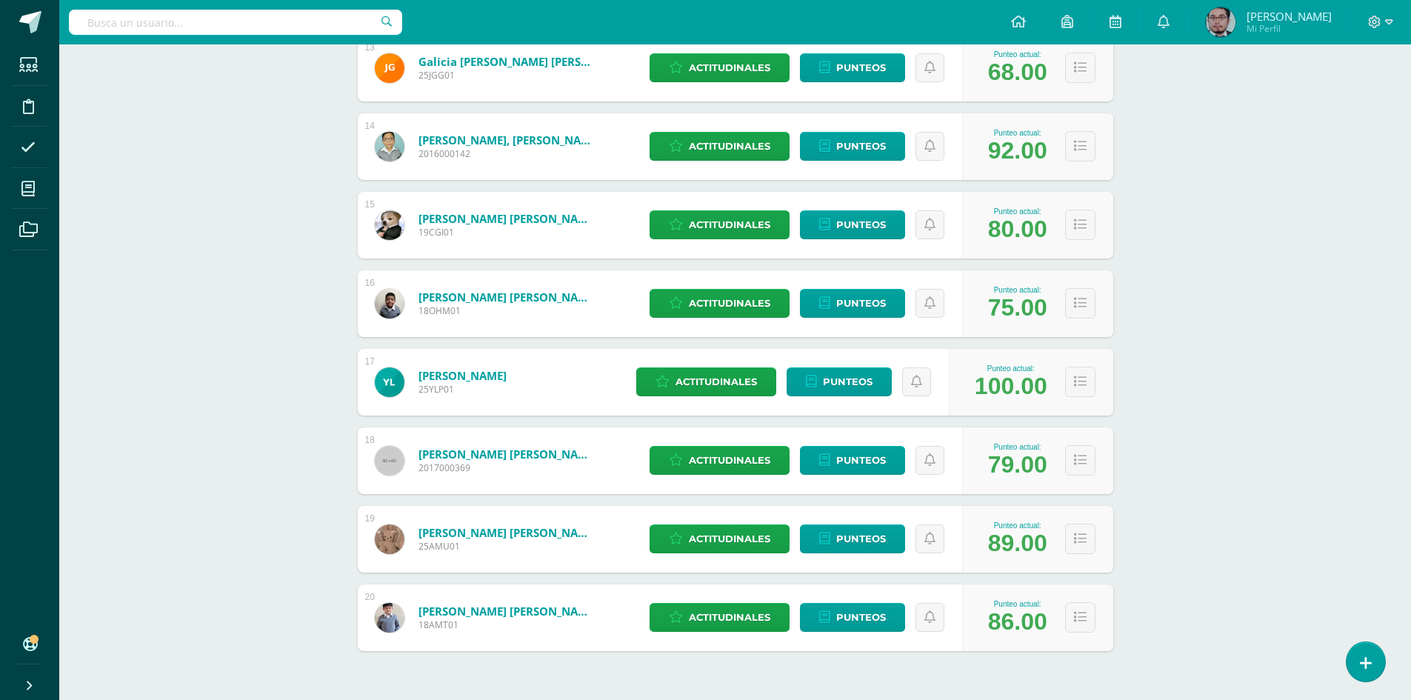
scroll to position [1274, 0]
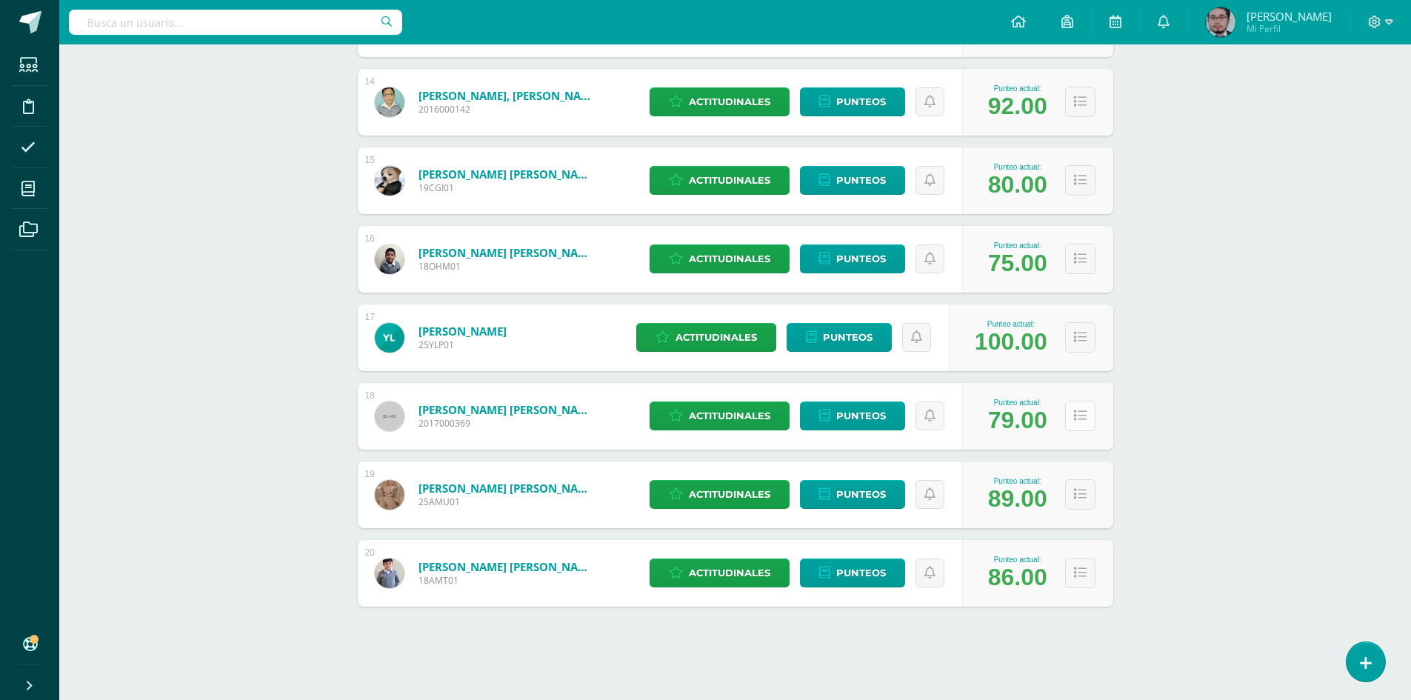
click at [1074, 419] on icon at bounding box center [1080, 415] width 13 height 13
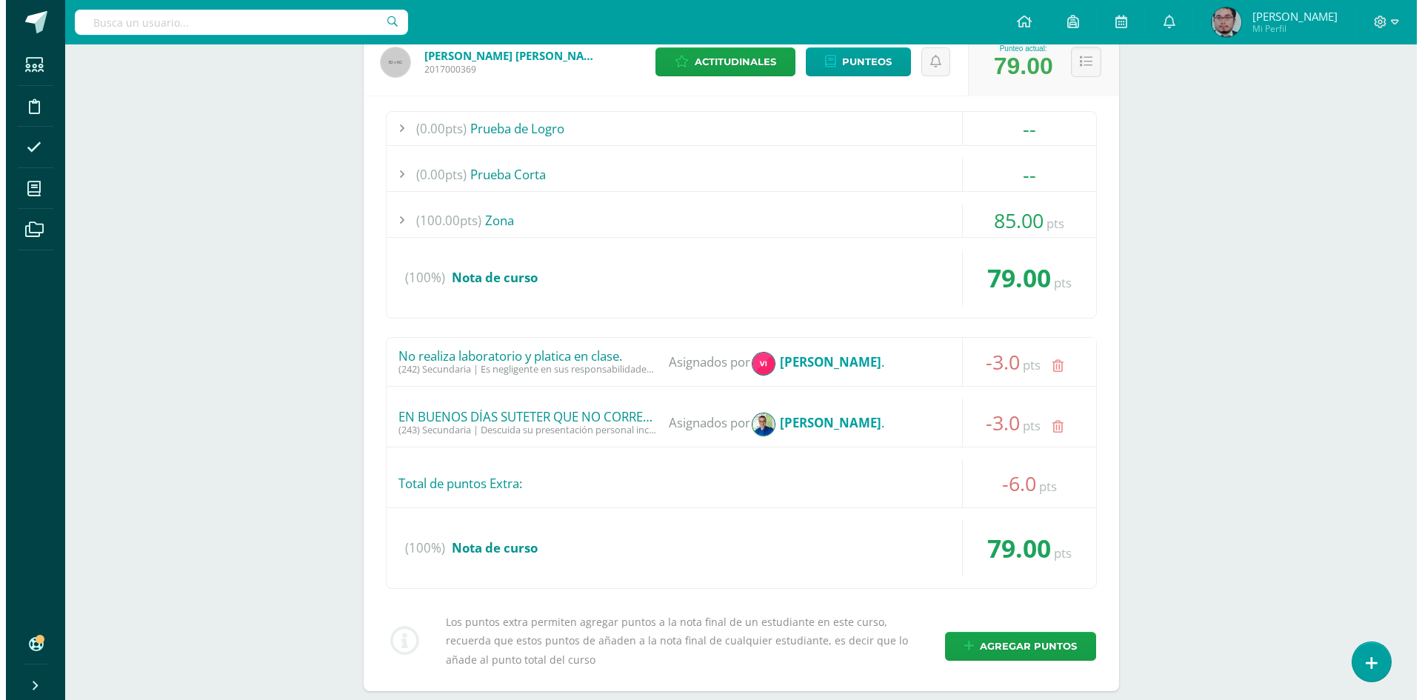
scroll to position [1718, 0]
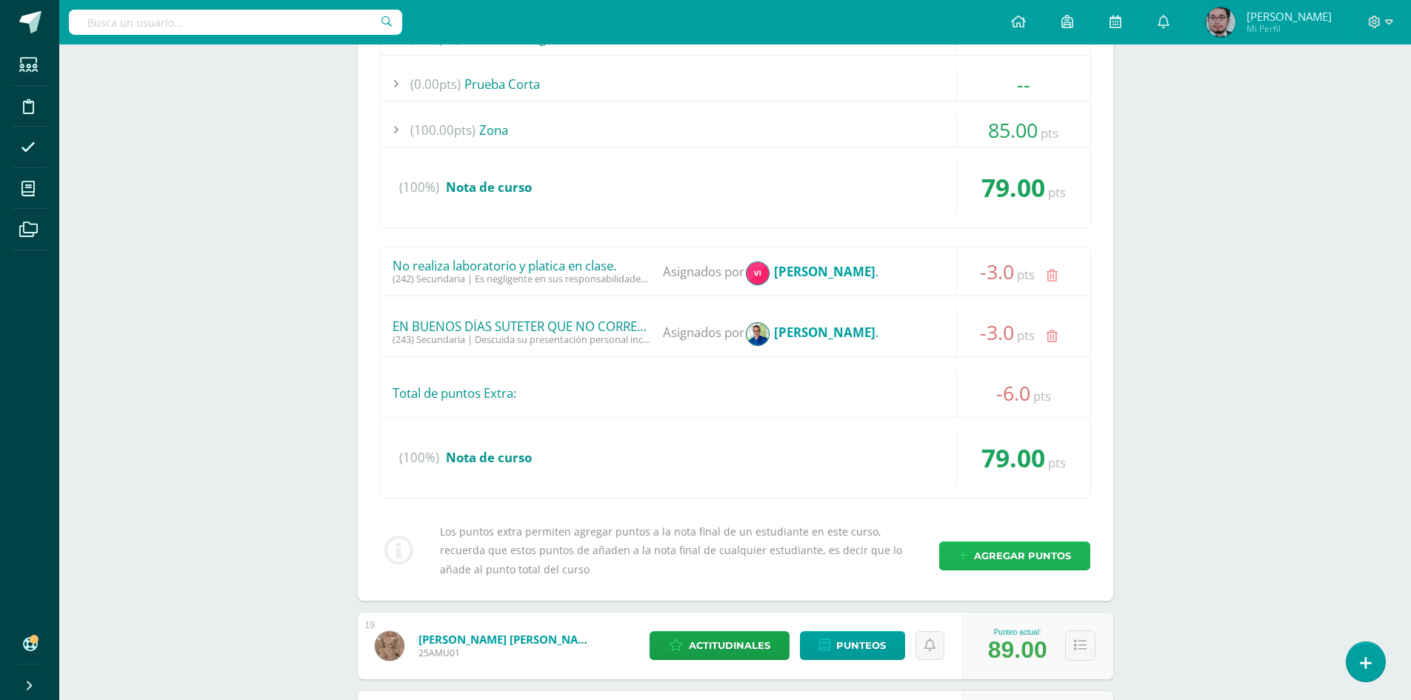
click at [1038, 555] on span "Agregar puntos" at bounding box center [1022, 555] width 97 height 27
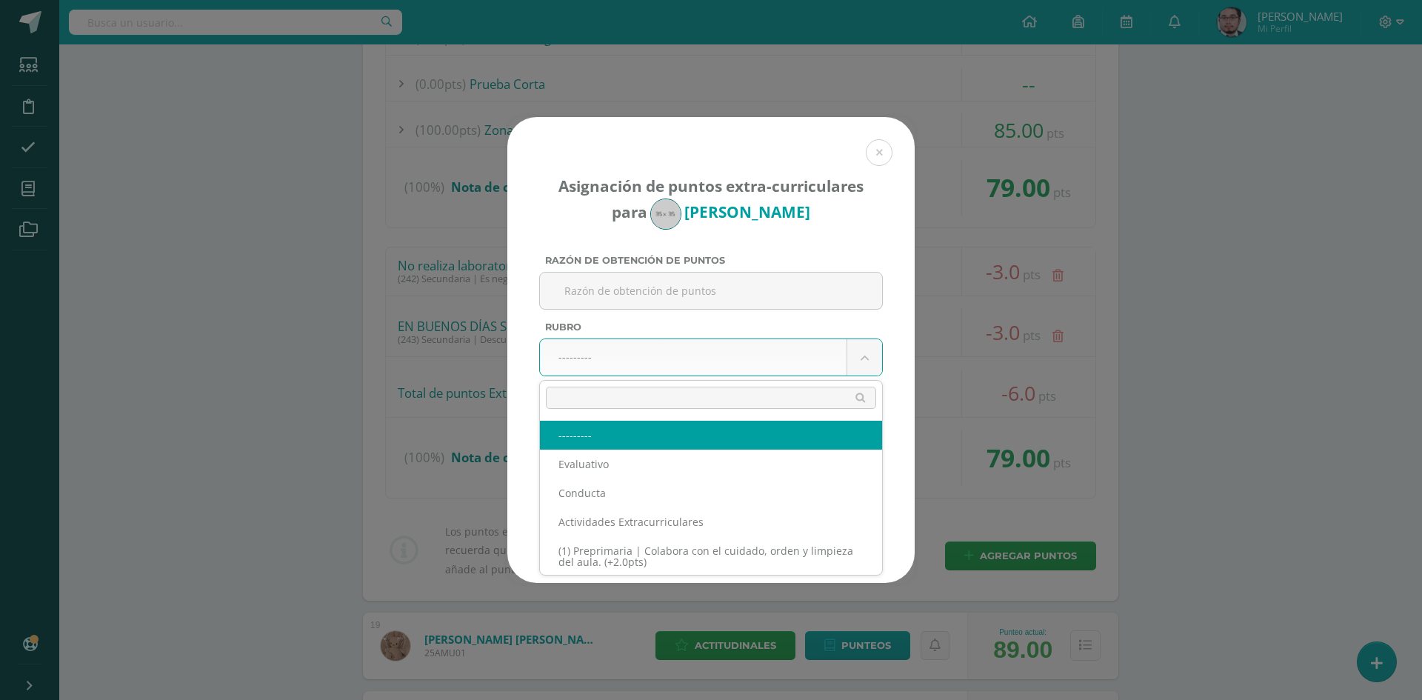
click at [871, 481] on div "Asignación de puntos extra-curriculares para Emiliano López Razón de obtención …" at bounding box center [710, 307] width 407 height 381
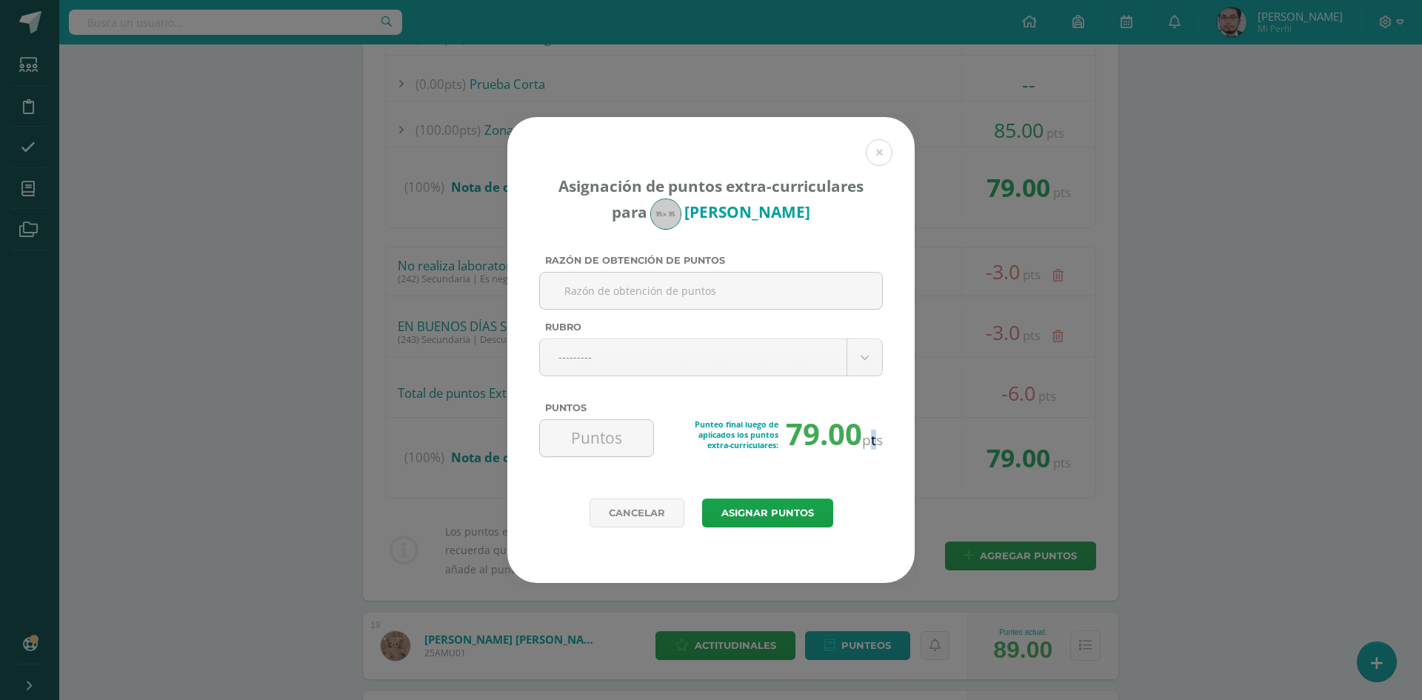
click at [871, 441] on span "pts" at bounding box center [872, 439] width 21 height 20
click at [863, 367] on body "Asignación de puntos extra-curriculares para Emiliano López Razón de obtención …" at bounding box center [711, 157] width 1422 height 3751
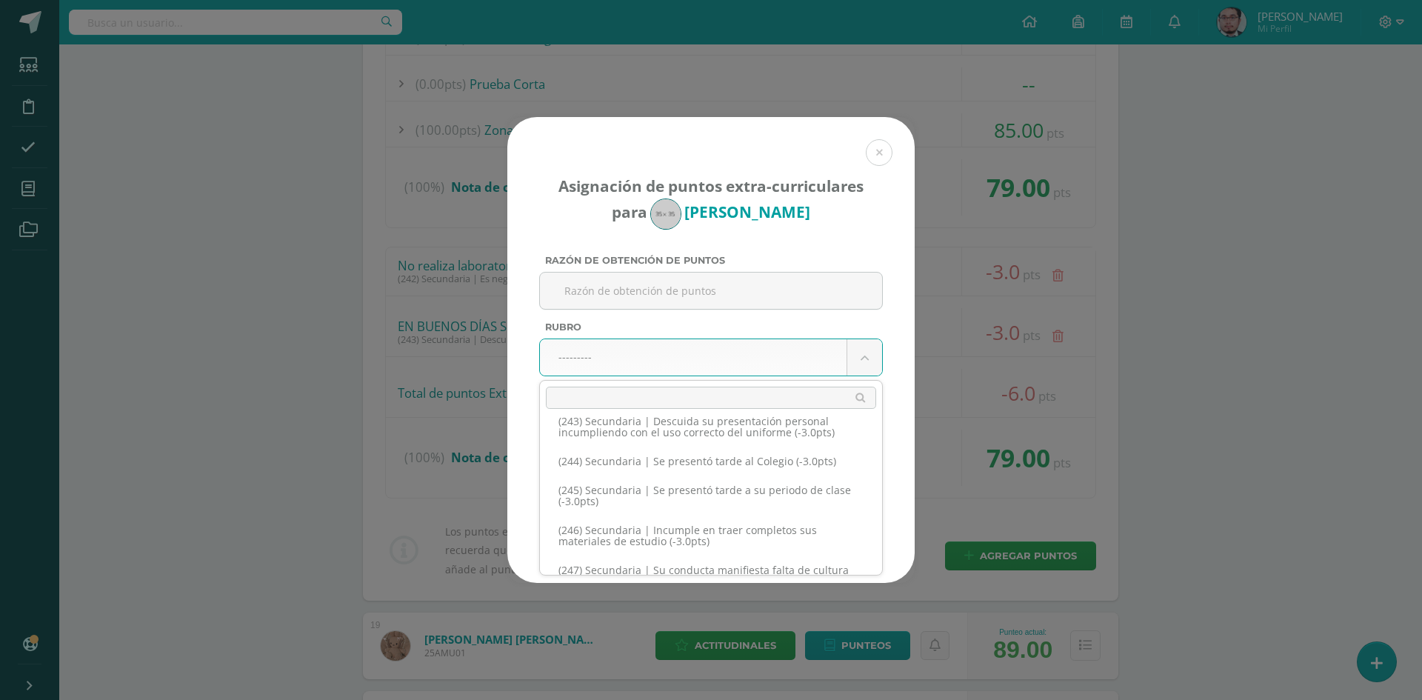
scroll to position [11335, 0]
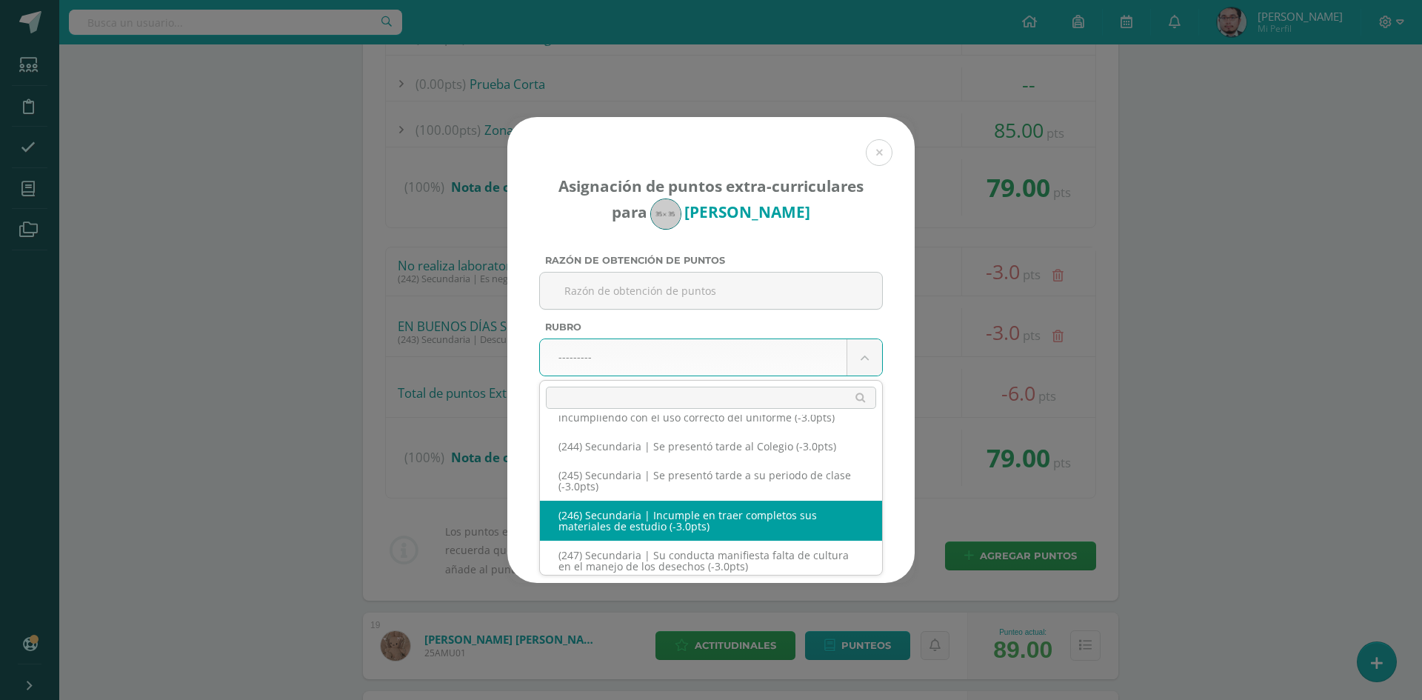
select select "278"
type input "-3"
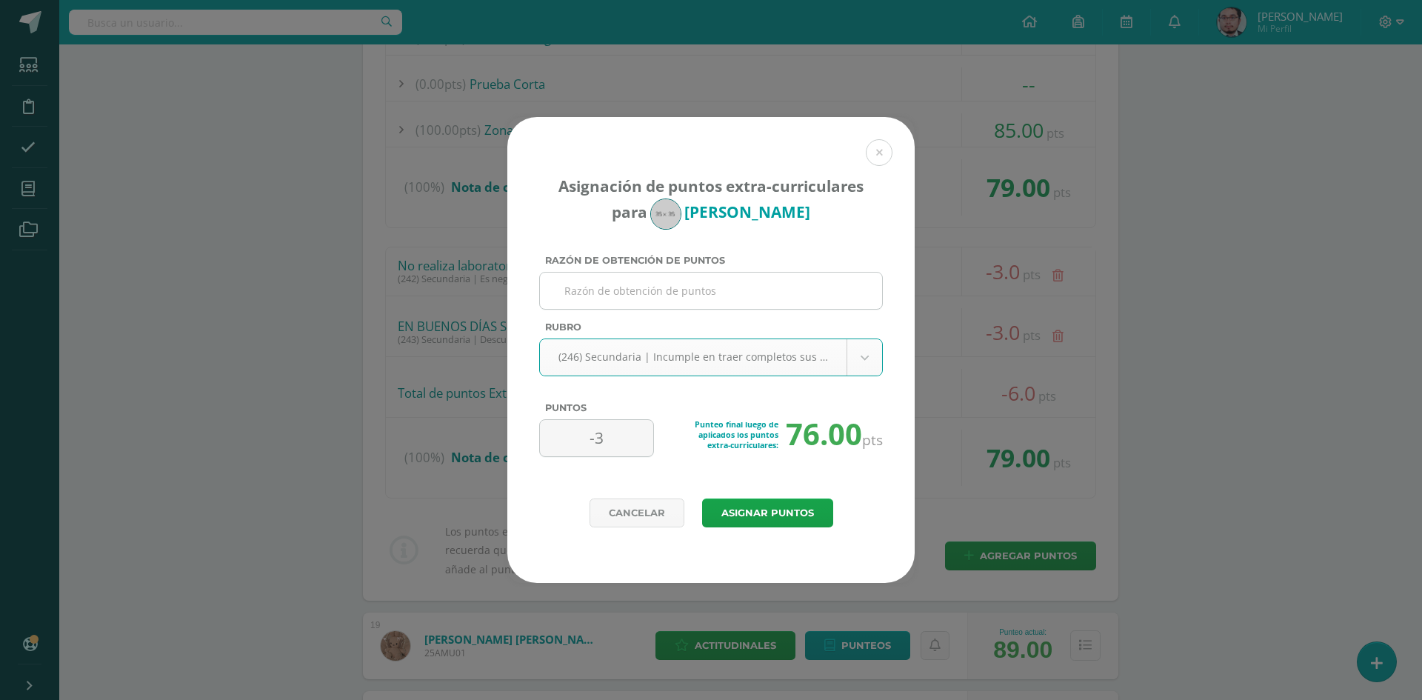
click at [777, 281] on input "Razón de obtención de puntos" at bounding box center [711, 290] width 330 height 36
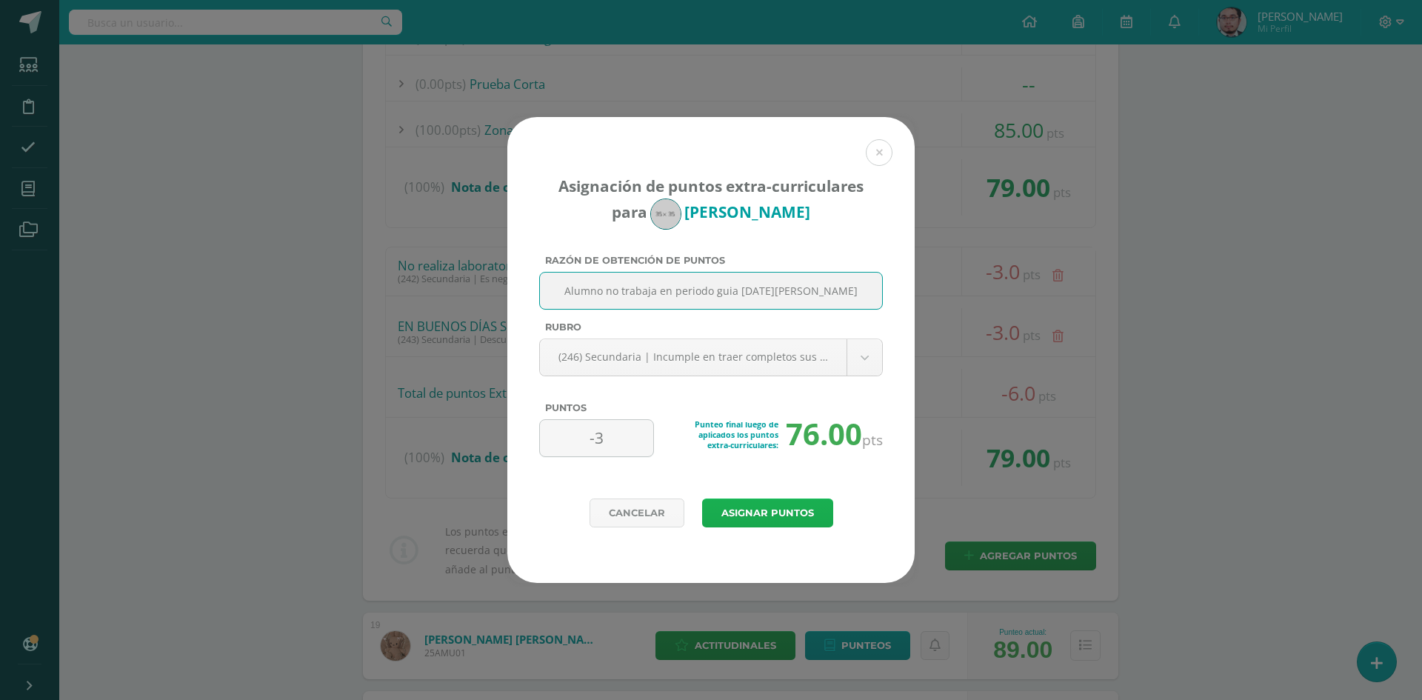
type input "Alumno no trabaja en periodo guia 11 de agosto"
click at [788, 515] on button "Asignar puntos" at bounding box center [767, 512] width 131 height 29
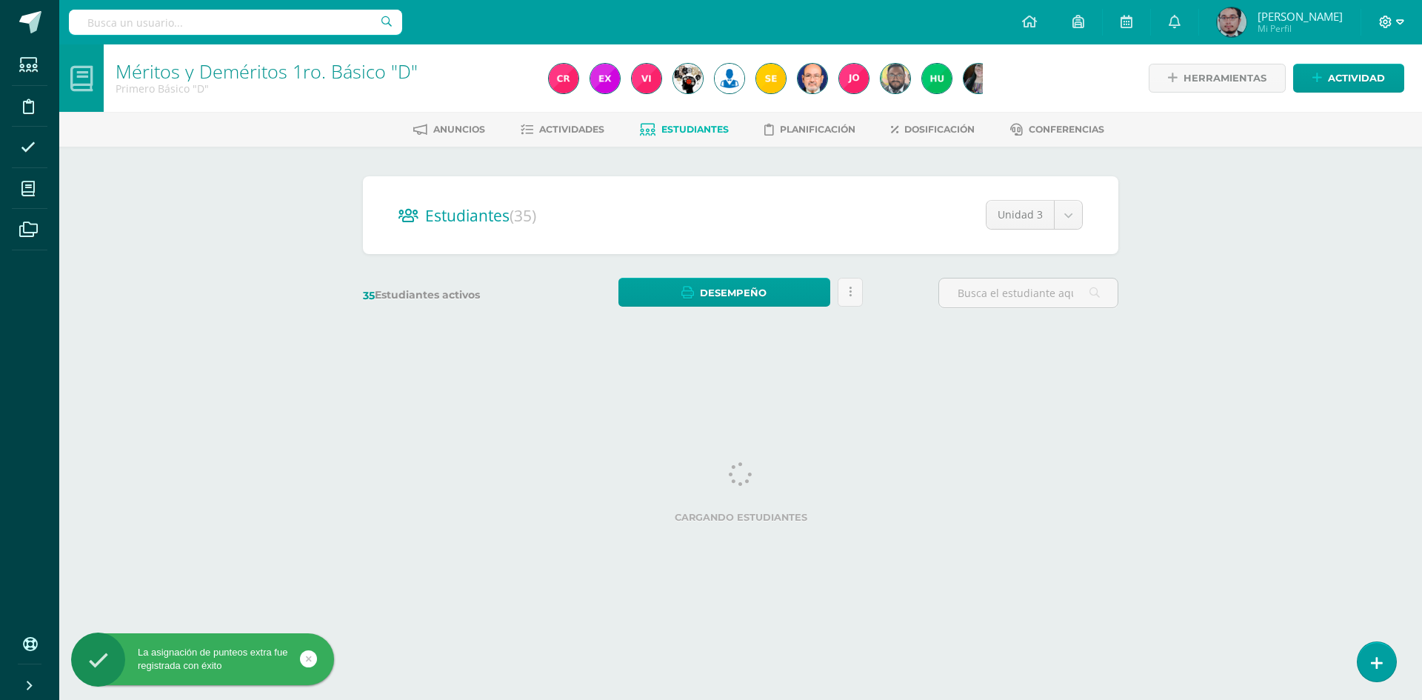
click at [1396, 26] on icon at bounding box center [1400, 22] width 8 height 13
click at [1358, 106] on span "Cerrar sesión" at bounding box center [1353, 101] width 67 height 14
